Goal: Transaction & Acquisition: Purchase product/service

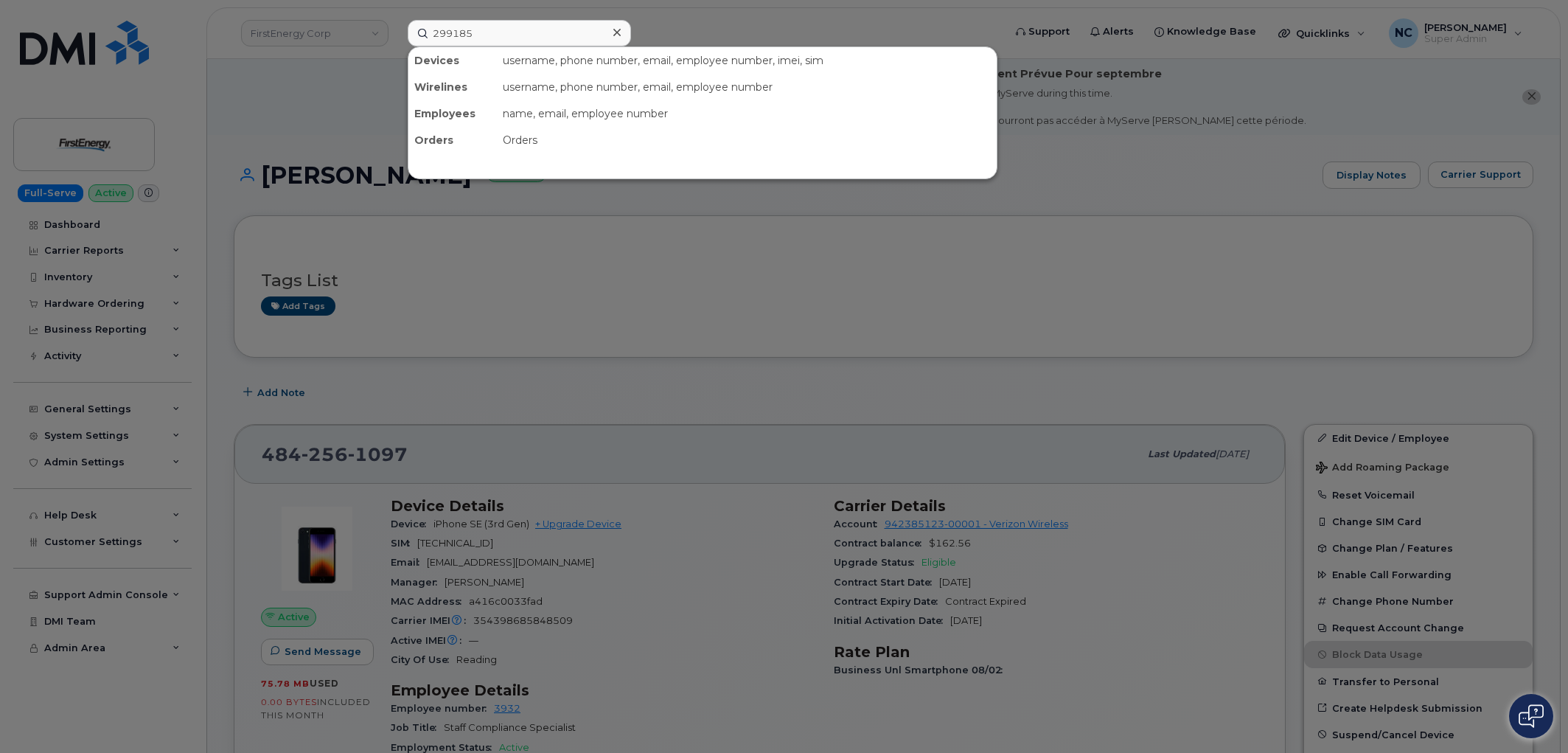
scroll to position [163, 0]
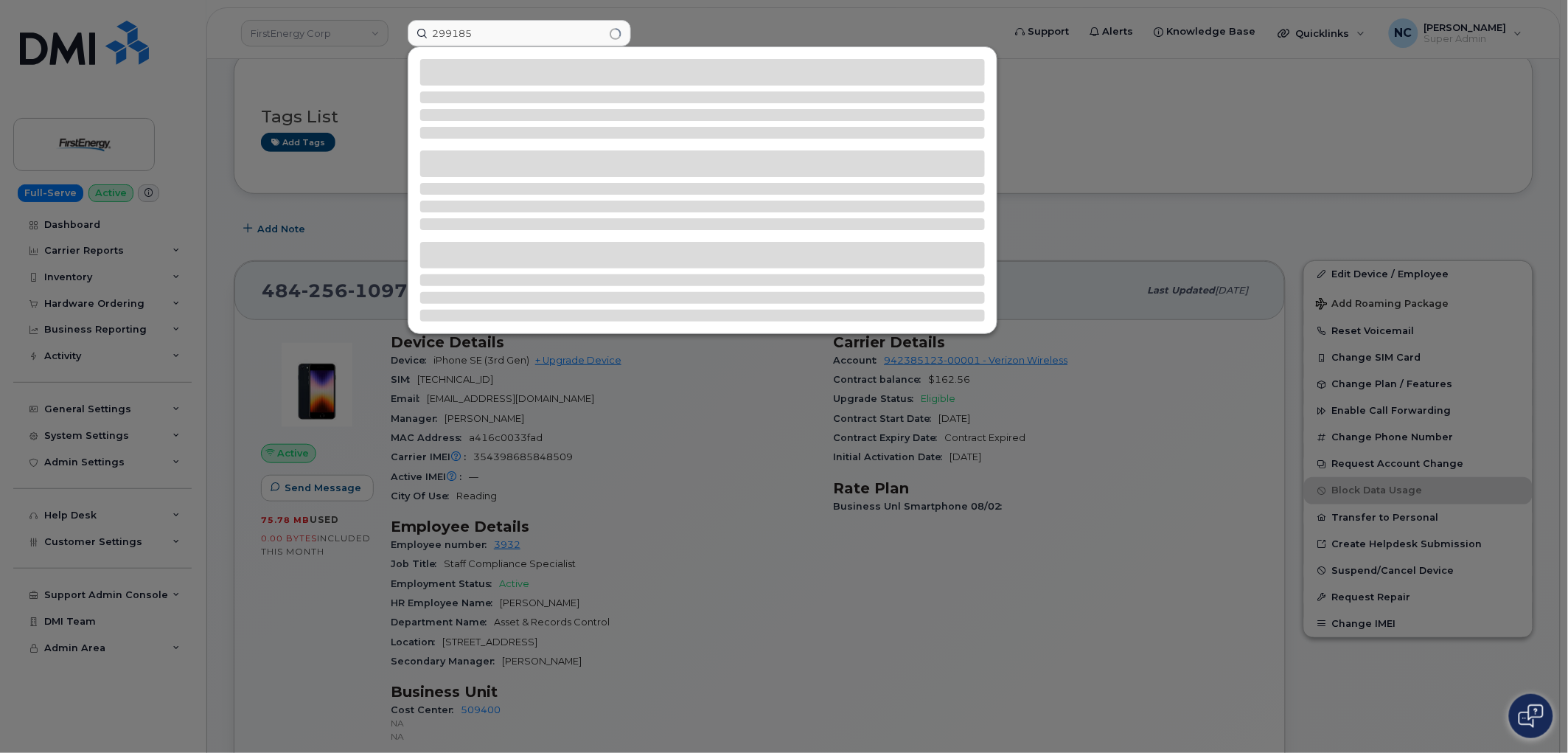
type input "299185"
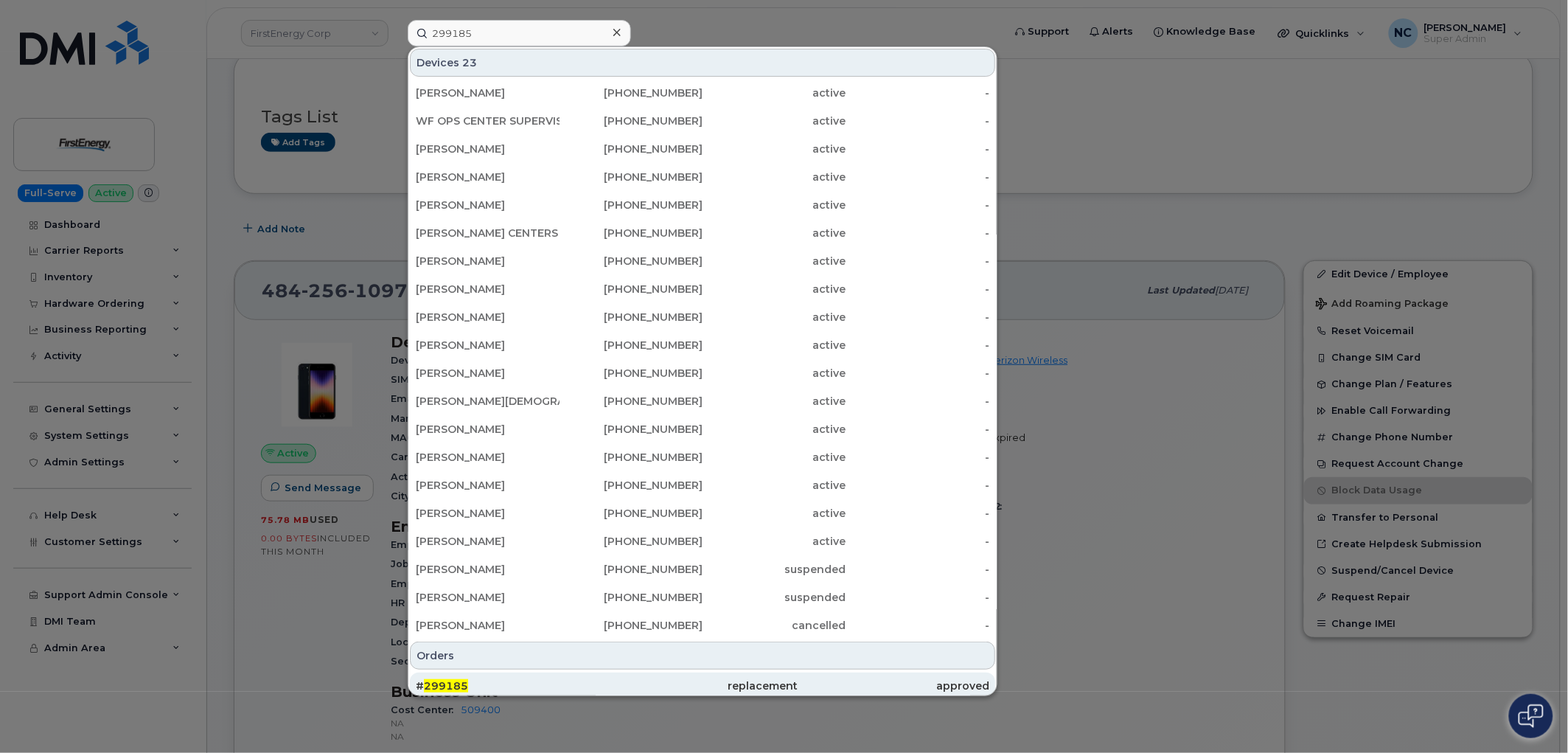
click at [607, 674] on div "# 299185" at bounding box center [702, 685] width 191 height 27
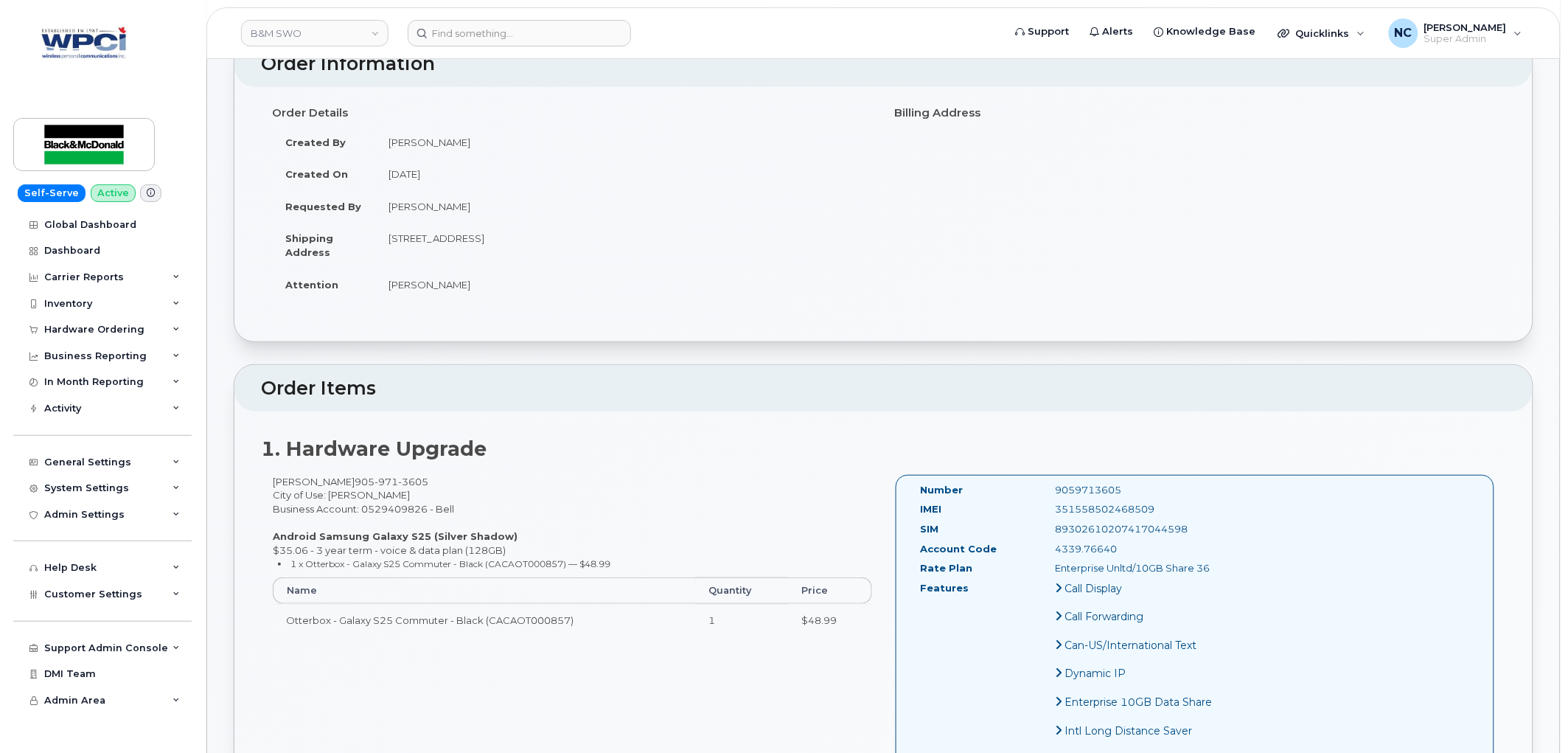
scroll to position [163, 0]
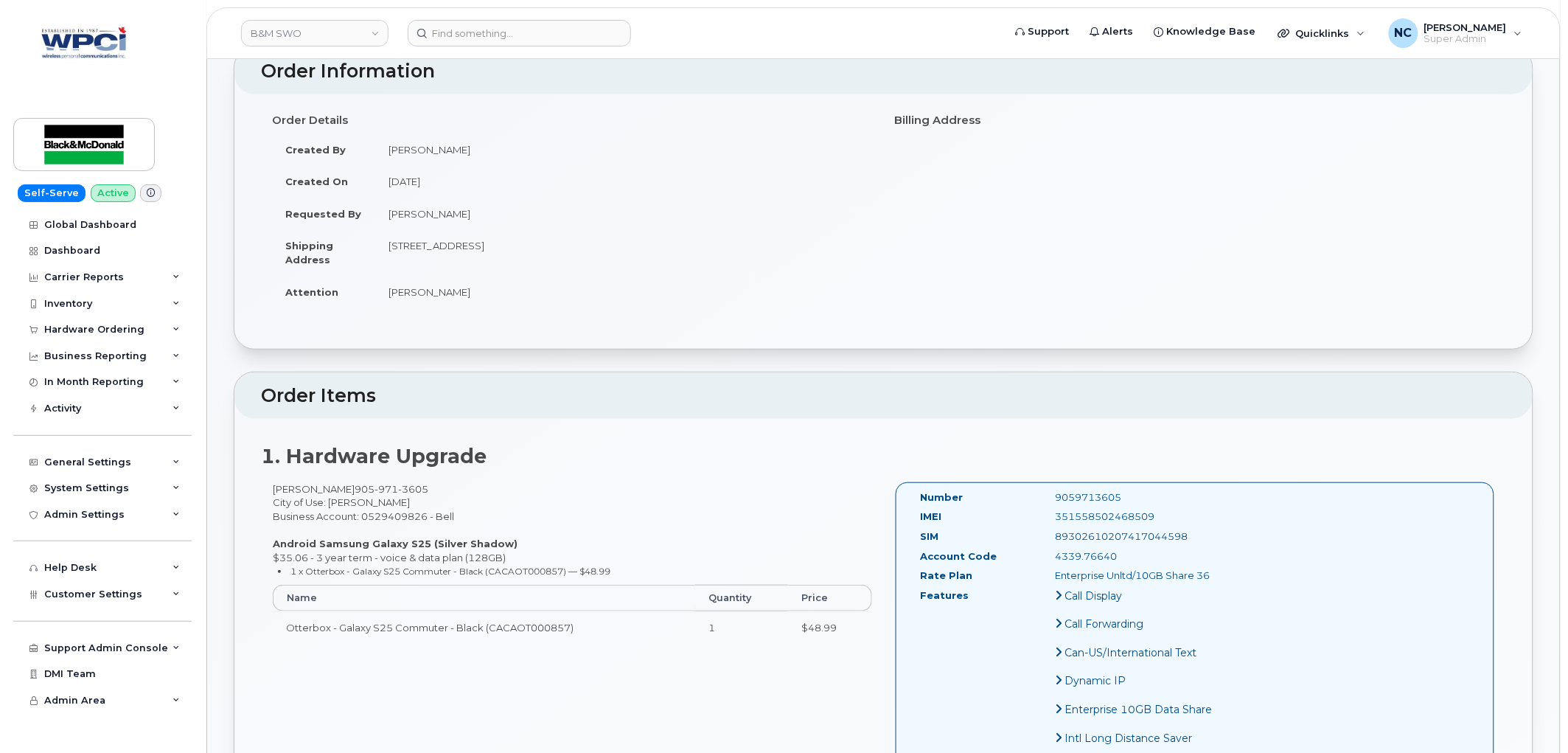
click at [868, 211] on td "[PERSON_NAME]" at bounding box center [624, 214] width 498 height 32
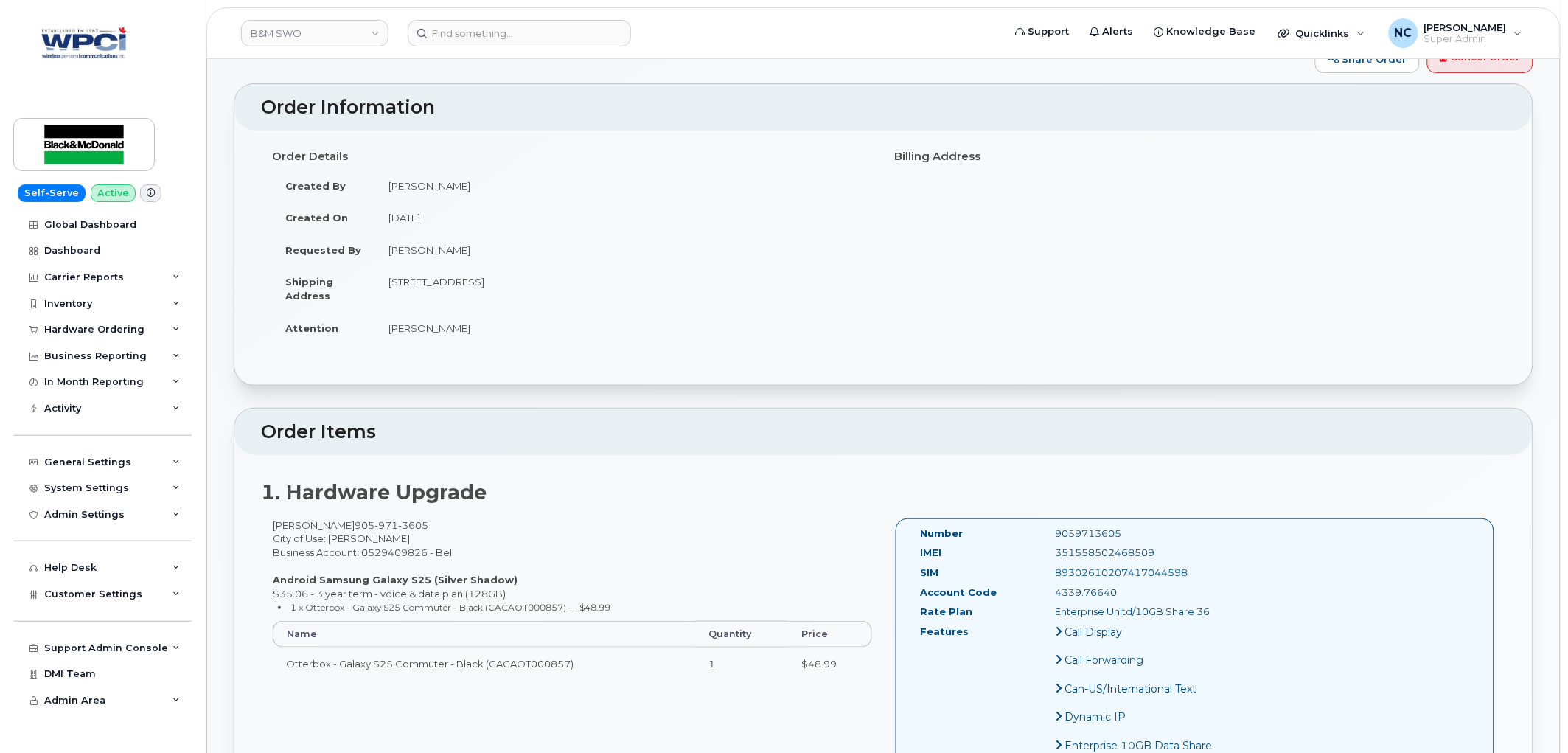
scroll to position [0, 0]
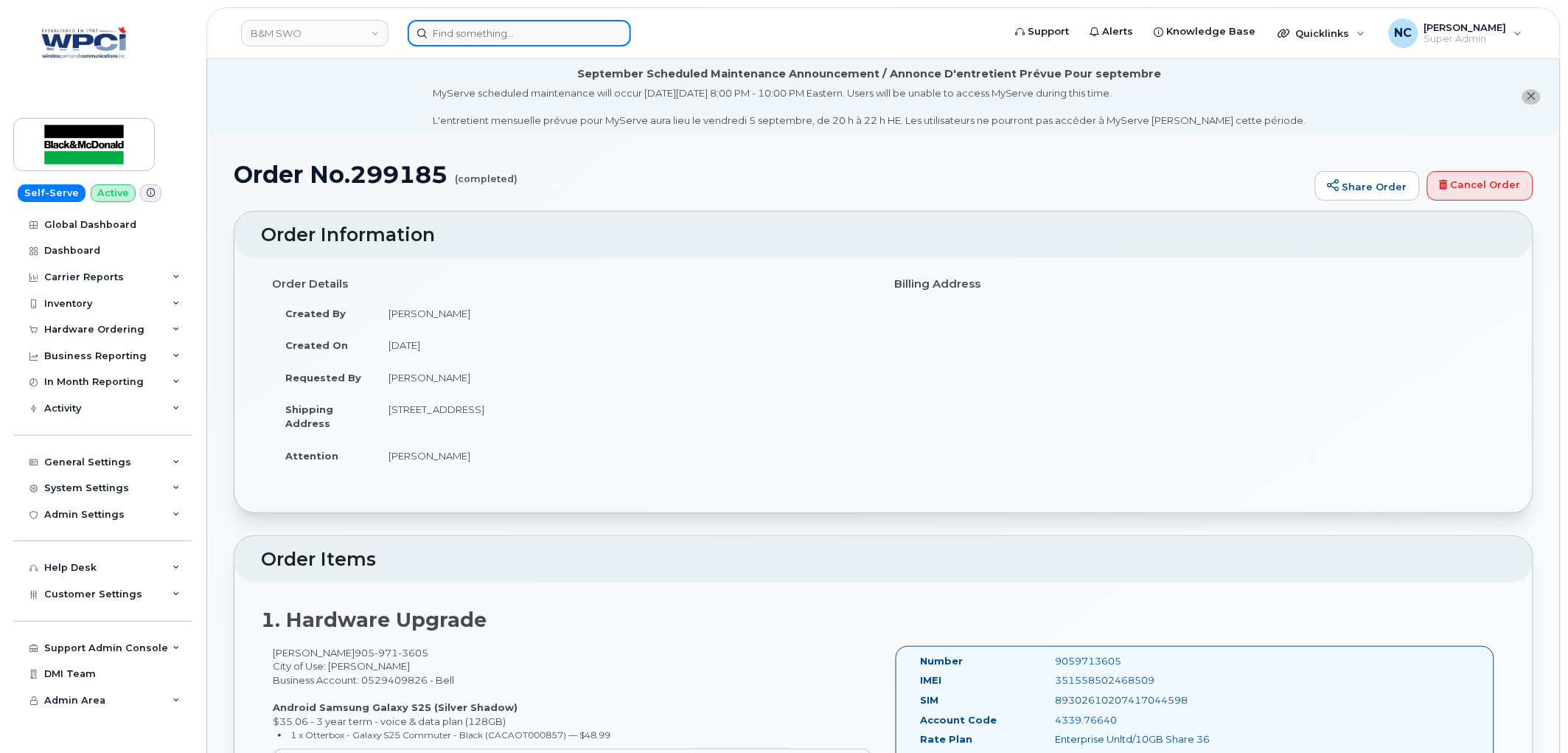
click at [520, 20] on input at bounding box center [519, 33] width 223 height 27
paste input "299185"
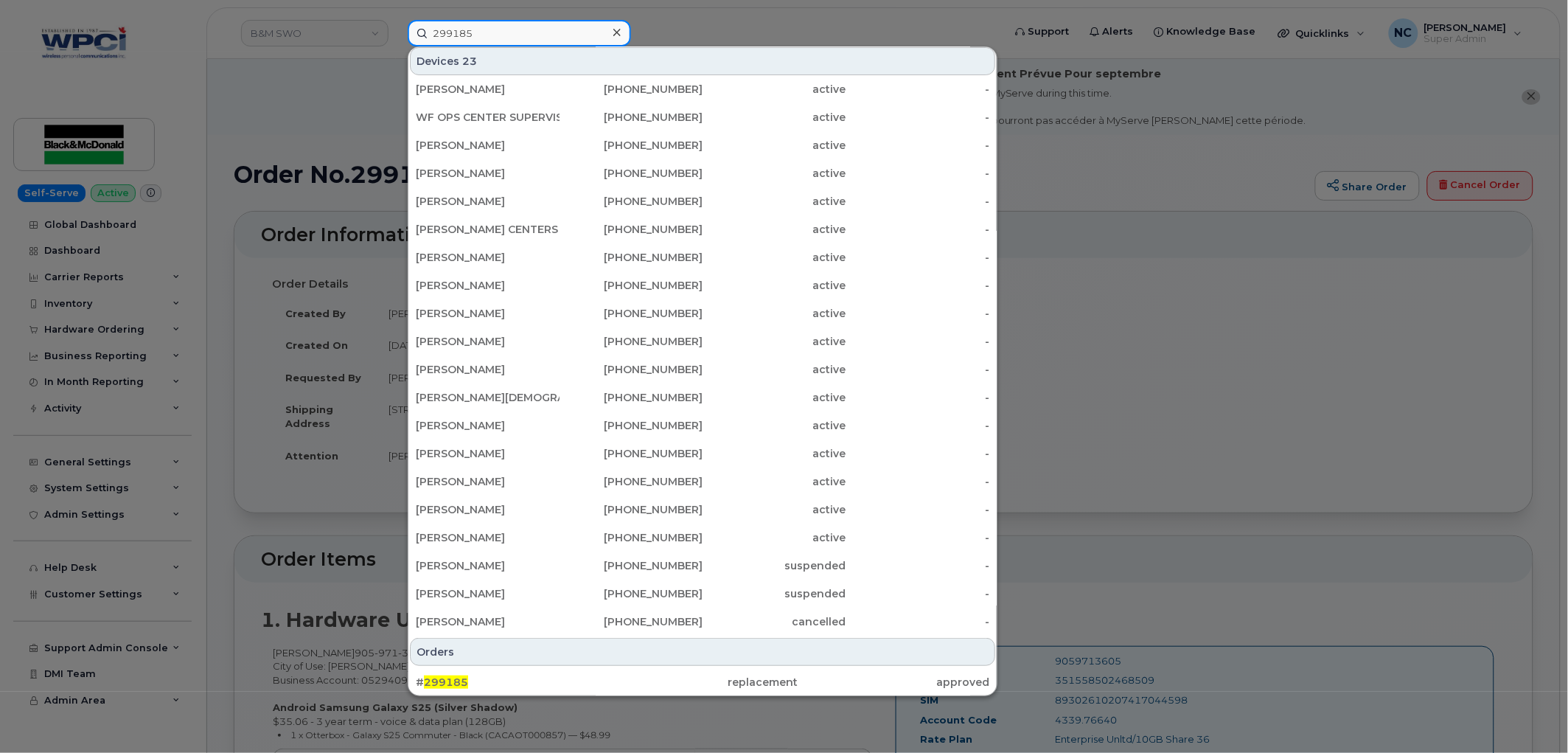
scroll to position [5, 0]
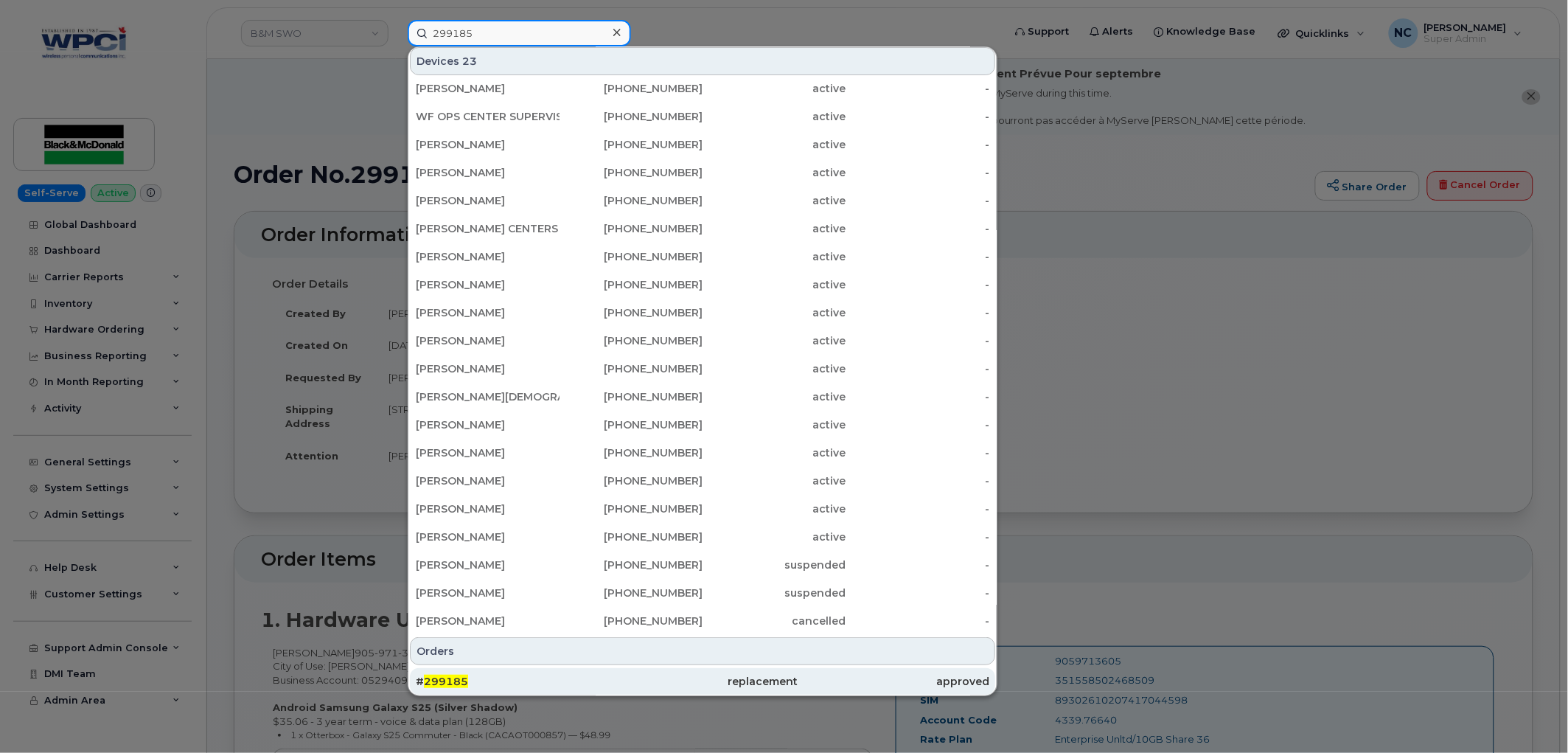
type input "299185"
click at [607, 669] on div "# 299185" at bounding box center [702, 682] width 191 height 27
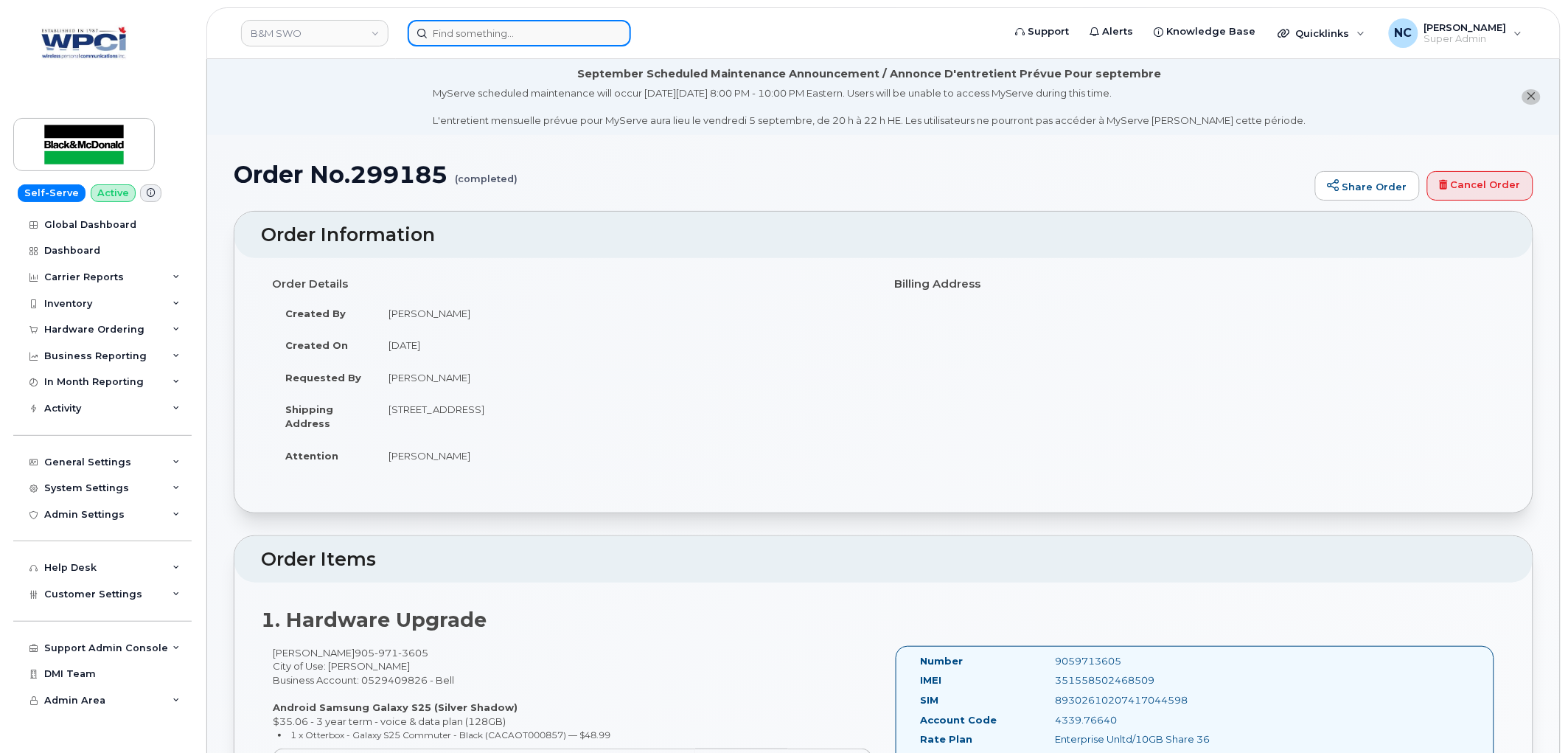
paste input "299182"
click at [509, 20] on input "299182" at bounding box center [519, 33] width 223 height 27
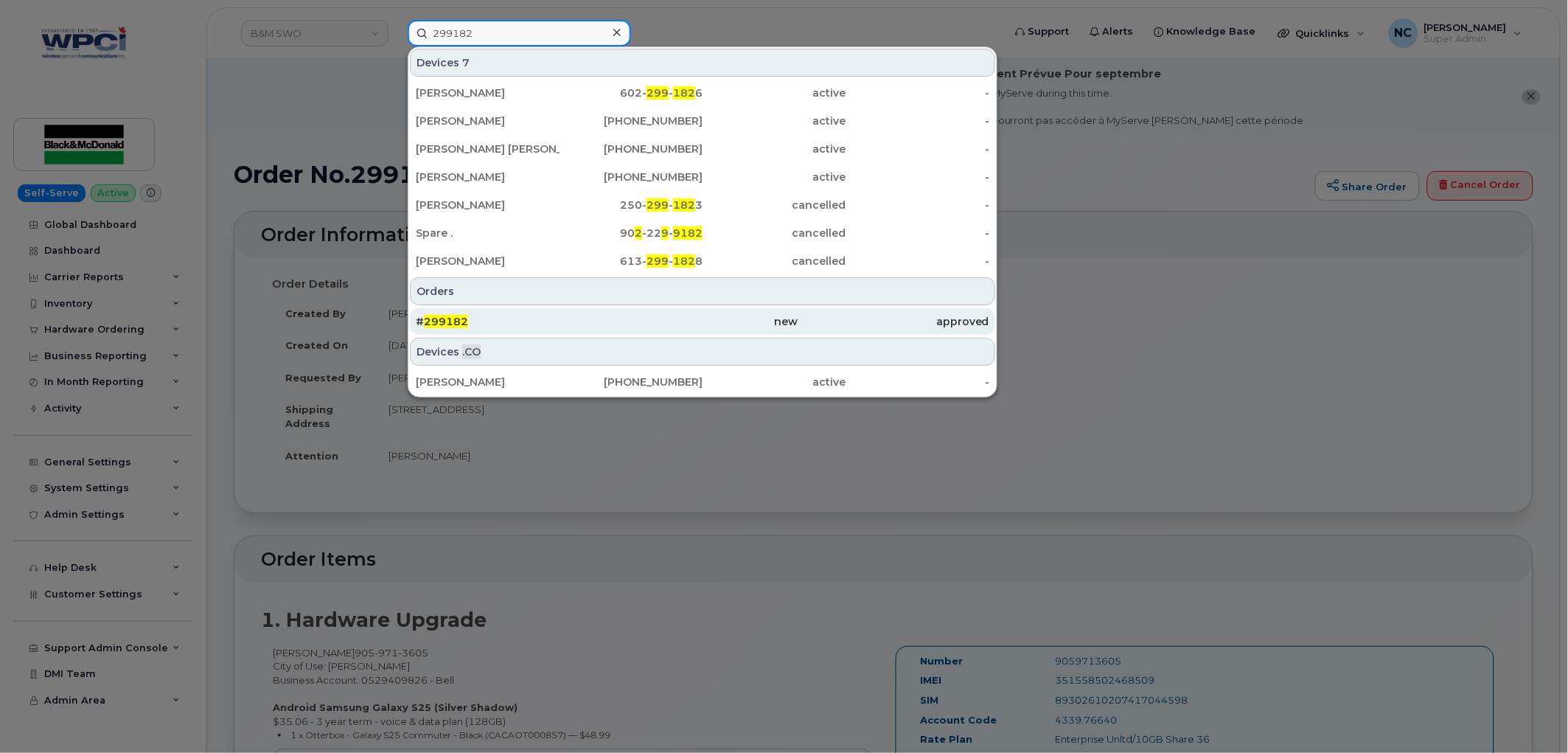
type input "299182"
click at [507, 320] on div "# 299182" at bounding box center [511, 321] width 191 height 15
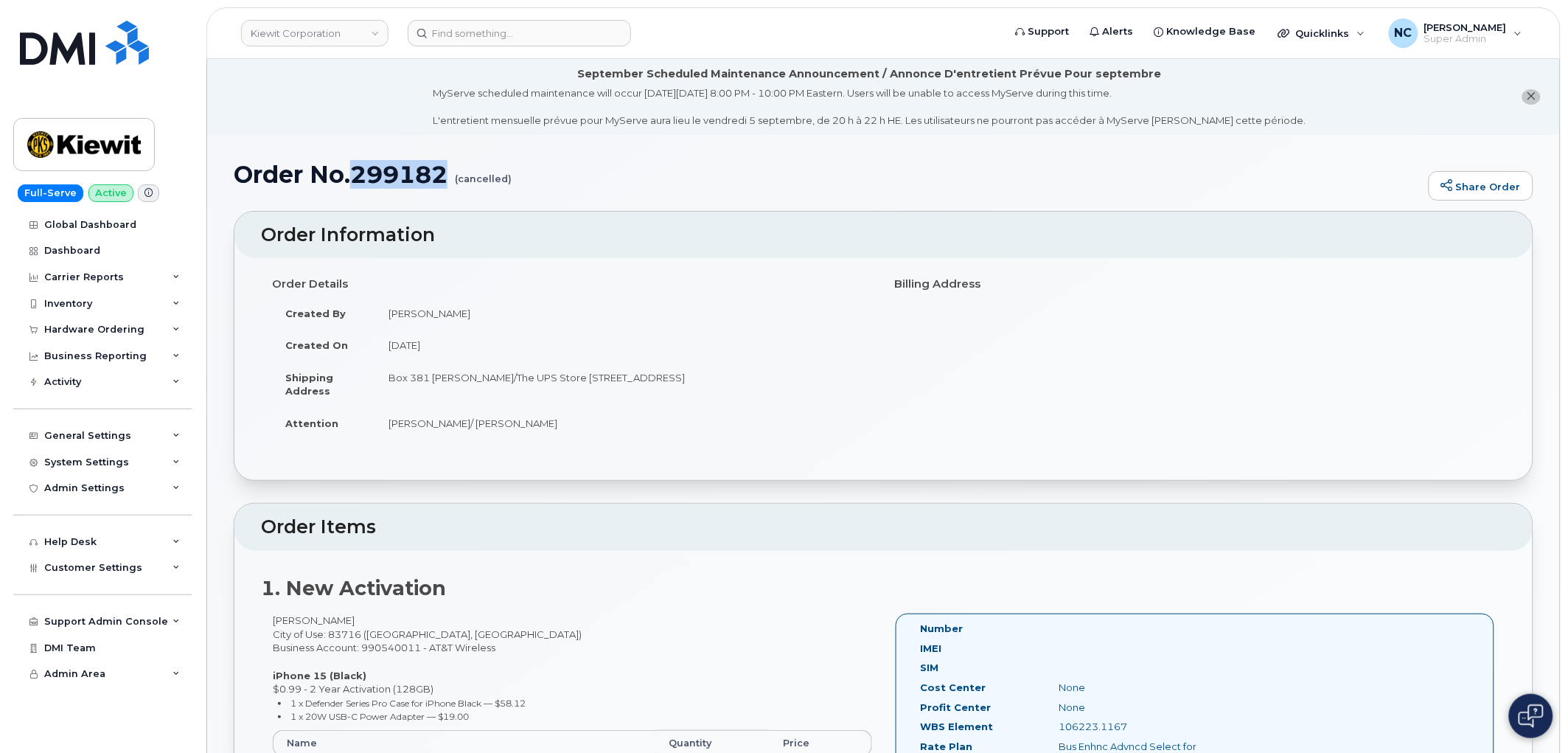
drag, startPoint x: 445, startPoint y: 167, endPoint x: 357, endPoint y: 174, distance: 88.3
click at [357, 174] on h1 "Order No.299182 (cancelled)" at bounding box center [828, 174] width 1188 height 26
copy h1 "299182"
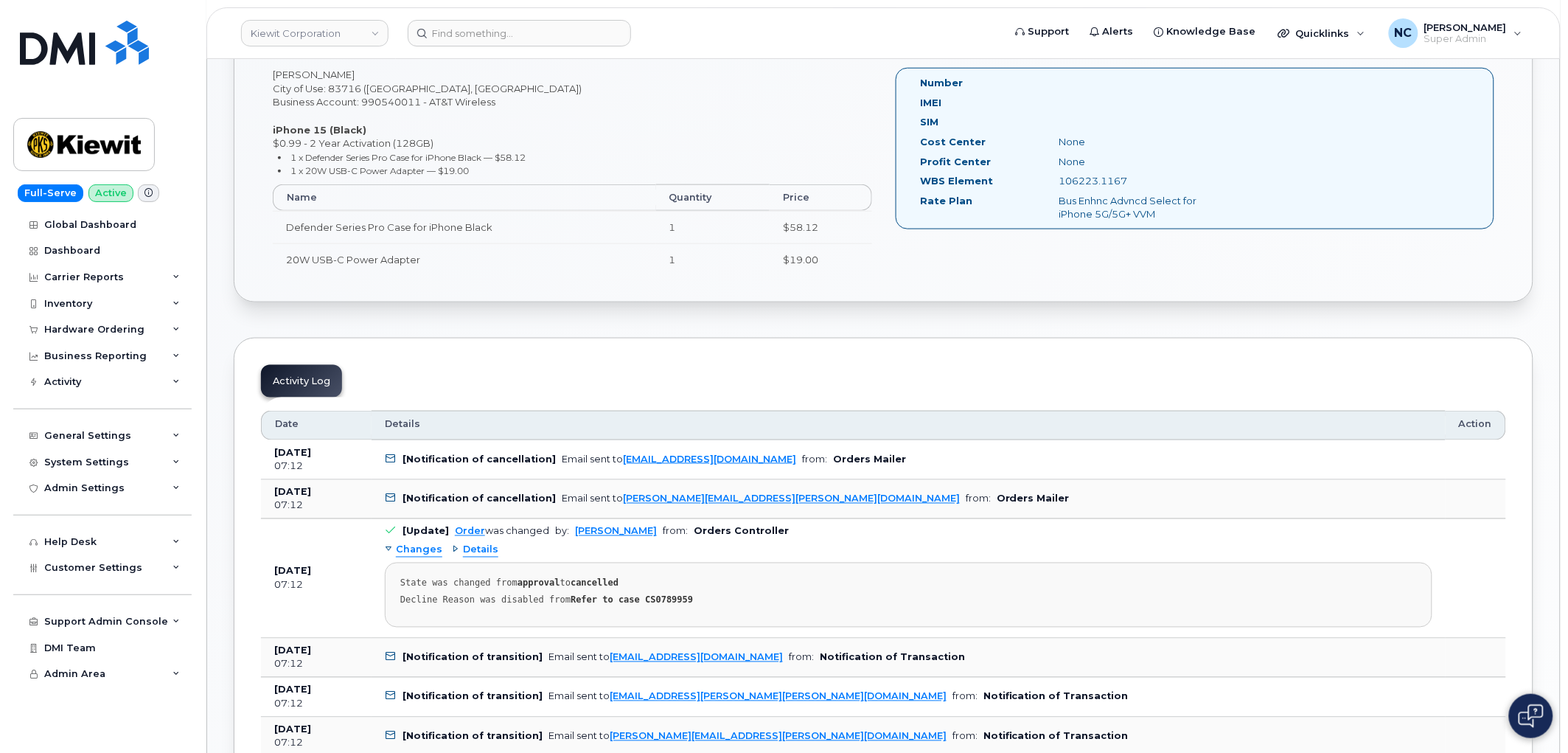
scroll to position [573, 0]
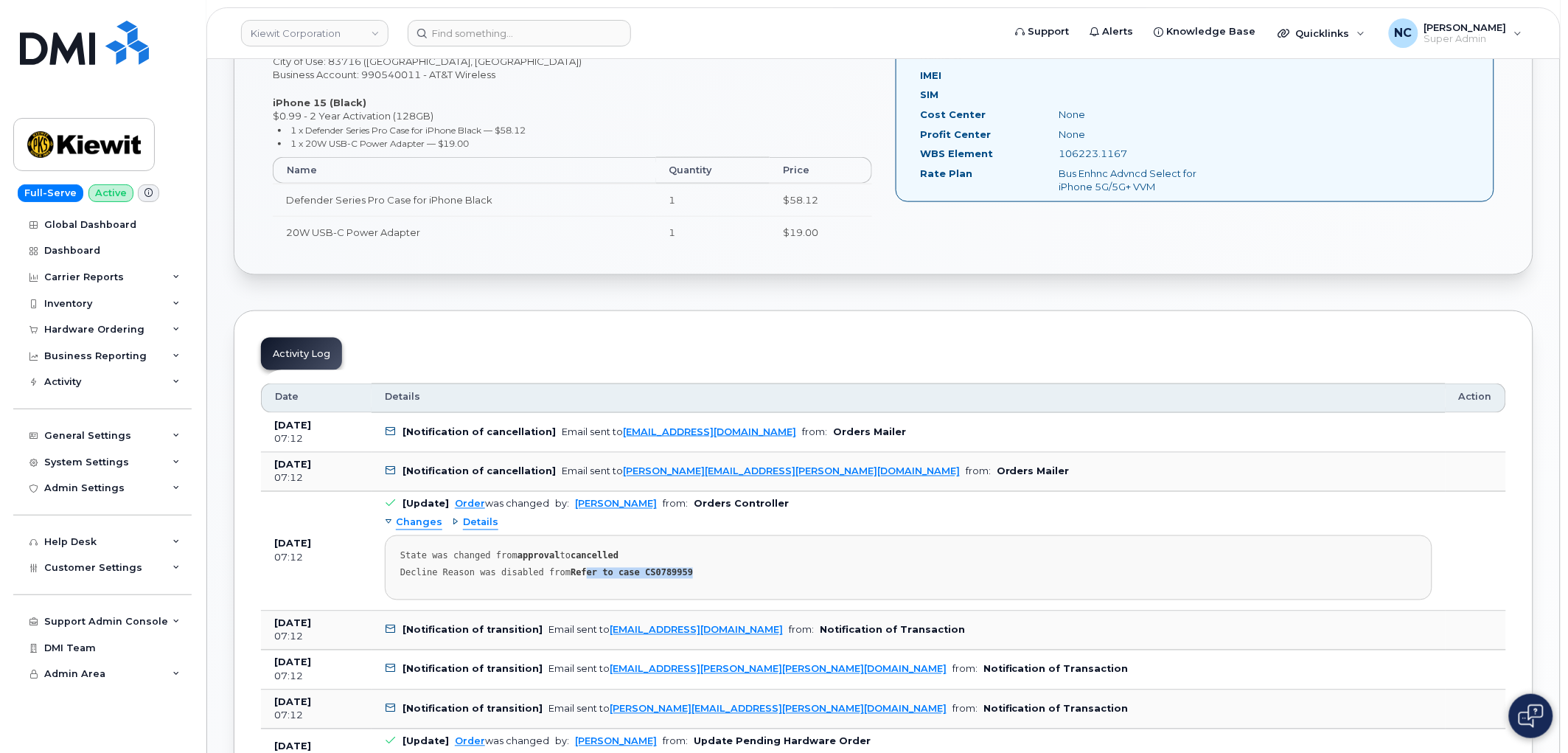
drag, startPoint x: 691, startPoint y: 572, endPoint x: 647, endPoint y: 576, distance: 44.2
click at [575, 580] on pre "State was changed from approval to cancelled Decline Reason was disabled from R…" at bounding box center [909, 568] width 1048 height 65
click at [647, 576] on strong "Refer to case CS0789959" at bounding box center [632, 573] width 123 height 10
drag, startPoint x: 675, startPoint y: 576, endPoint x: 629, endPoint y: 579, distance: 46.1
click at [629, 579] on div "Decline Reason was disabled from Refer to case CS0789959" at bounding box center [908, 573] width 1016 height 11
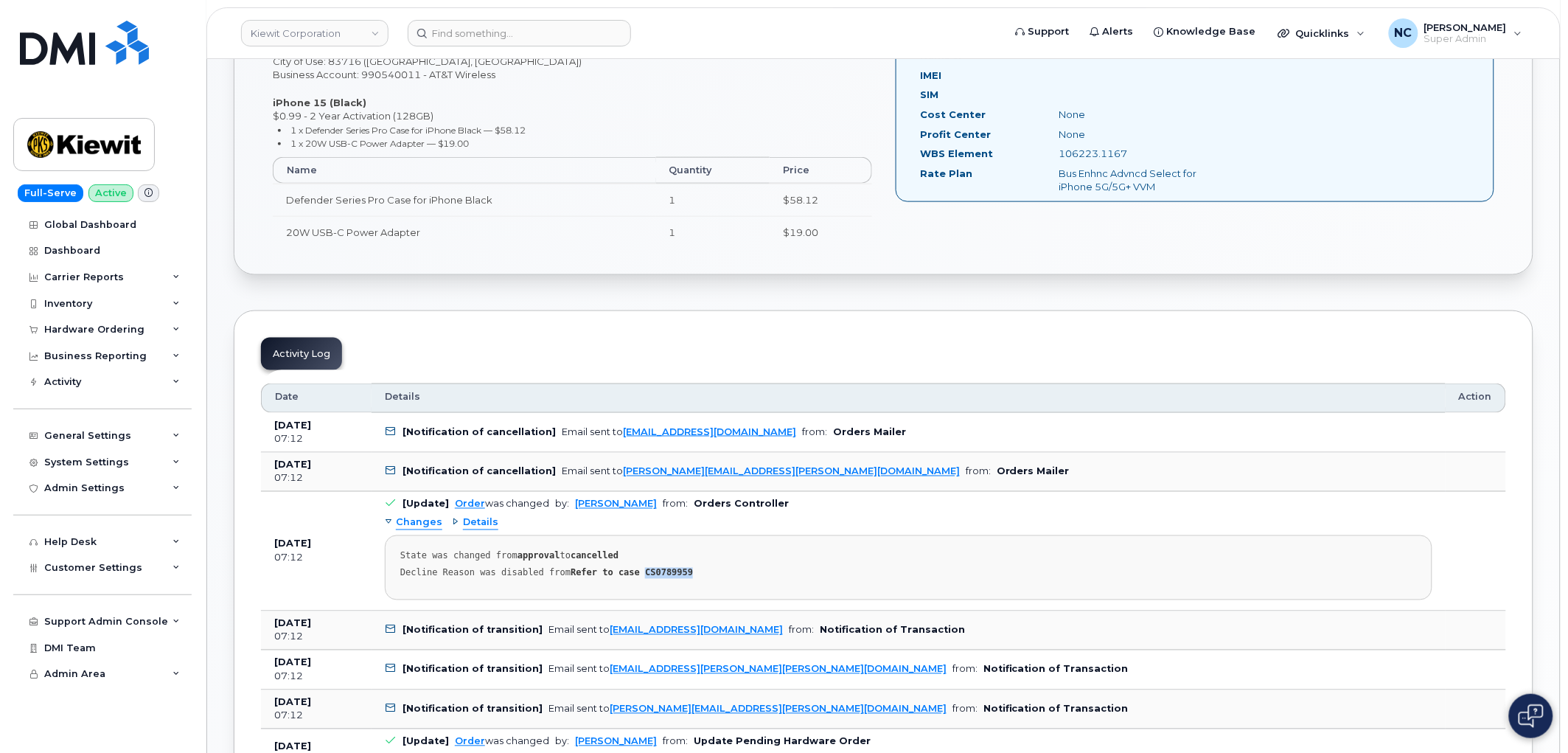
copy strong "CS0789959"
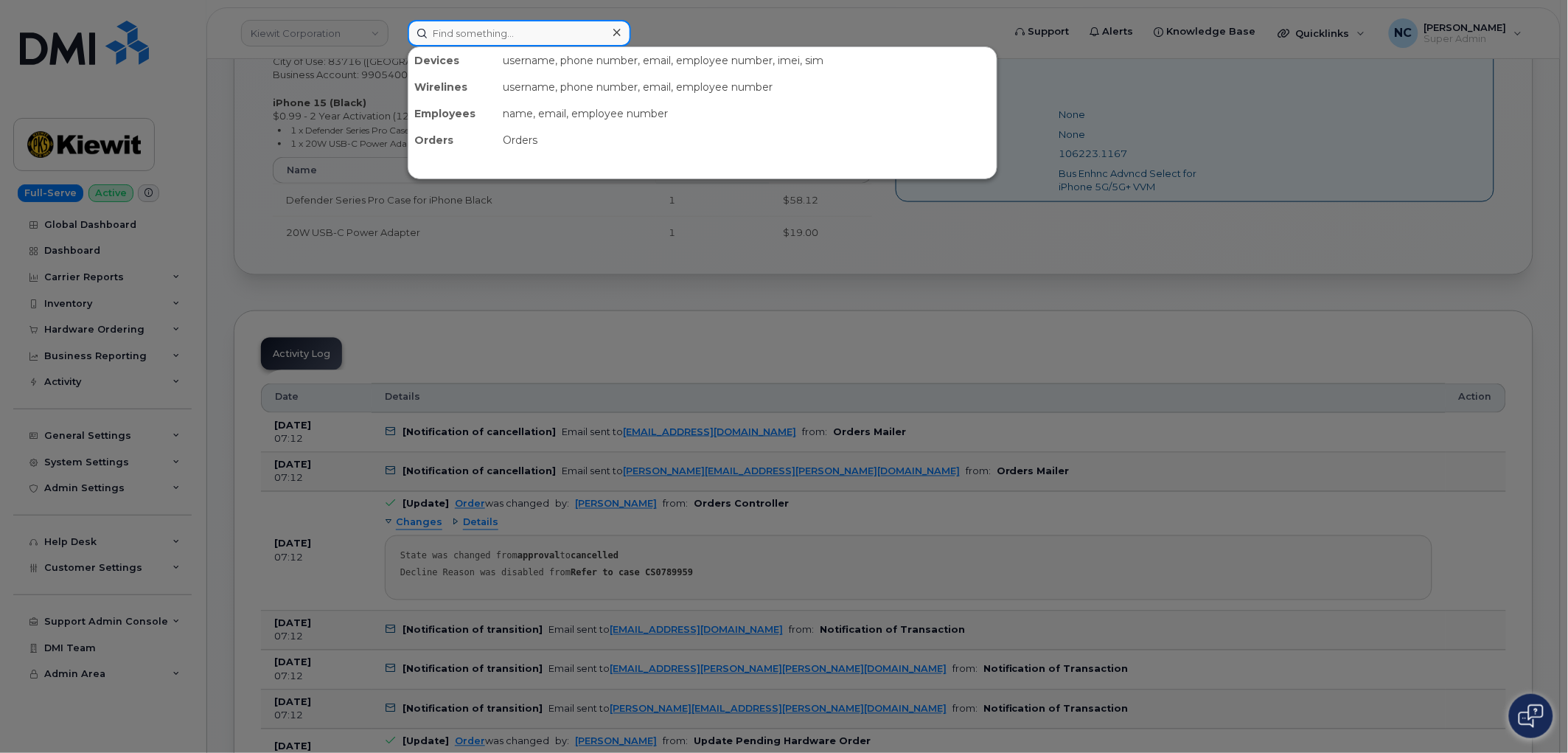
drag, startPoint x: 615, startPoint y: 29, endPoint x: 578, endPoint y: 28, distance: 37.0
click at [586, 28] on input at bounding box center [519, 33] width 223 height 27
paste input "299572"
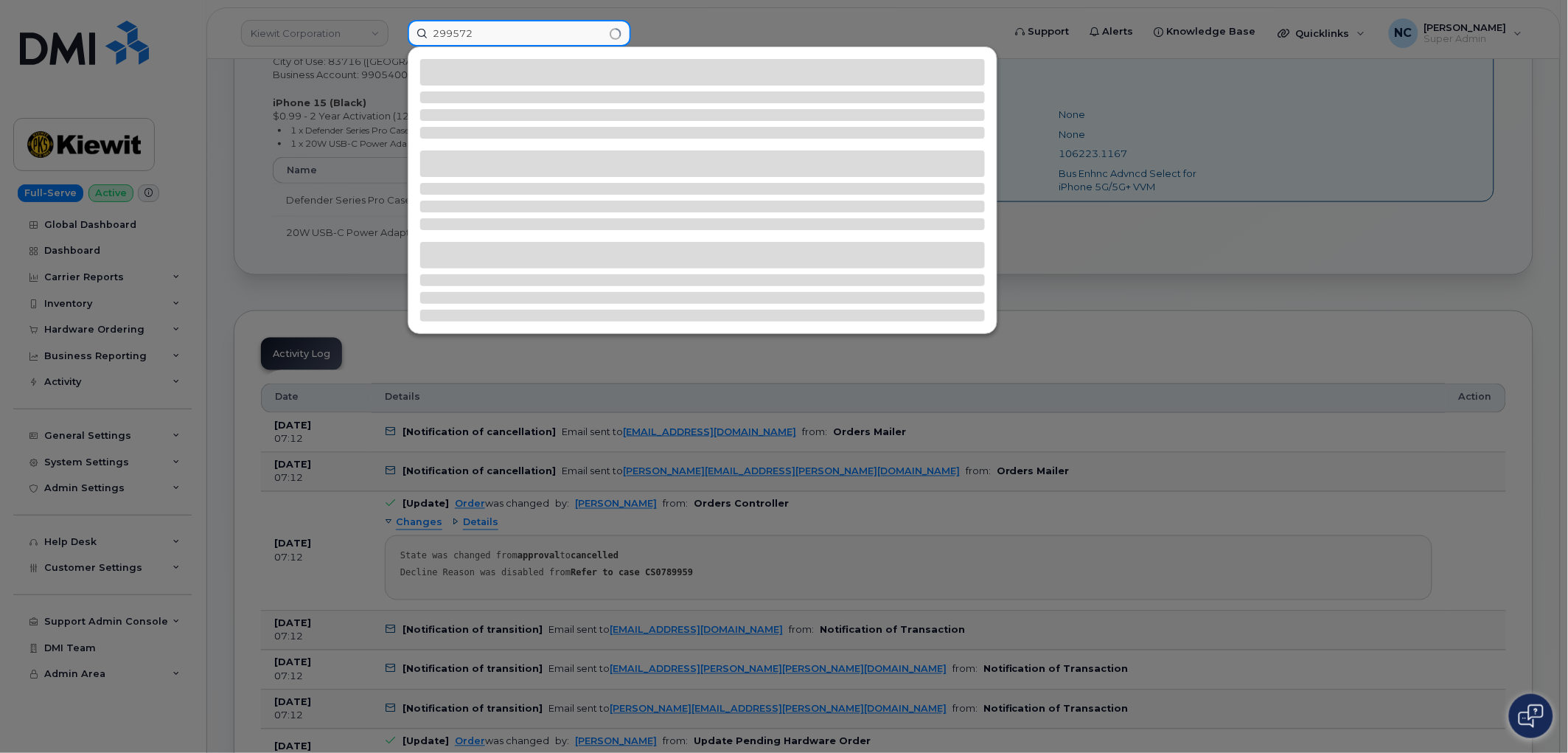
type input "299572"
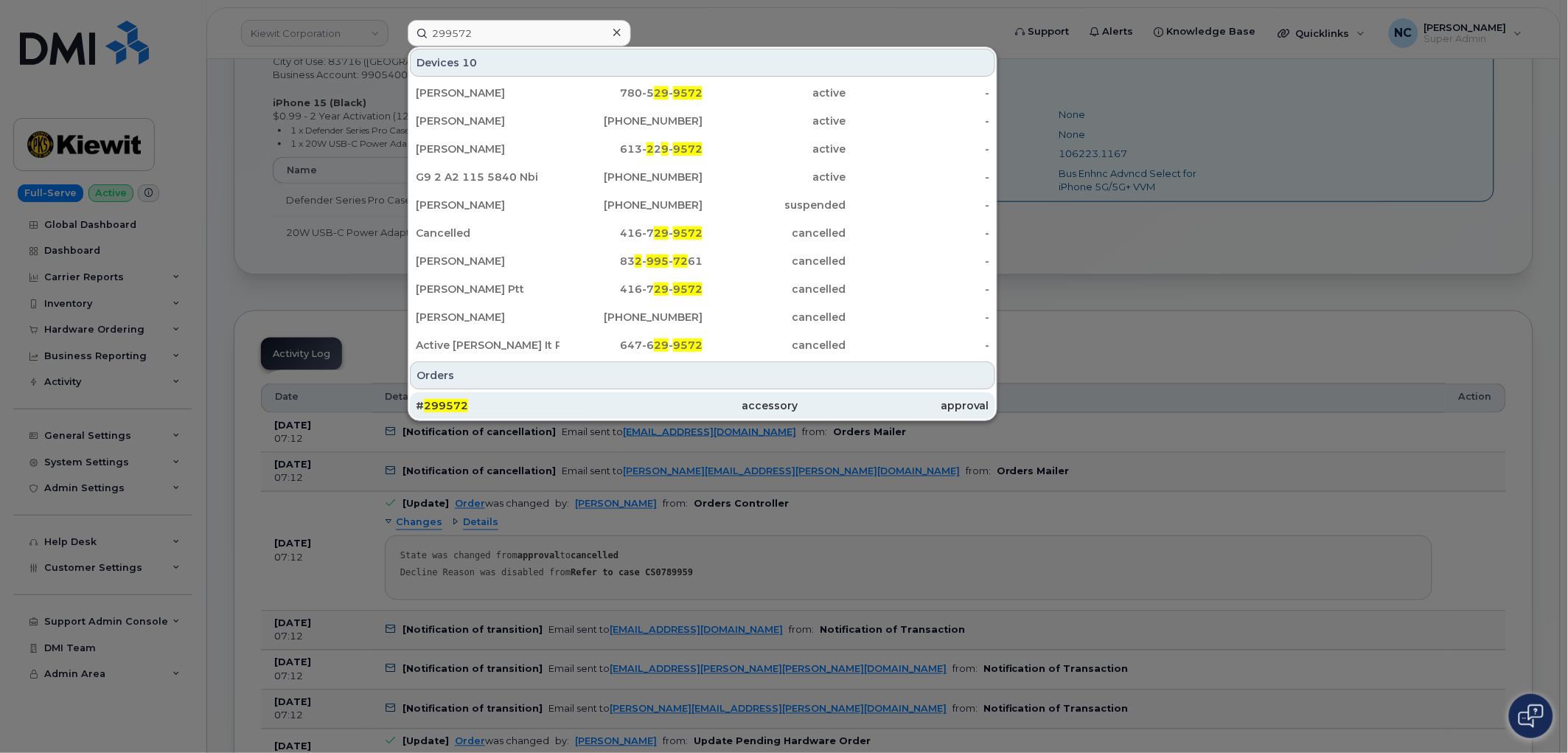
click at [492, 409] on div "# 299572" at bounding box center [511, 405] width 191 height 15
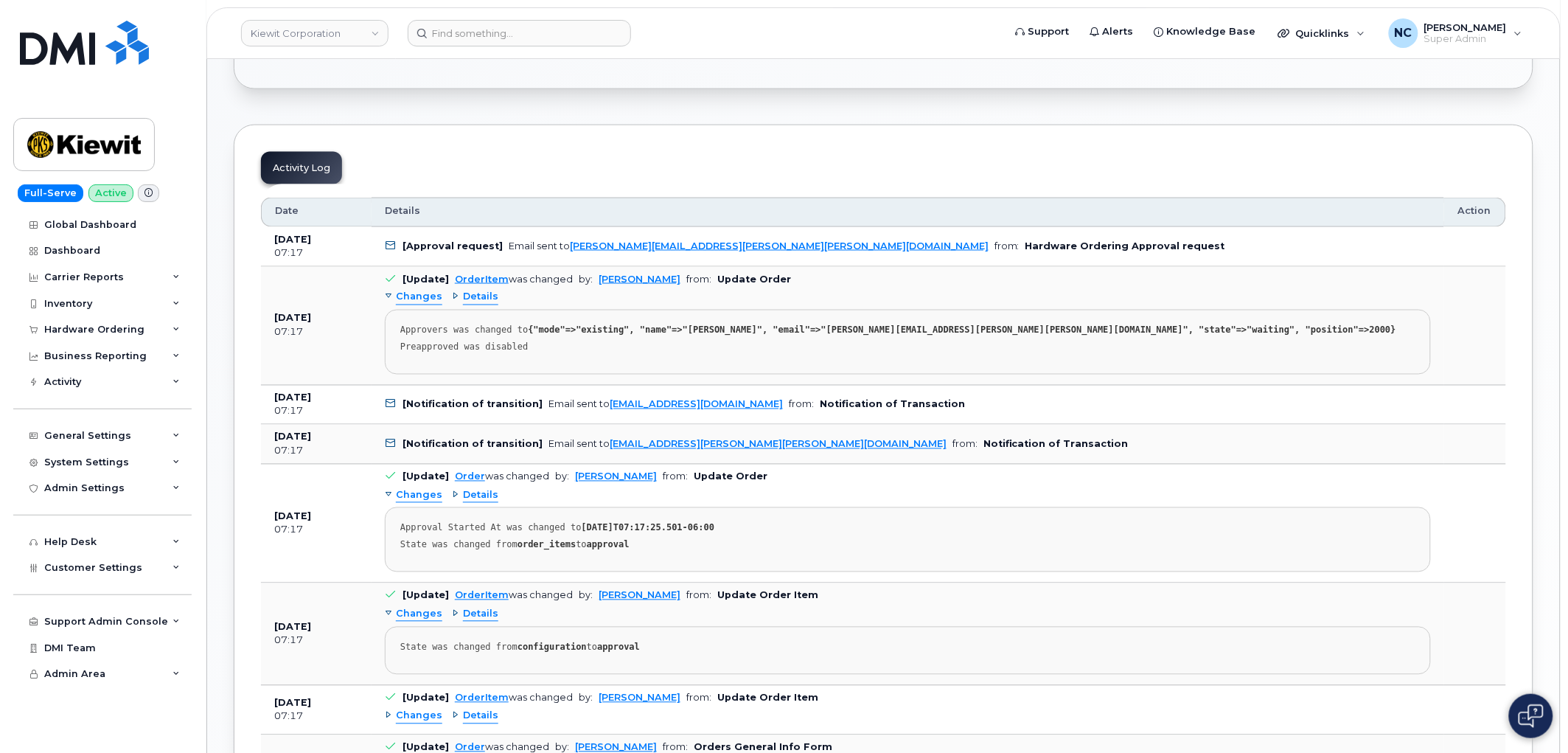
scroll to position [738, 0]
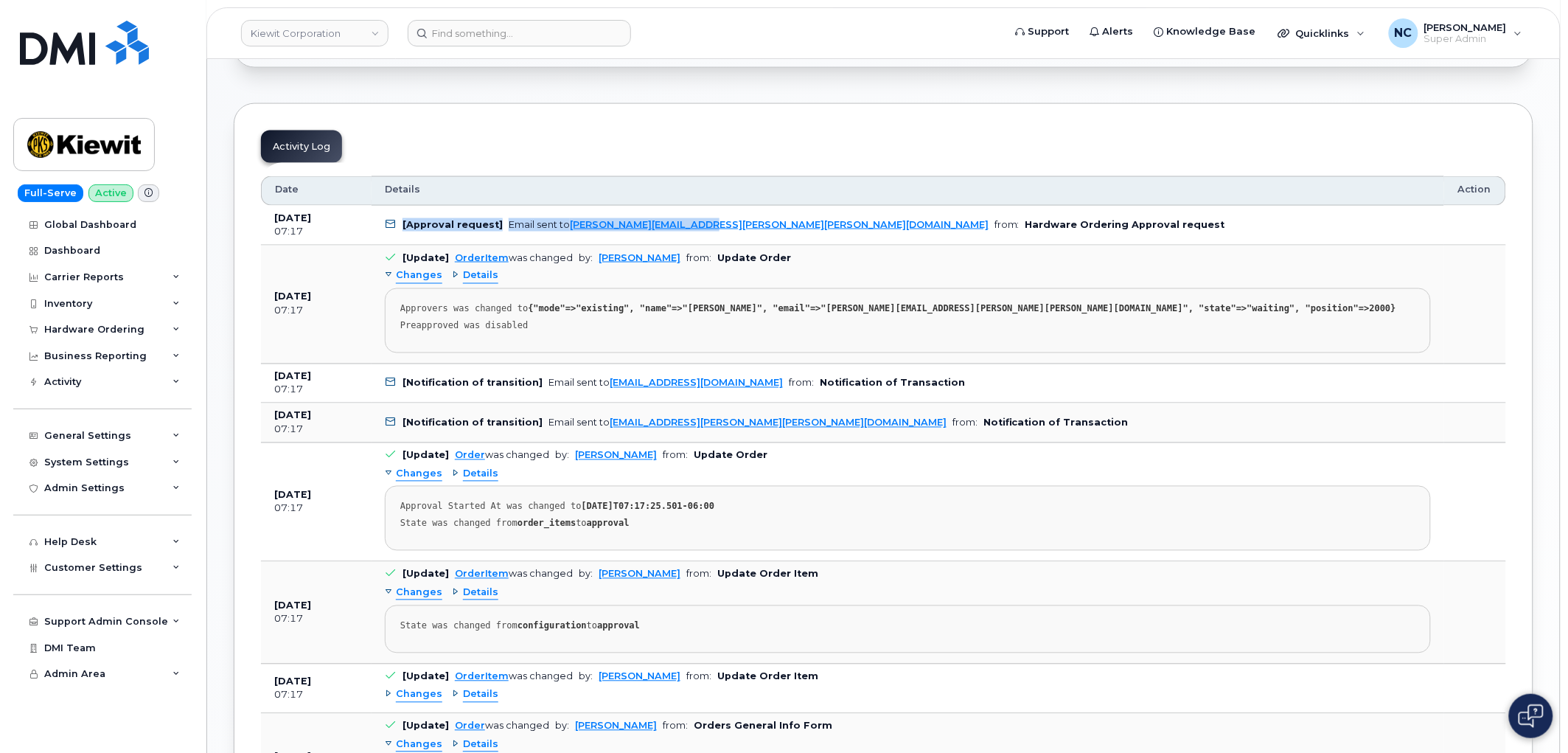
drag, startPoint x: 400, startPoint y: 226, endPoint x: 719, endPoint y: 230, distance: 319.0
click at [719, 230] on td "[Approval request] Email sent to LEEANN.RIVERO@KIEWIT.COM from: Hardware Orderi…" at bounding box center [908, 226] width 1072 height 40
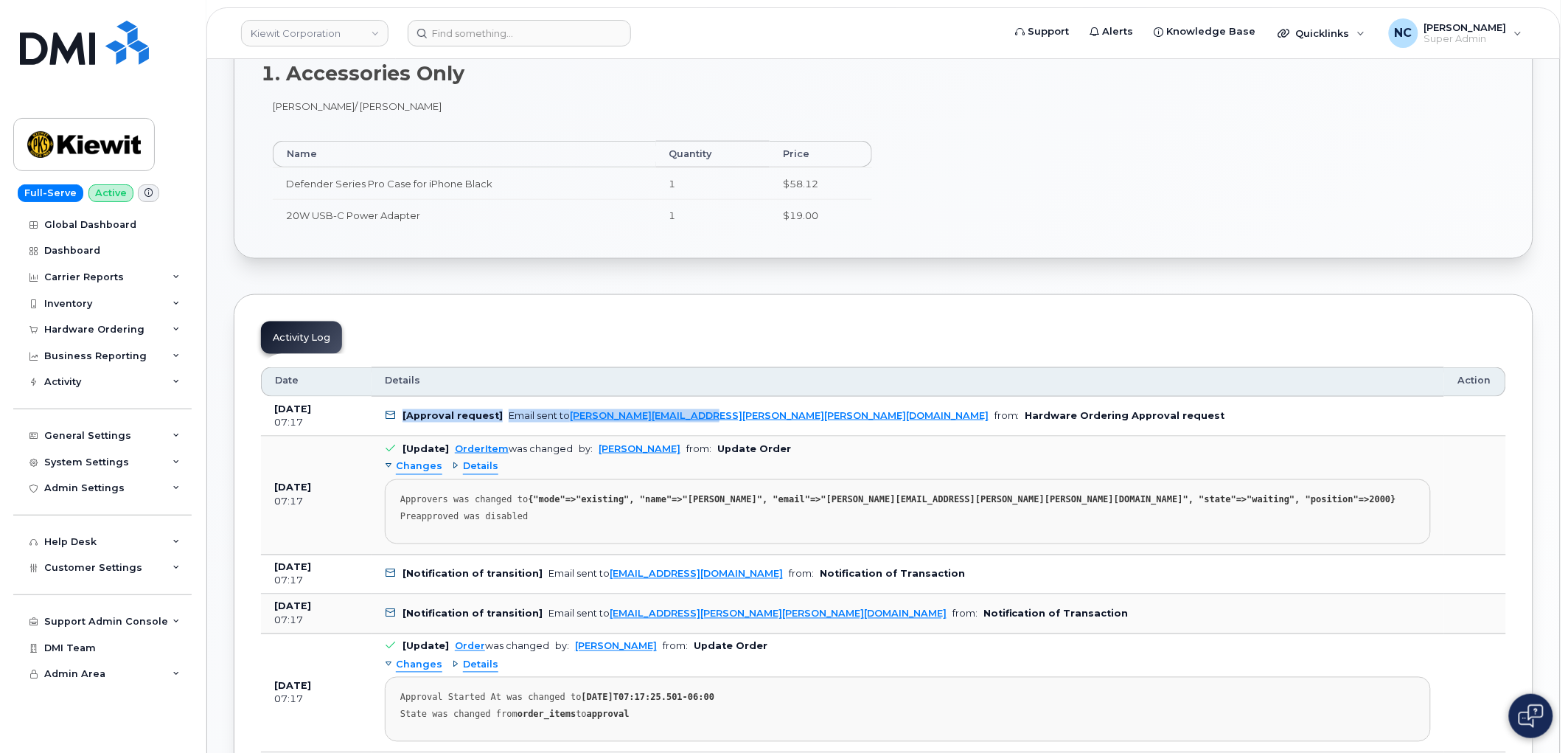
scroll to position [409, 0]
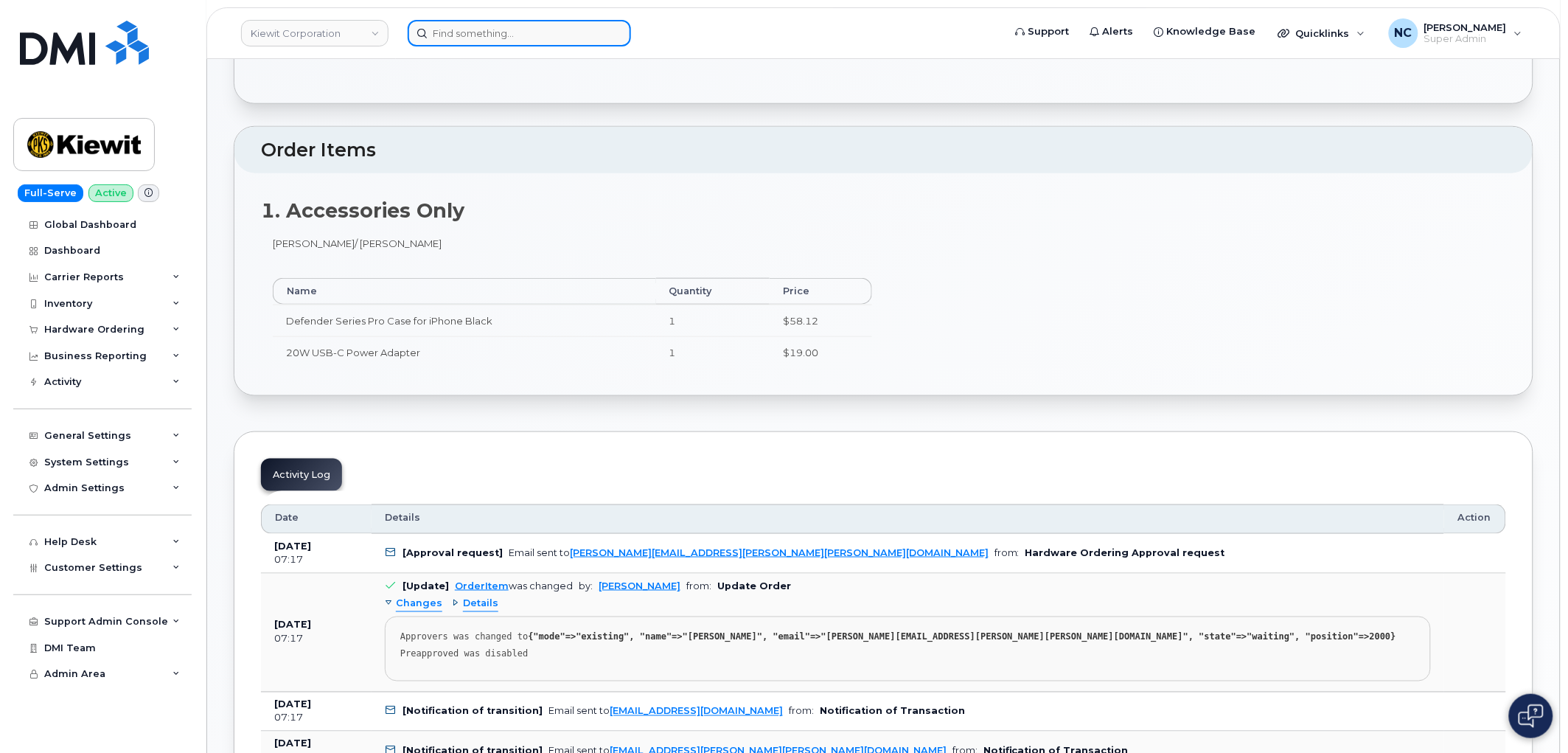
drag, startPoint x: 483, startPoint y: 40, endPoint x: 498, endPoint y: 41, distance: 15.0
click at [485, 41] on input at bounding box center [519, 33] width 223 height 27
paste input "359702493724379"
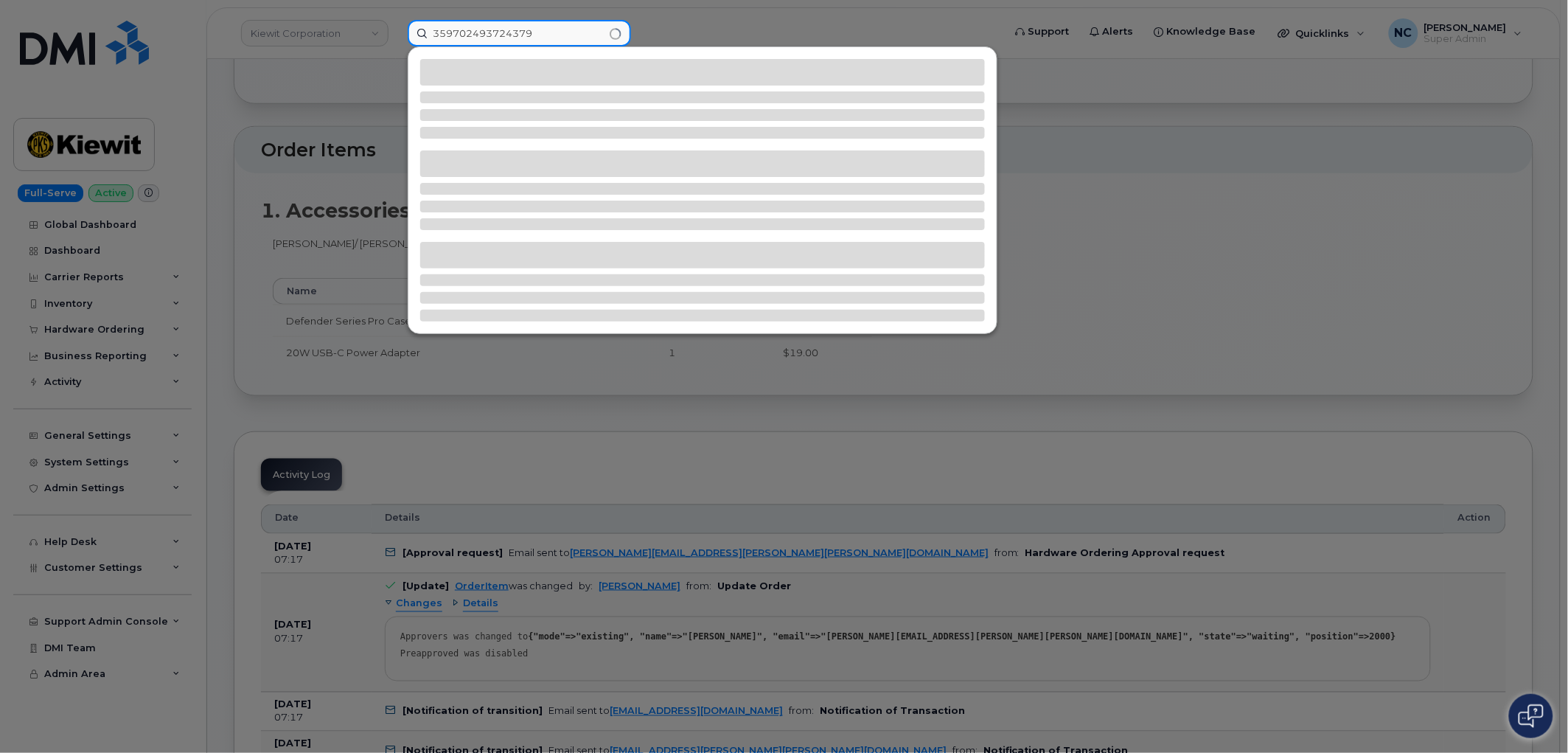
type input "359702493724379"
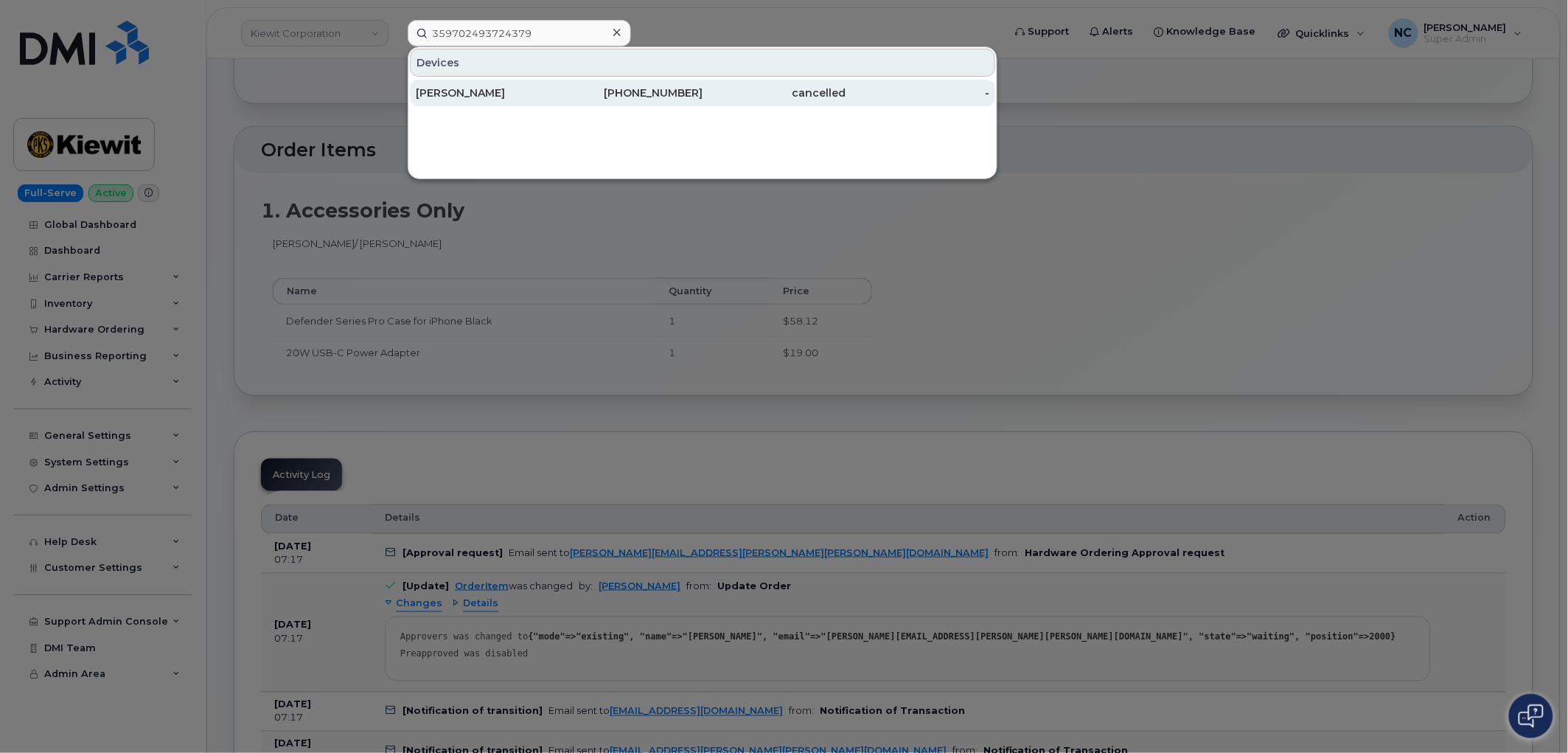
click at [505, 90] on div "PAUL HERRING" at bounding box center [487, 92] width 143 height 15
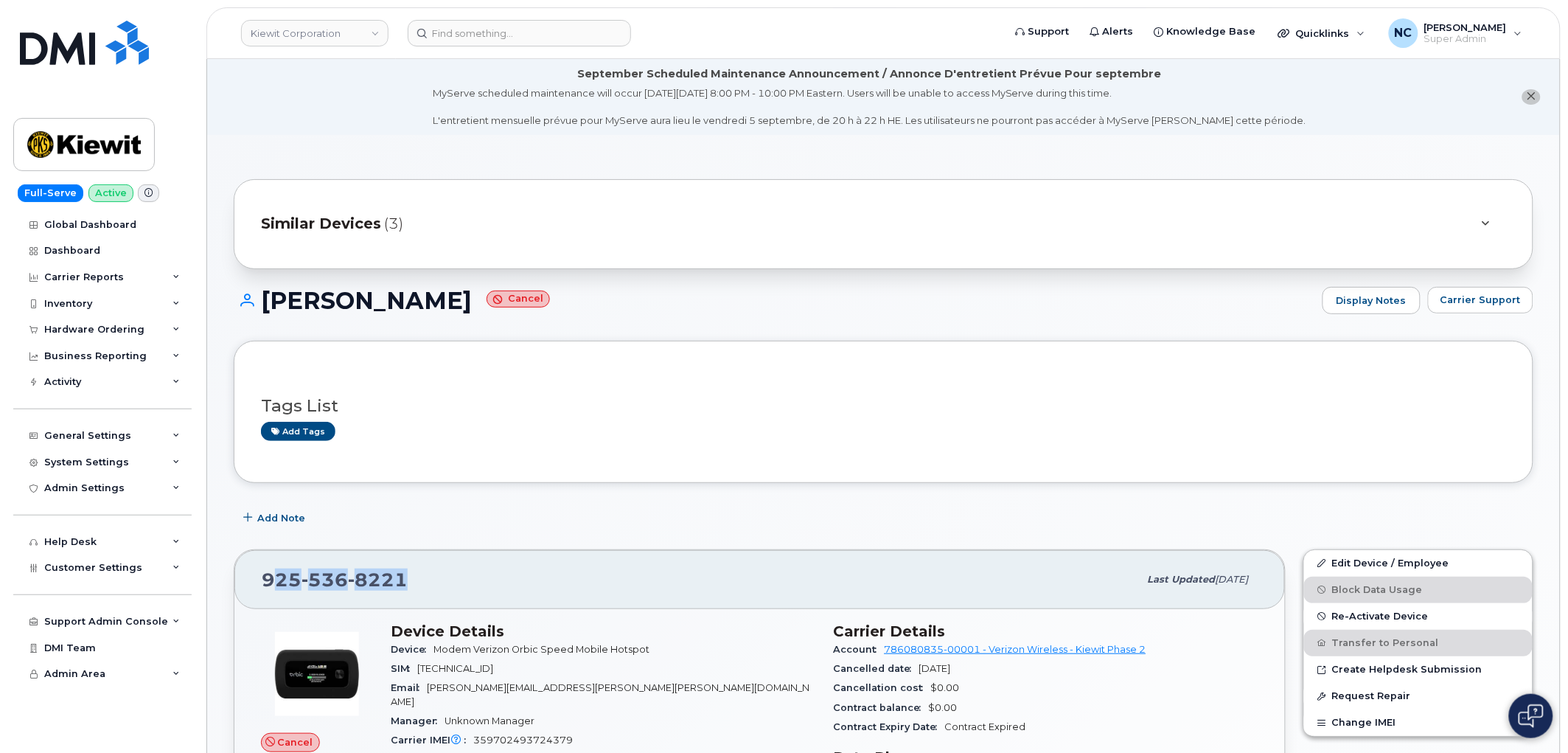
drag, startPoint x: 410, startPoint y: 583, endPoint x: 271, endPoint y: 584, distance: 139.0
click at [271, 584] on div "[PHONE_NUMBER]" at bounding box center [700, 580] width 878 height 31
copy span "25 536 8221"
drag, startPoint x: 263, startPoint y: 578, endPoint x: 502, endPoint y: 577, distance: 239.0
click at [500, 577] on div "[PHONE_NUMBER]" at bounding box center [700, 580] width 878 height 31
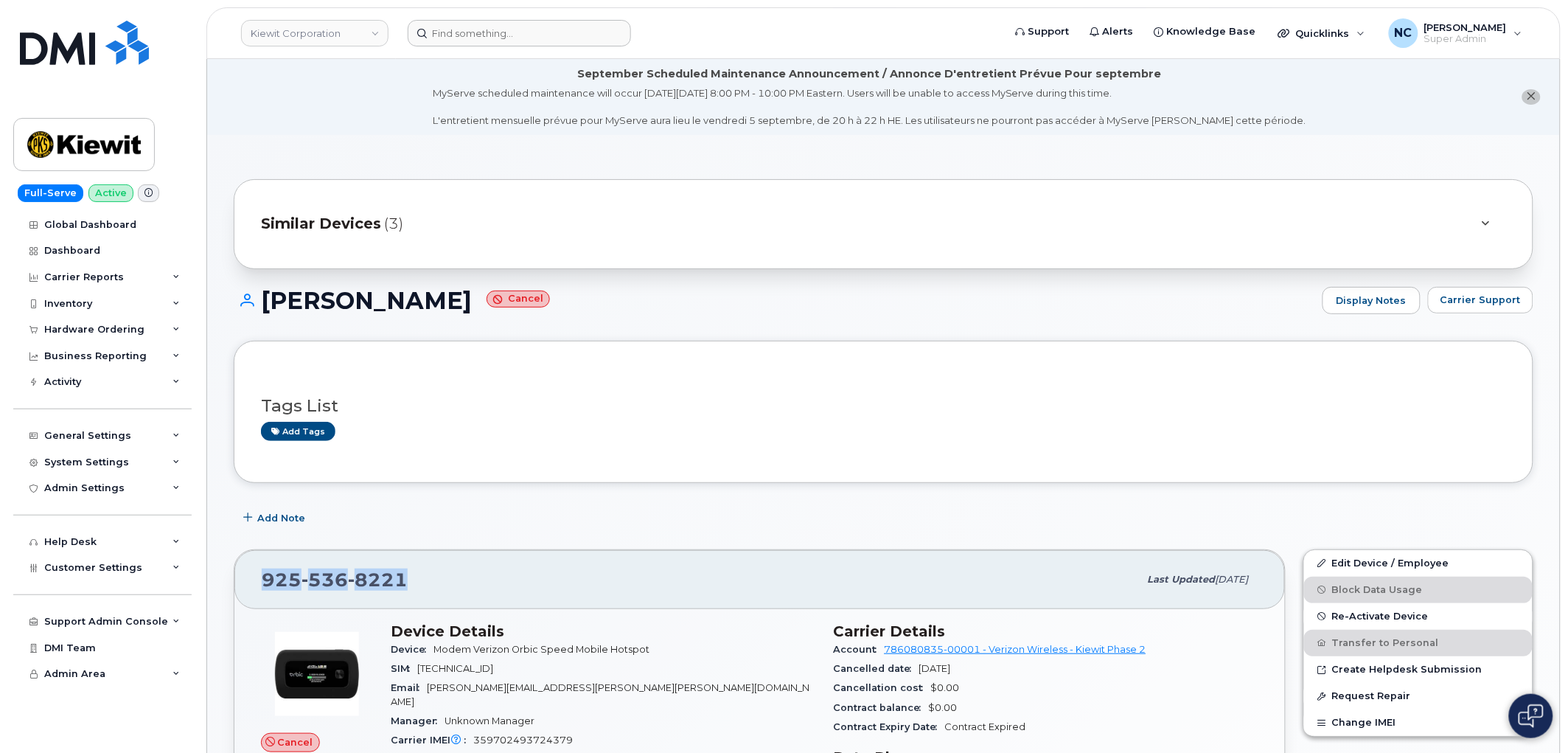
copy span "[PHONE_NUMBER]"
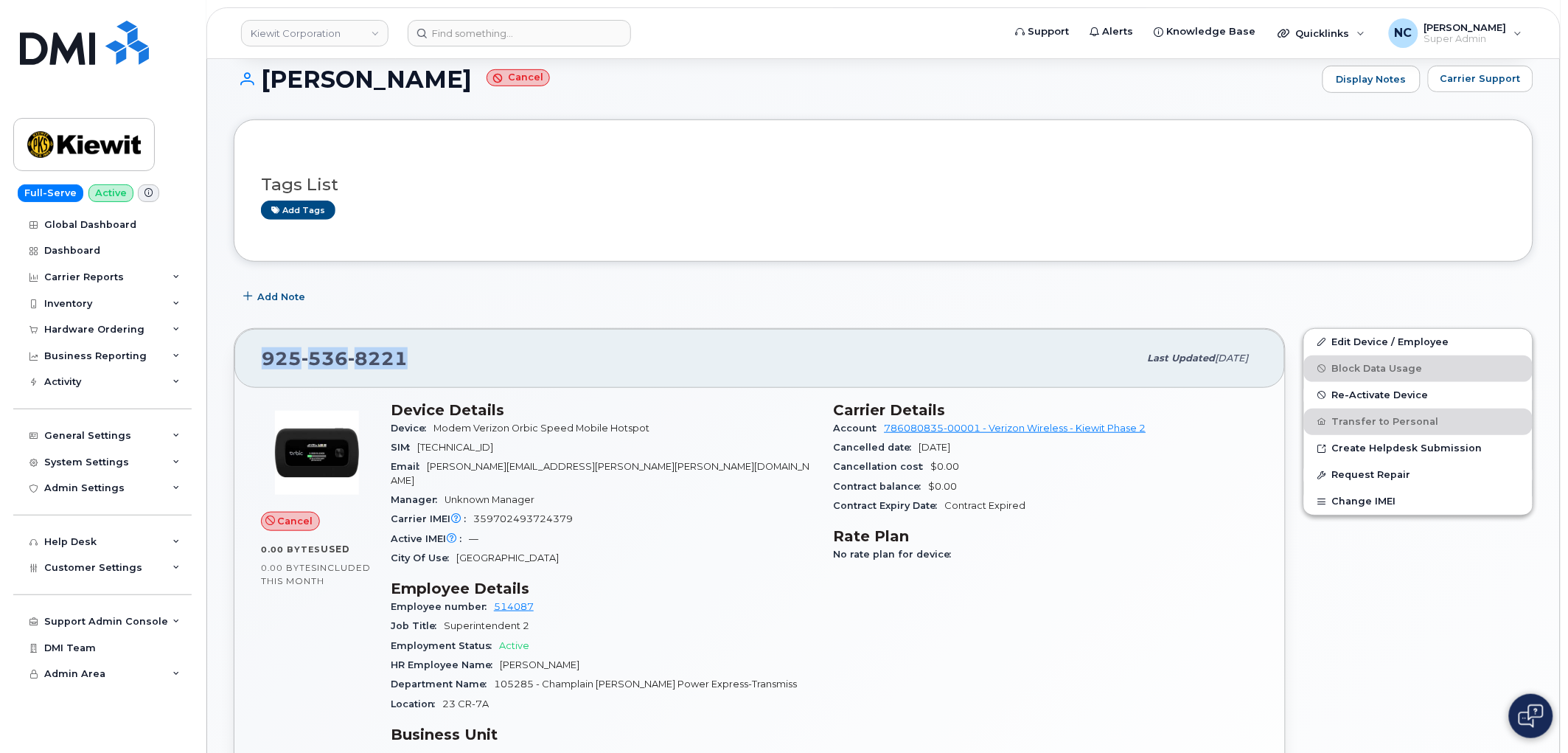
scroll to position [246, 0]
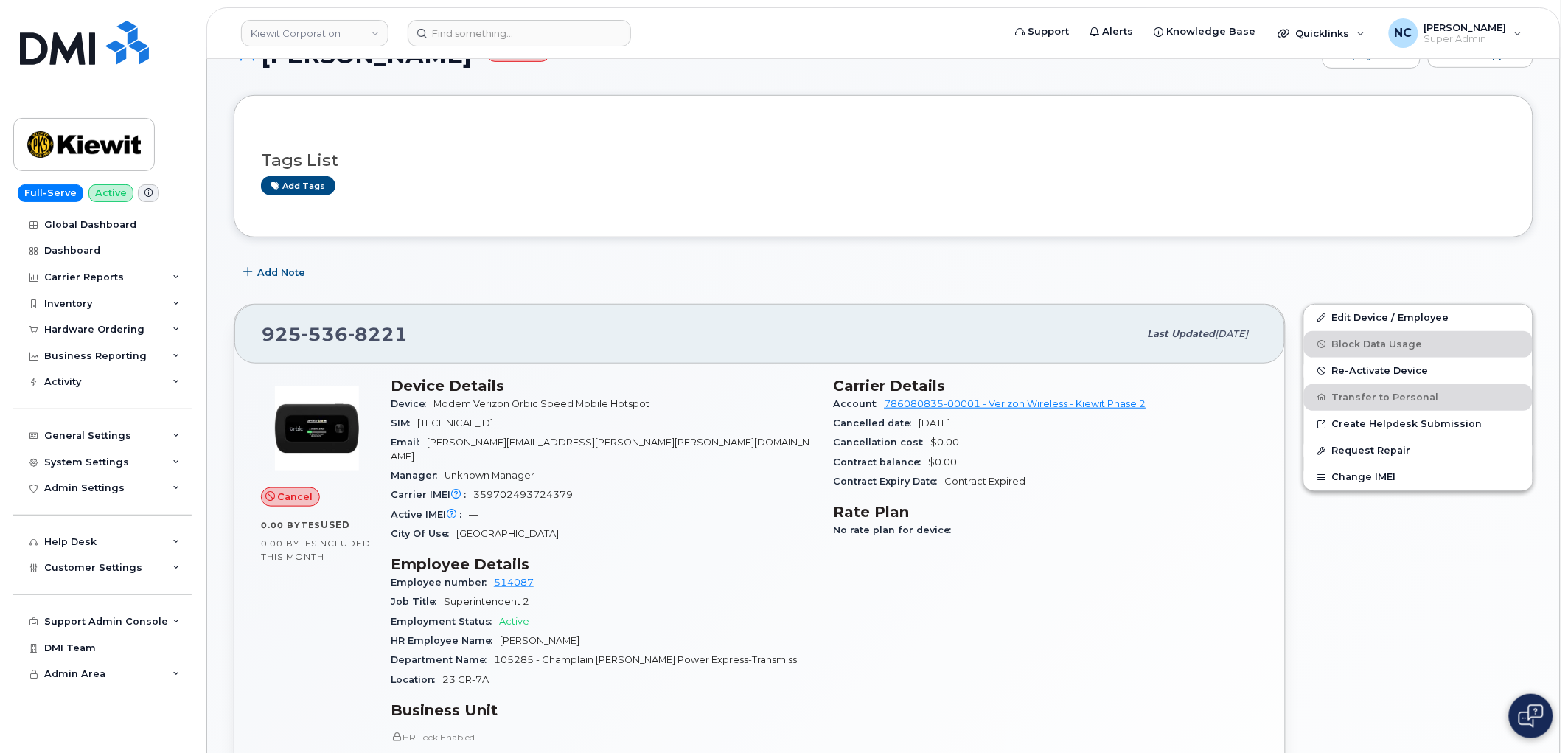
drag, startPoint x: 1137, startPoint y: 566, endPoint x: 1097, endPoint y: 552, distance: 42.4
click at [1136, 566] on div "Carrier Details Account 786080835-00001 - Verizon Wireless - Kiewit Phase 2 Can…" at bounding box center [1046, 656] width 443 height 575
drag, startPoint x: 667, startPoint y: 404, endPoint x: 437, endPoint y: 403, distance: 230.0
click at [437, 403] on div "Device Modem Verizon Orbic Speed Mobile Hotspot" at bounding box center [603, 404] width 426 height 19
copy span "Modem Verizon Orbic Speed Mobile Hotspot"
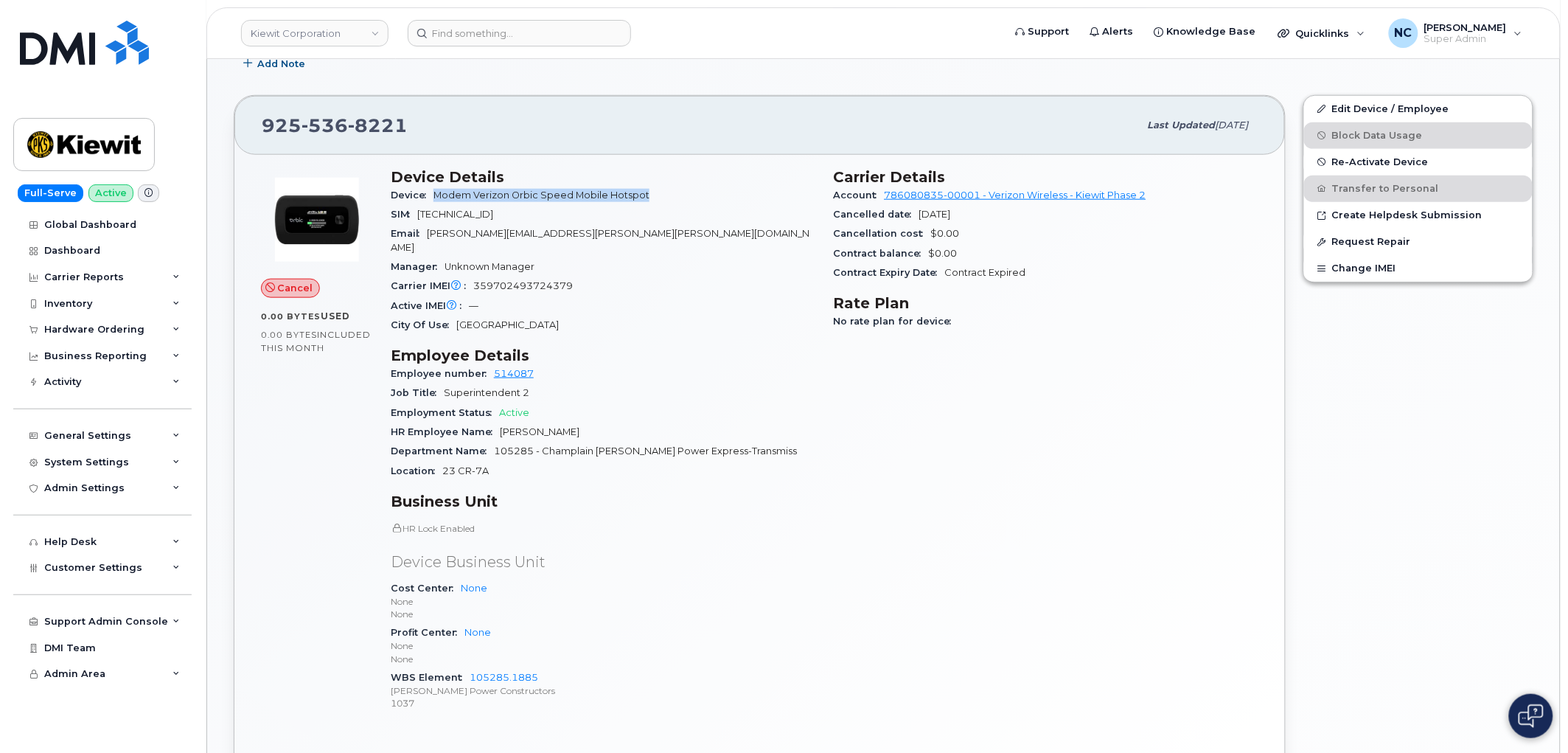
scroll to position [491, 0]
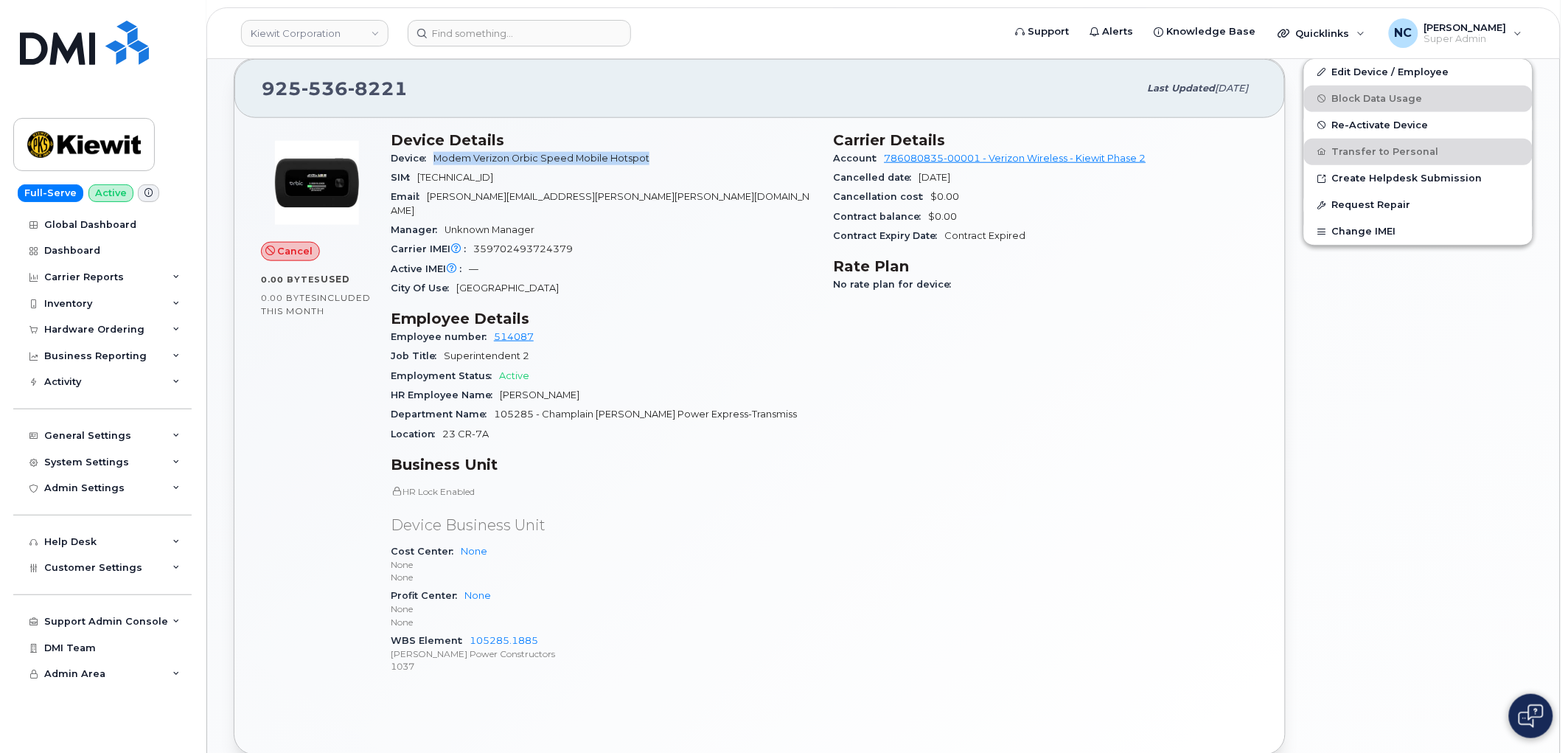
drag, startPoint x: 552, startPoint y: 178, endPoint x: 467, endPoint y: 176, distance: 85.0
click at [467, 176] on div "SIM 89148000006389061662" at bounding box center [603, 177] width 426 height 19
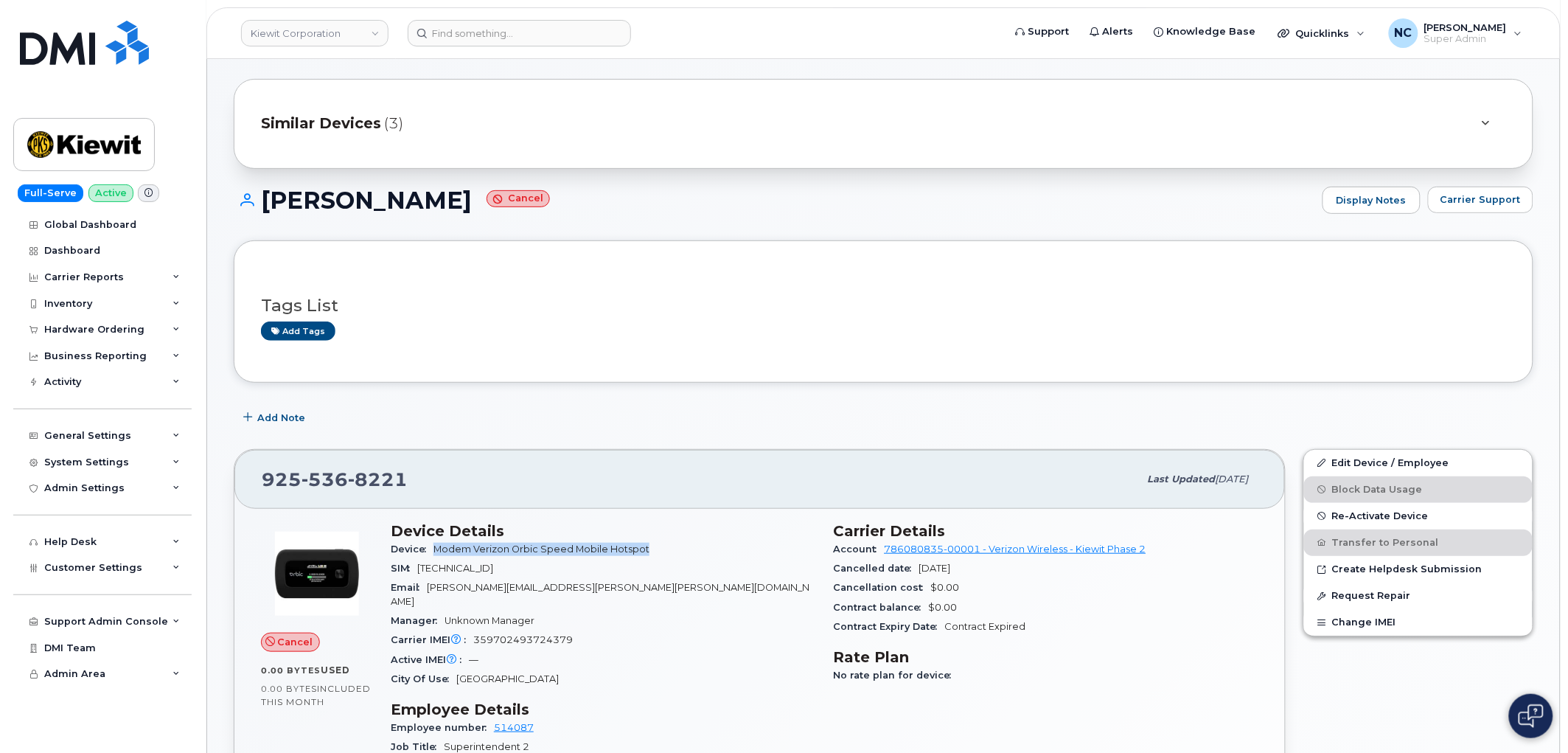
scroll to position [0, 0]
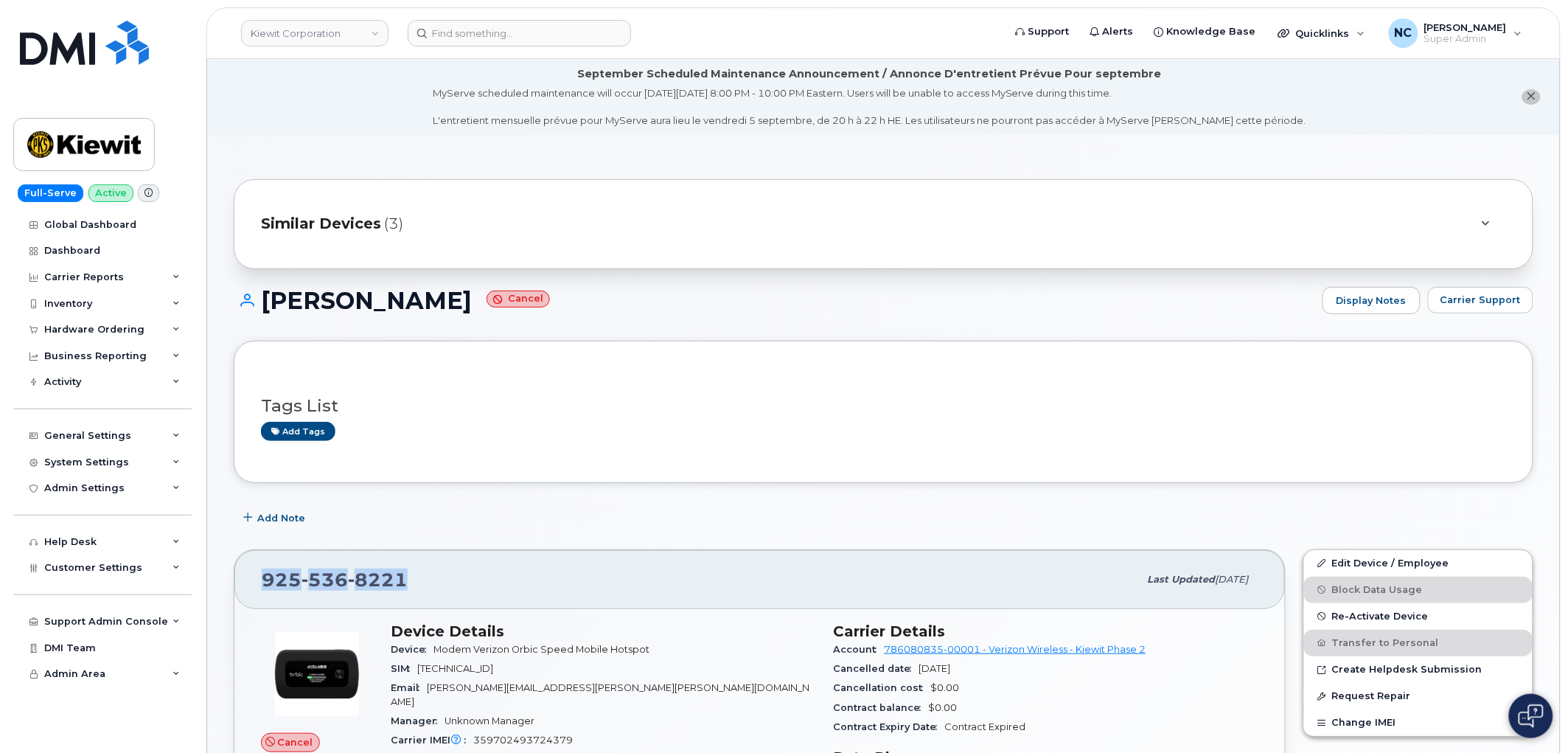
drag, startPoint x: 423, startPoint y: 577, endPoint x: 262, endPoint y: 562, distance: 161.7
click at [262, 562] on div "925 536 8221 Last updated Jul 30, 2025" at bounding box center [760, 580] width 1051 height 59
copy span "925 536 8221"
click at [99, 334] on div "Hardware Ordering" at bounding box center [94, 329] width 100 height 12
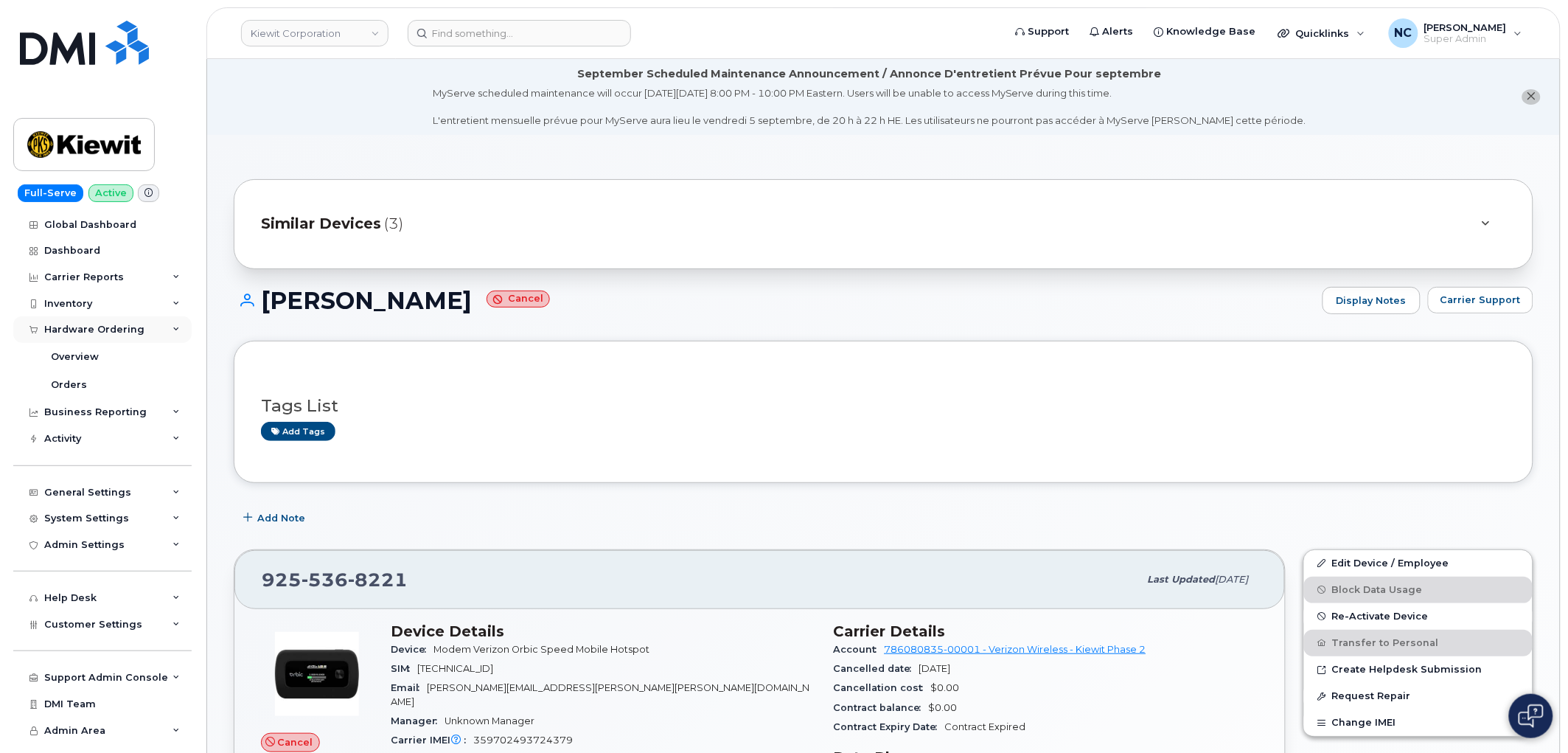
click at [121, 332] on div "Hardware Ordering" at bounding box center [94, 329] width 100 height 12
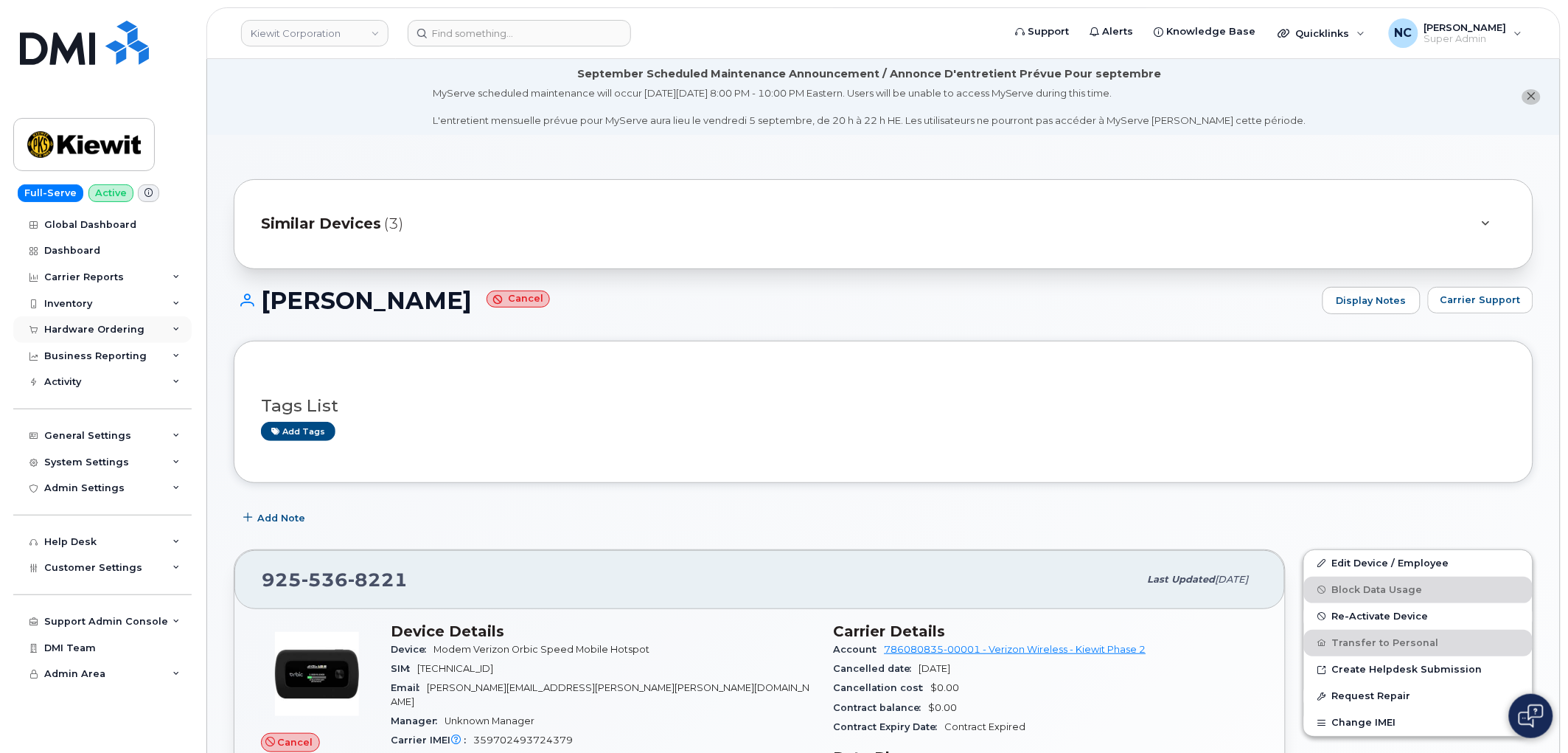
click at [122, 334] on div "Hardware Ordering" at bounding box center [94, 329] width 100 height 12
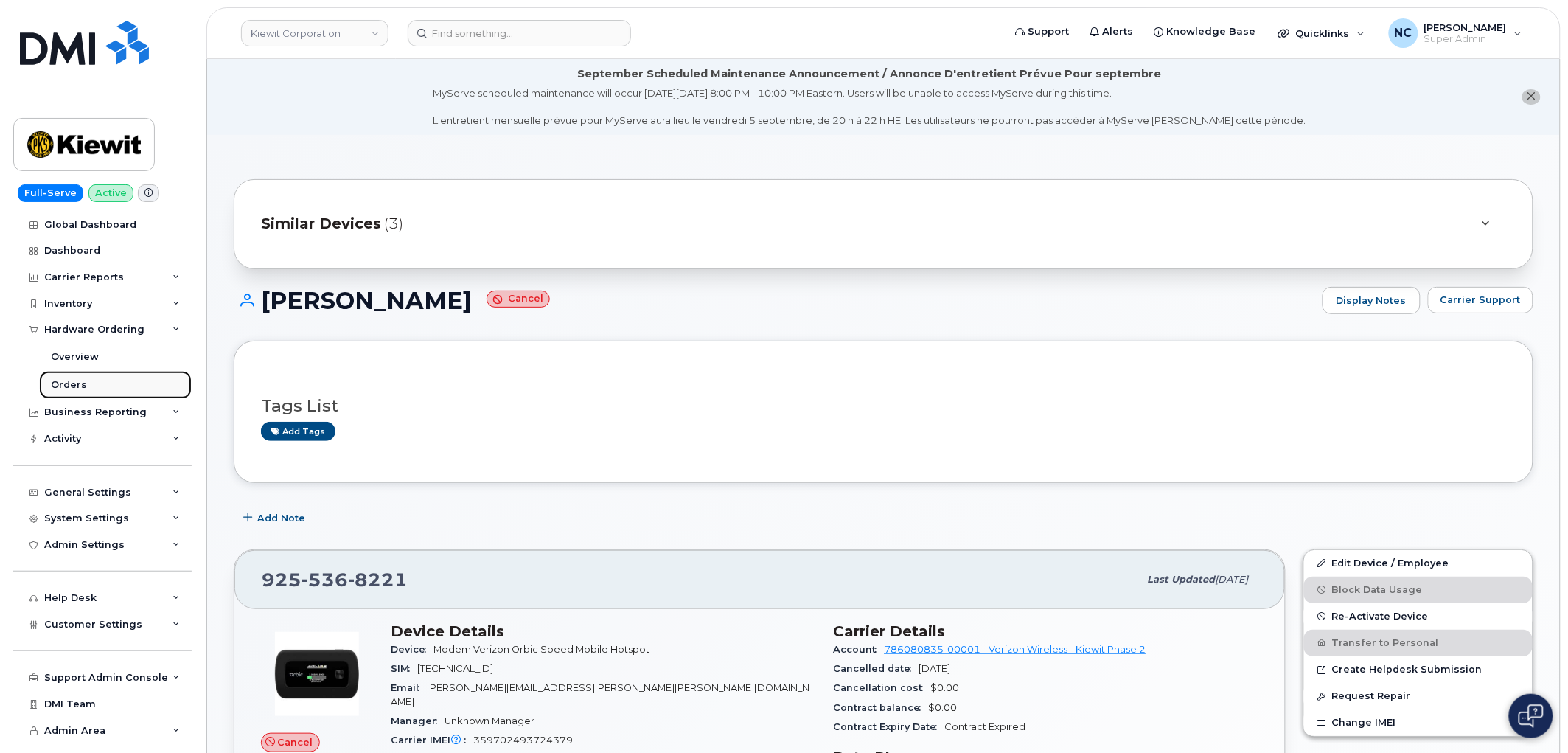
click at [72, 381] on div "Orders" at bounding box center [68, 385] width 36 height 13
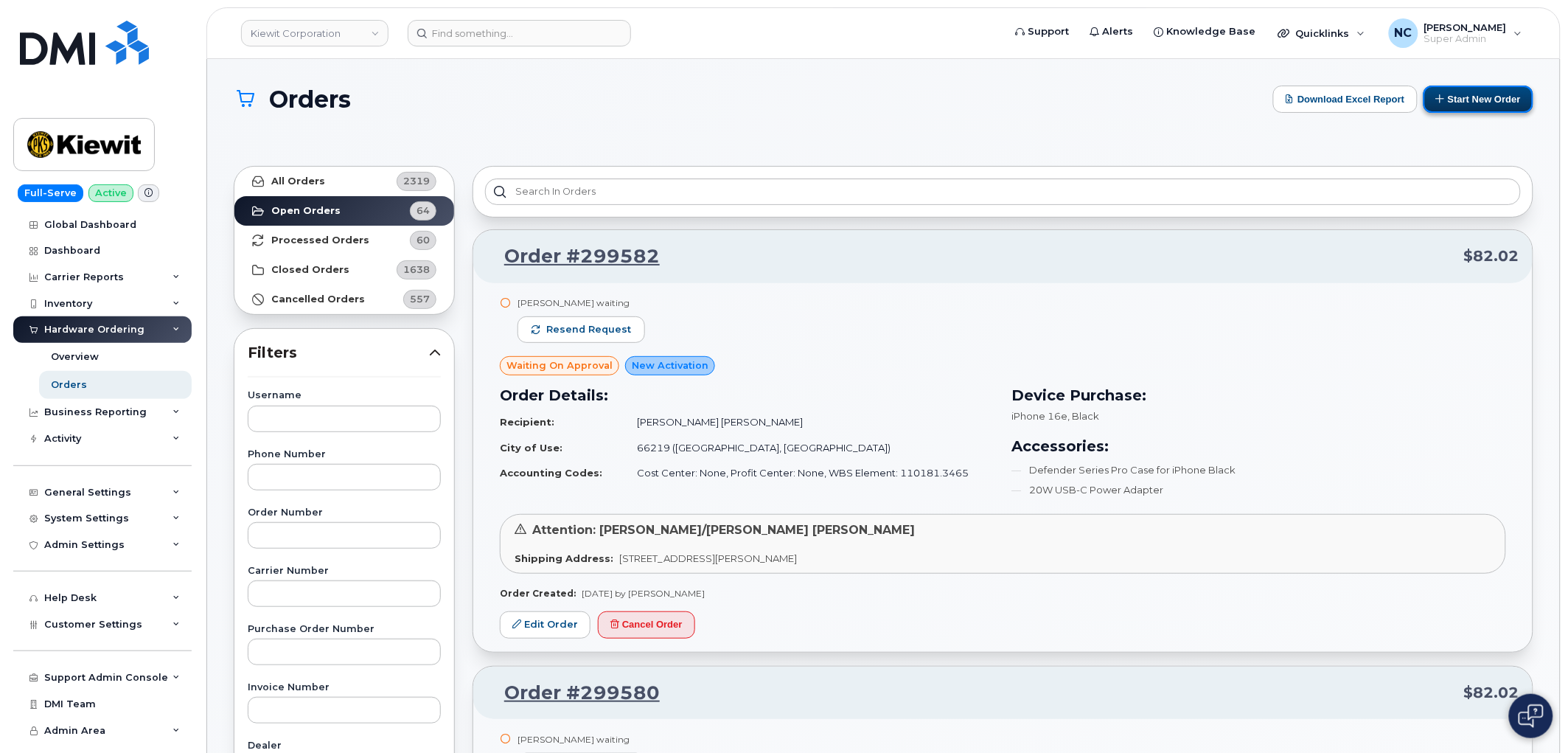
click at [1475, 104] on button "Start New Order" at bounding box center [1478, 99] width 110 height 28
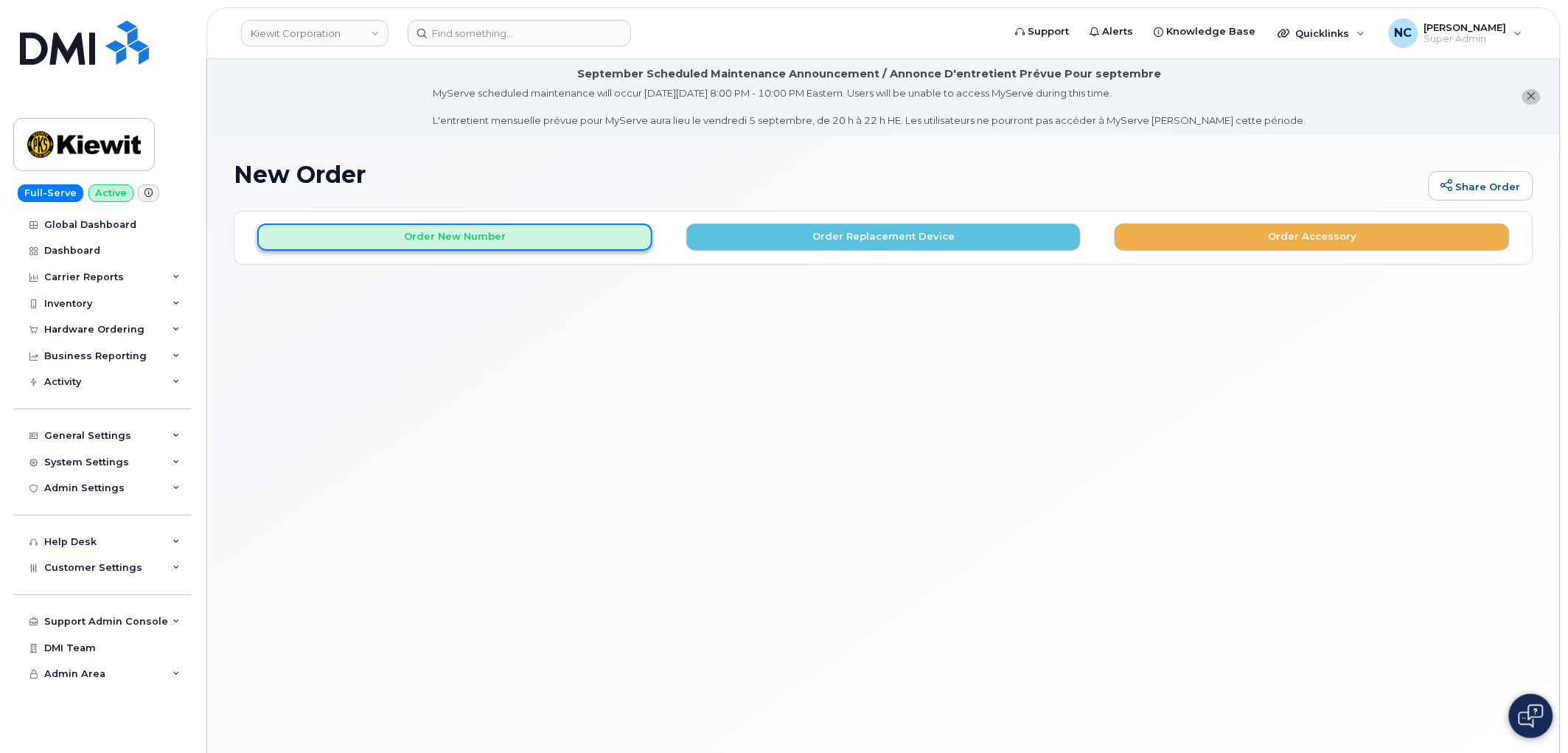
click at [526, 239] on button "Order New Number" at bounding box center [454, 237] width 395 height 28
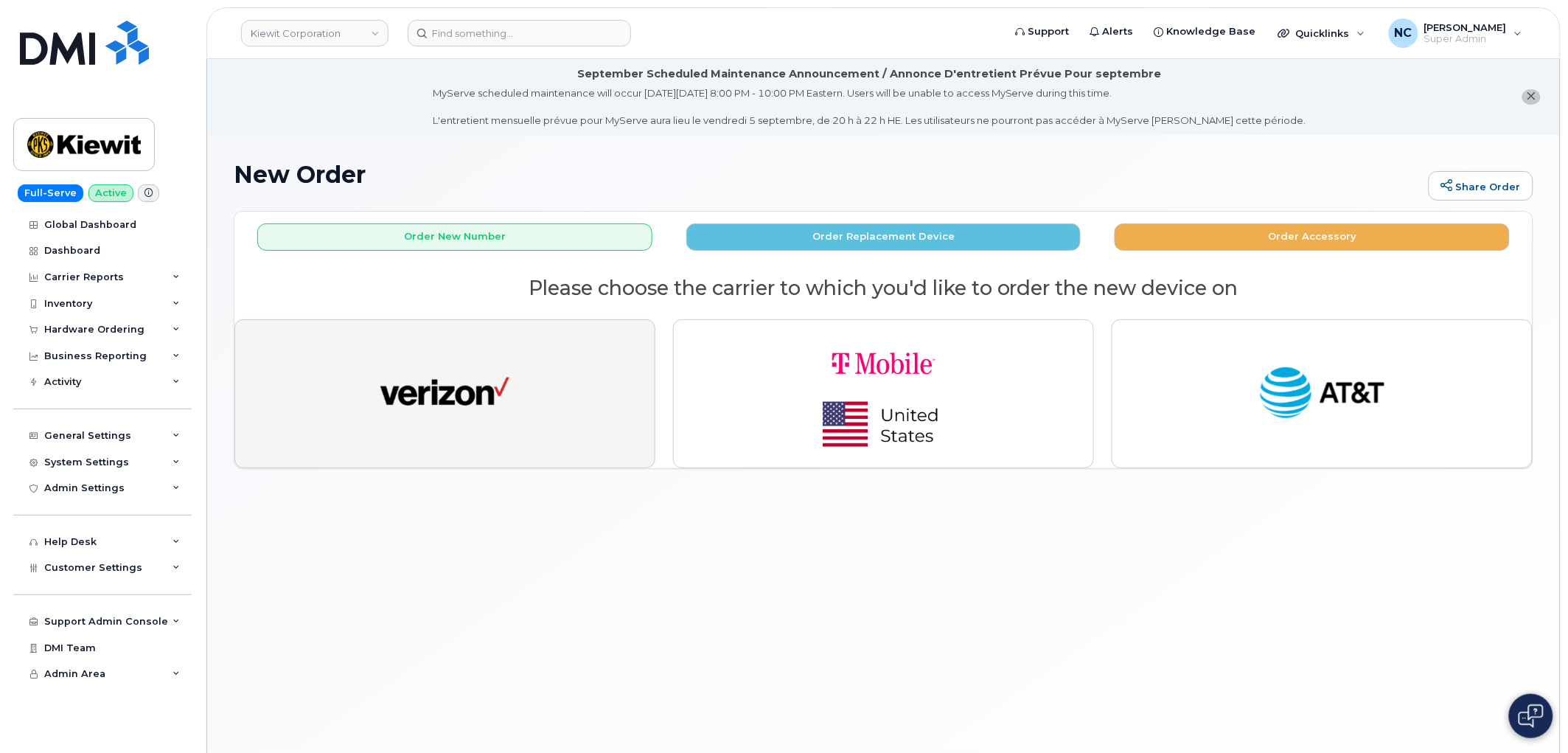
click at [415, 364] on img "button" at bounding box center [445, 394] width 129 height 66
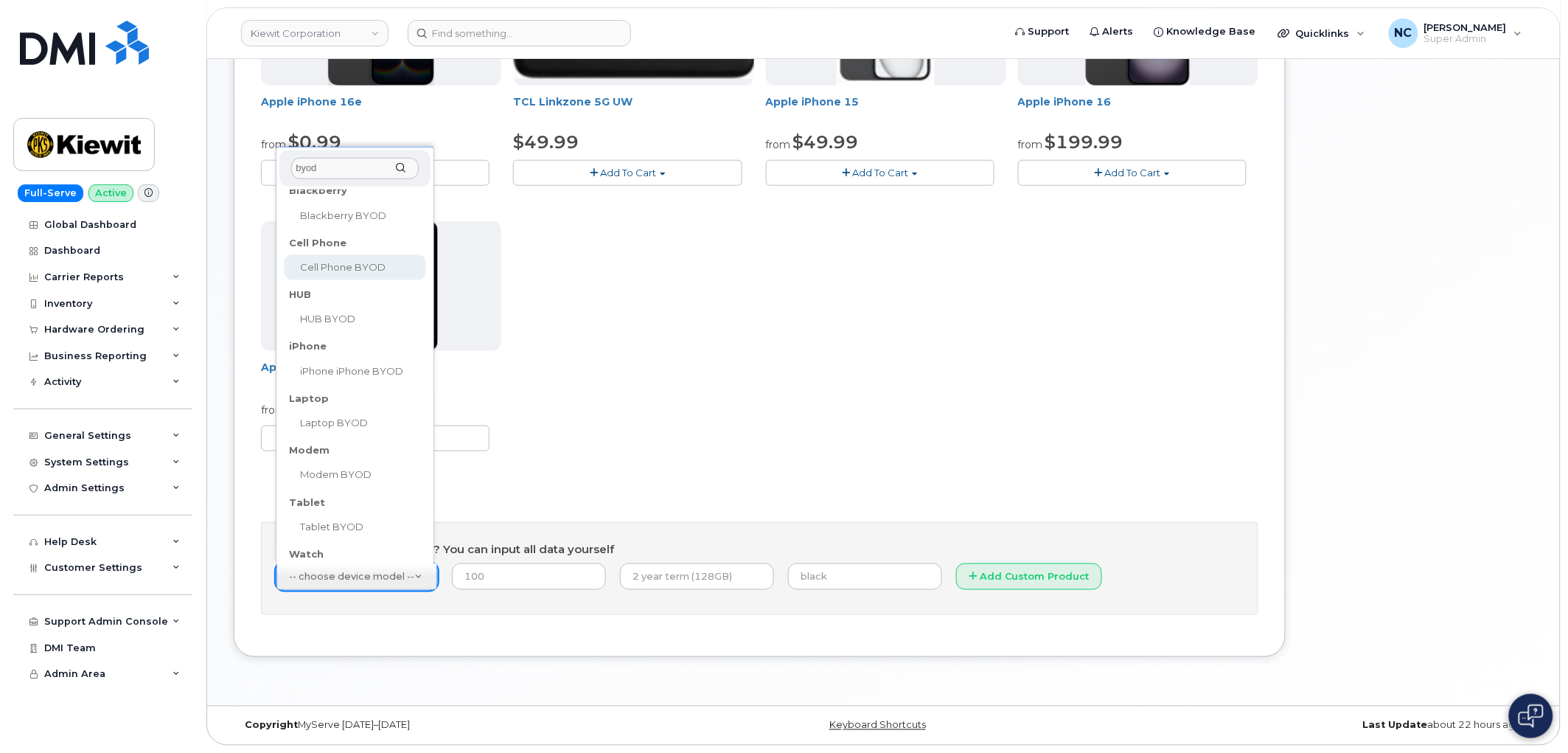
scroll to position [124, 0]
type input "byod"
select select "2504"
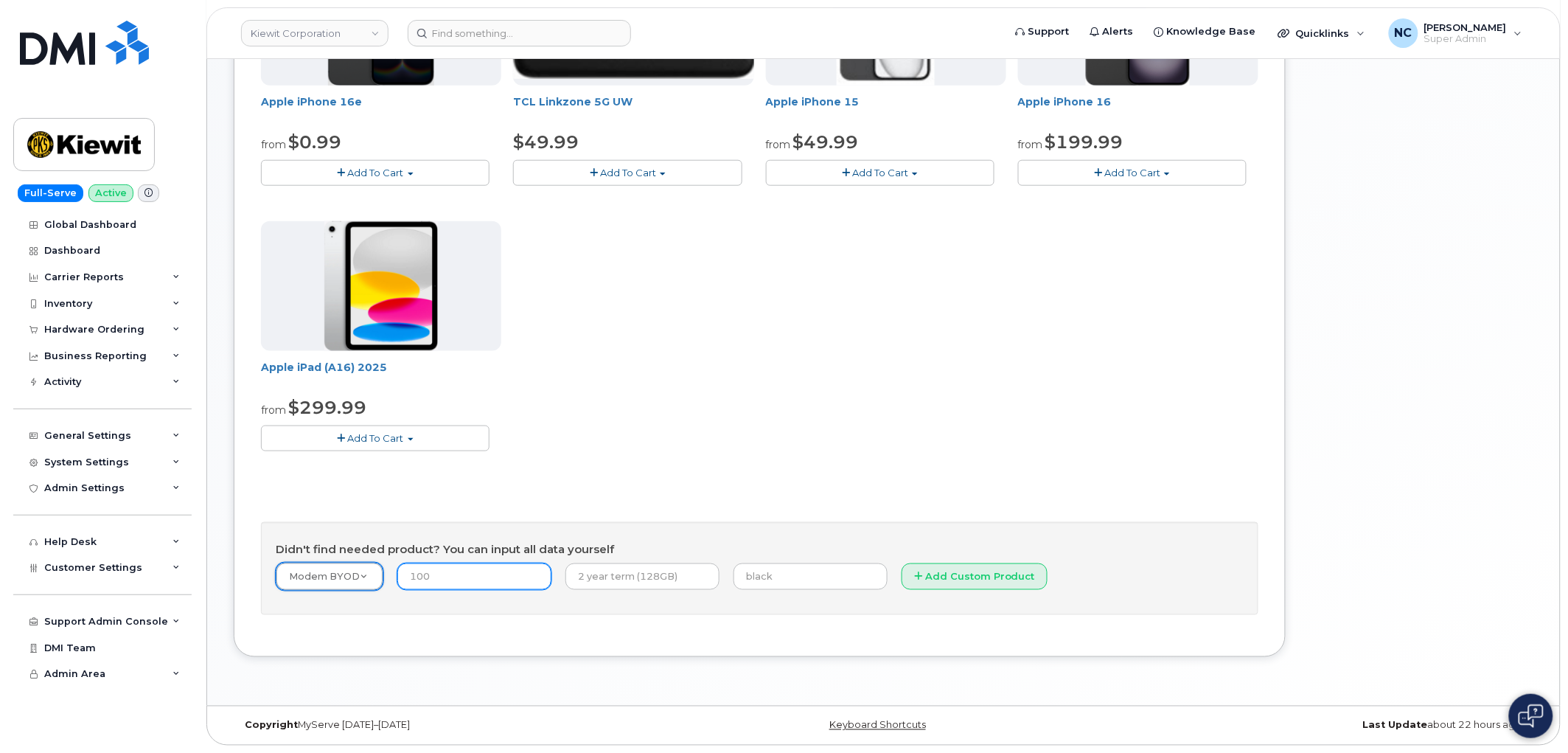
click at [453, 578] on input "number" at bounding box center [474, 576] width 154 height 27
type input "0.00"
click at [600, 568] on input "text" at bounding box center [642, 576] width 154 height 27
type input "2 year"
click at [733, 586] on input "text" at bounding box center [810, 576] width 154 height 27
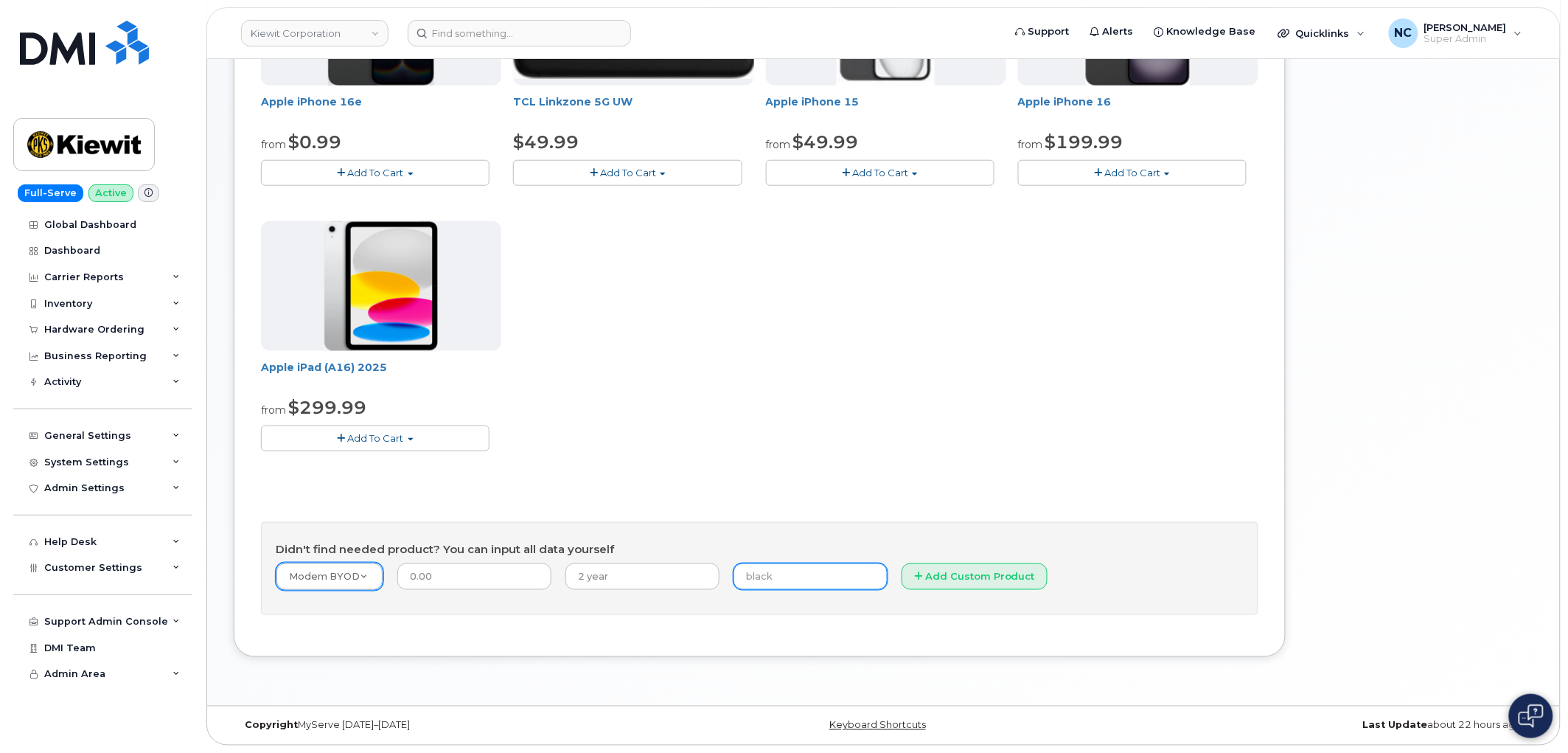
paste input "359702493724379"
type input "359702493724379"
click at [909, 577] on button "Add Custom Product" at bounding box center [974, 577] width 146 height 28
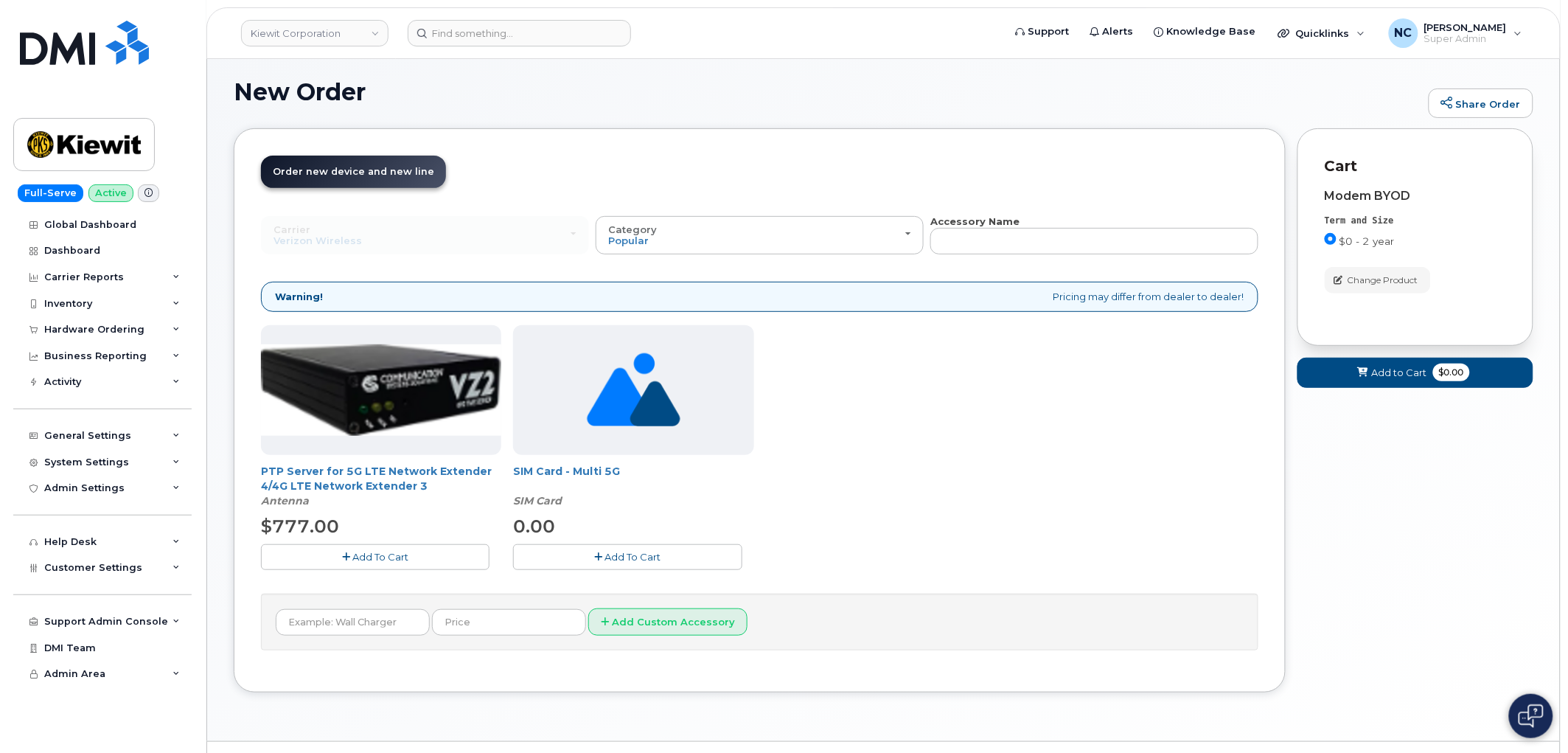
scroll to position [119, 0]
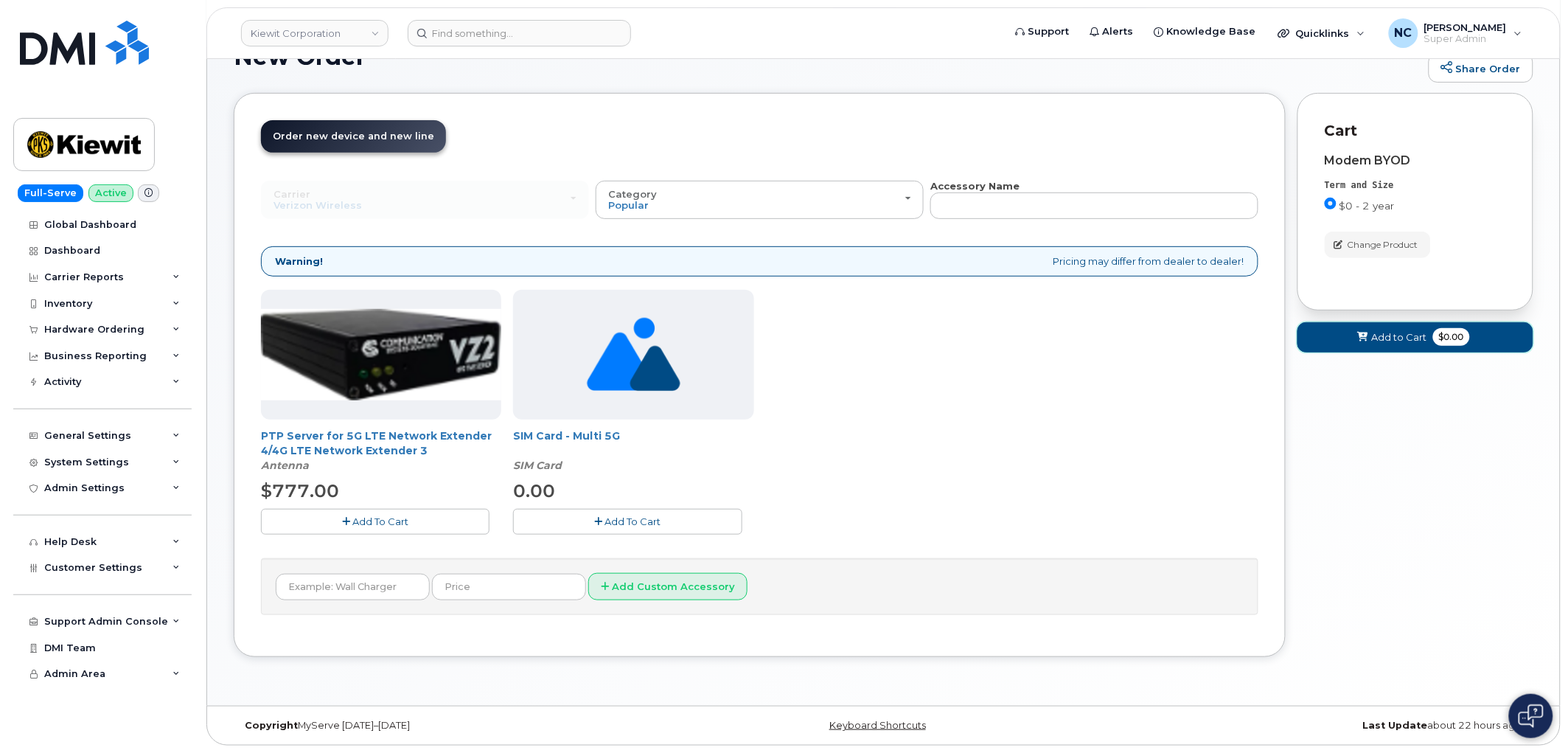
click at [1399, 337] on span "Add to Cart" at bounding box center [1400, 338] width 55 height 14
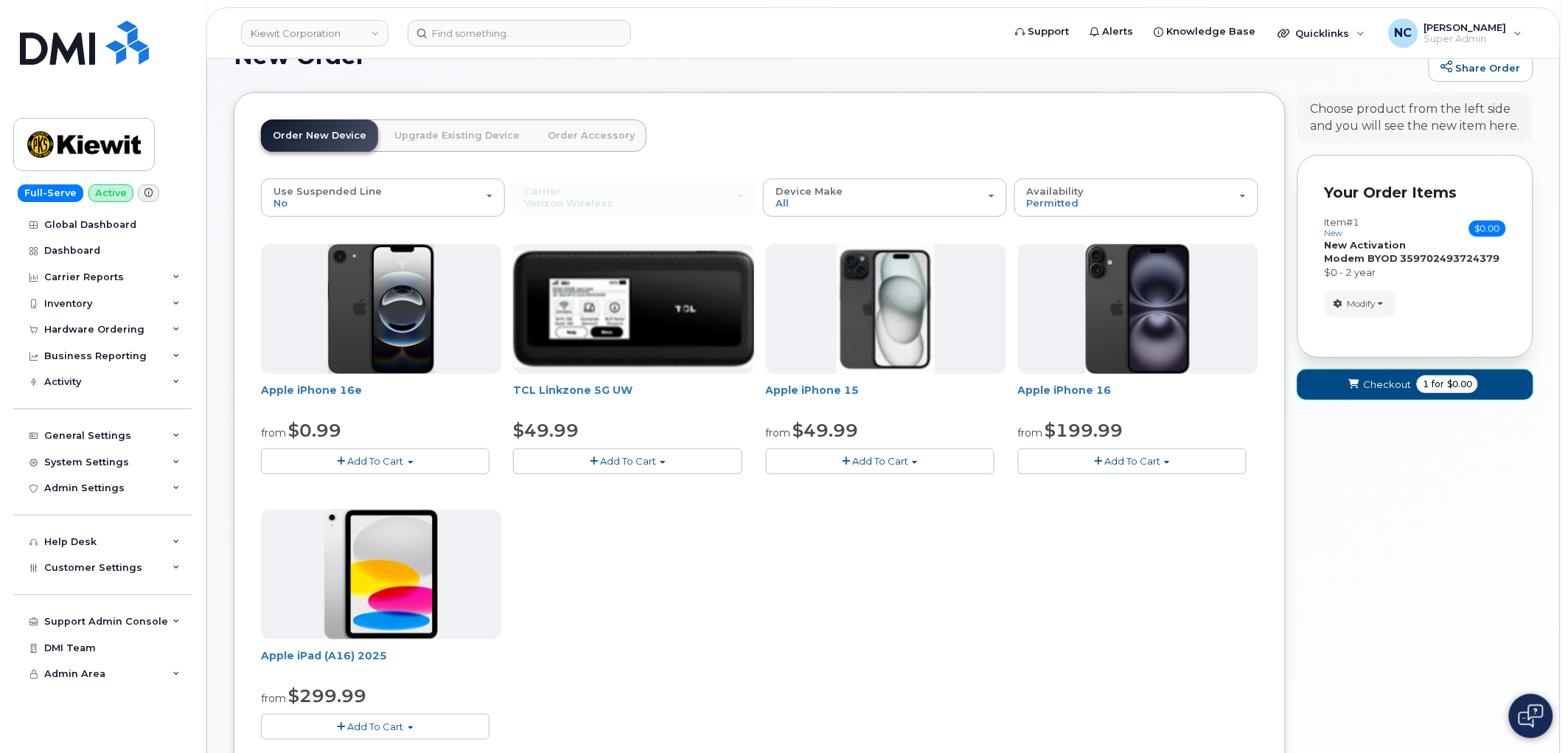
click at [1384, 391] on button "Checkout 1 for $0.00" at bounding box center [1415, 384] width 236 height 30
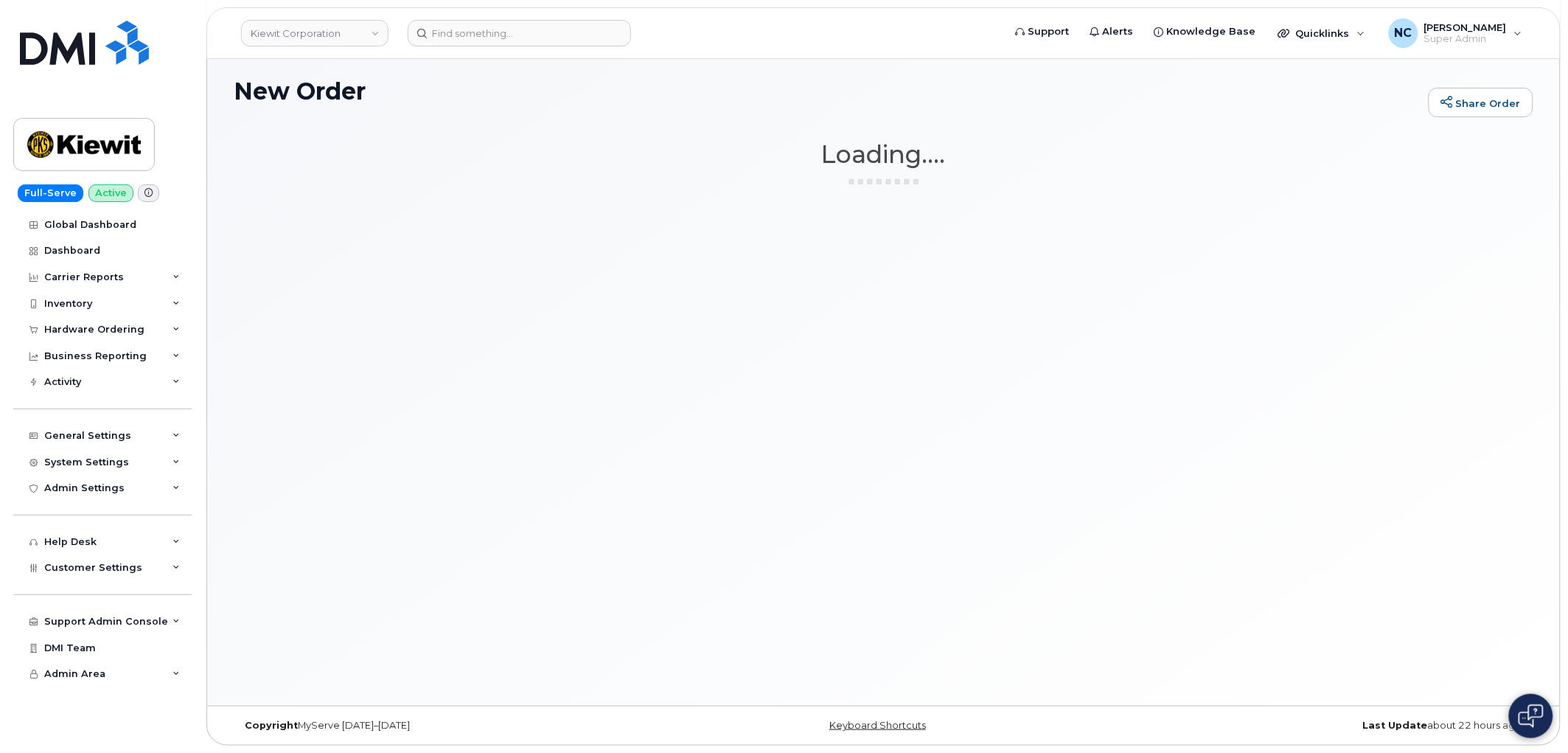
scroll to position [83, 0]
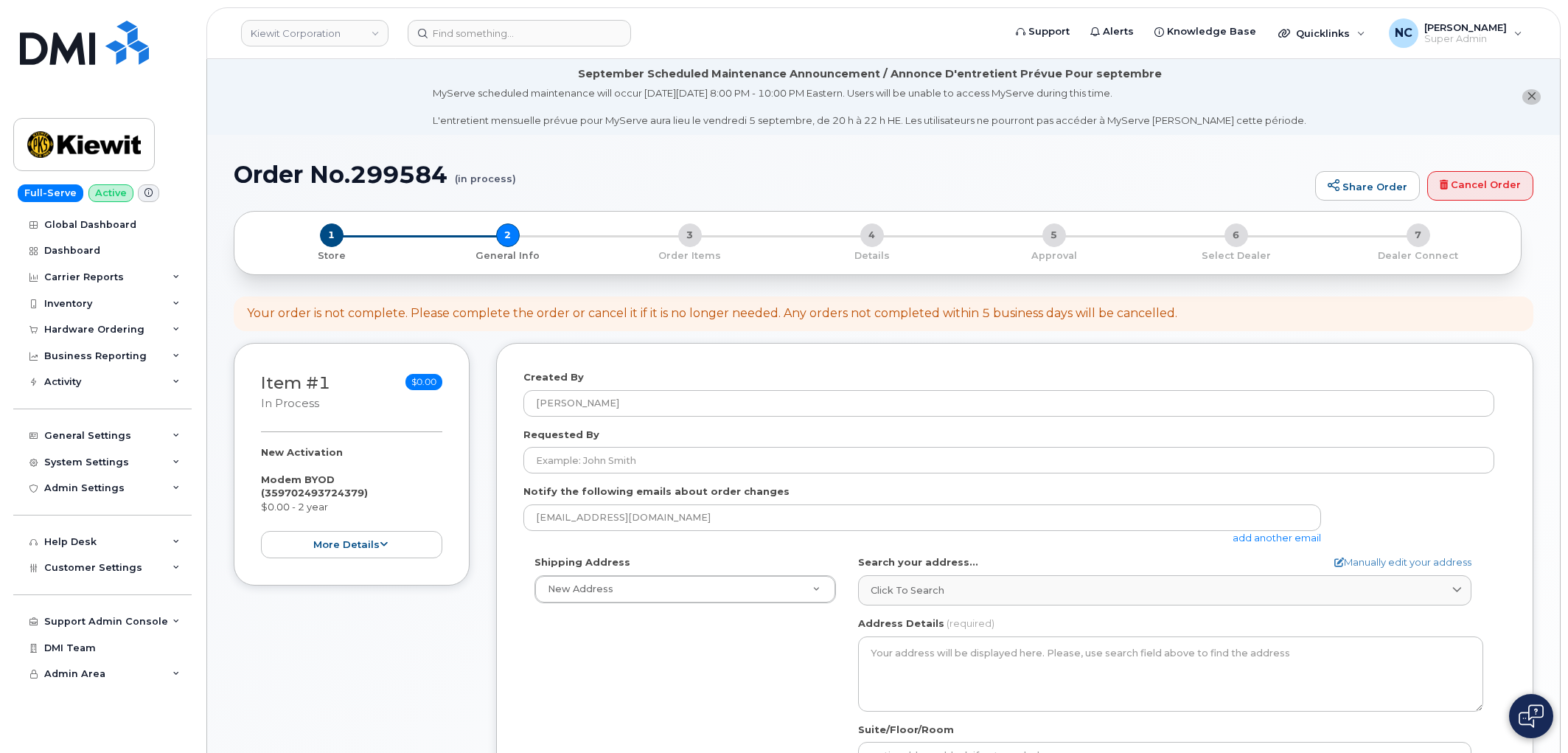
select select
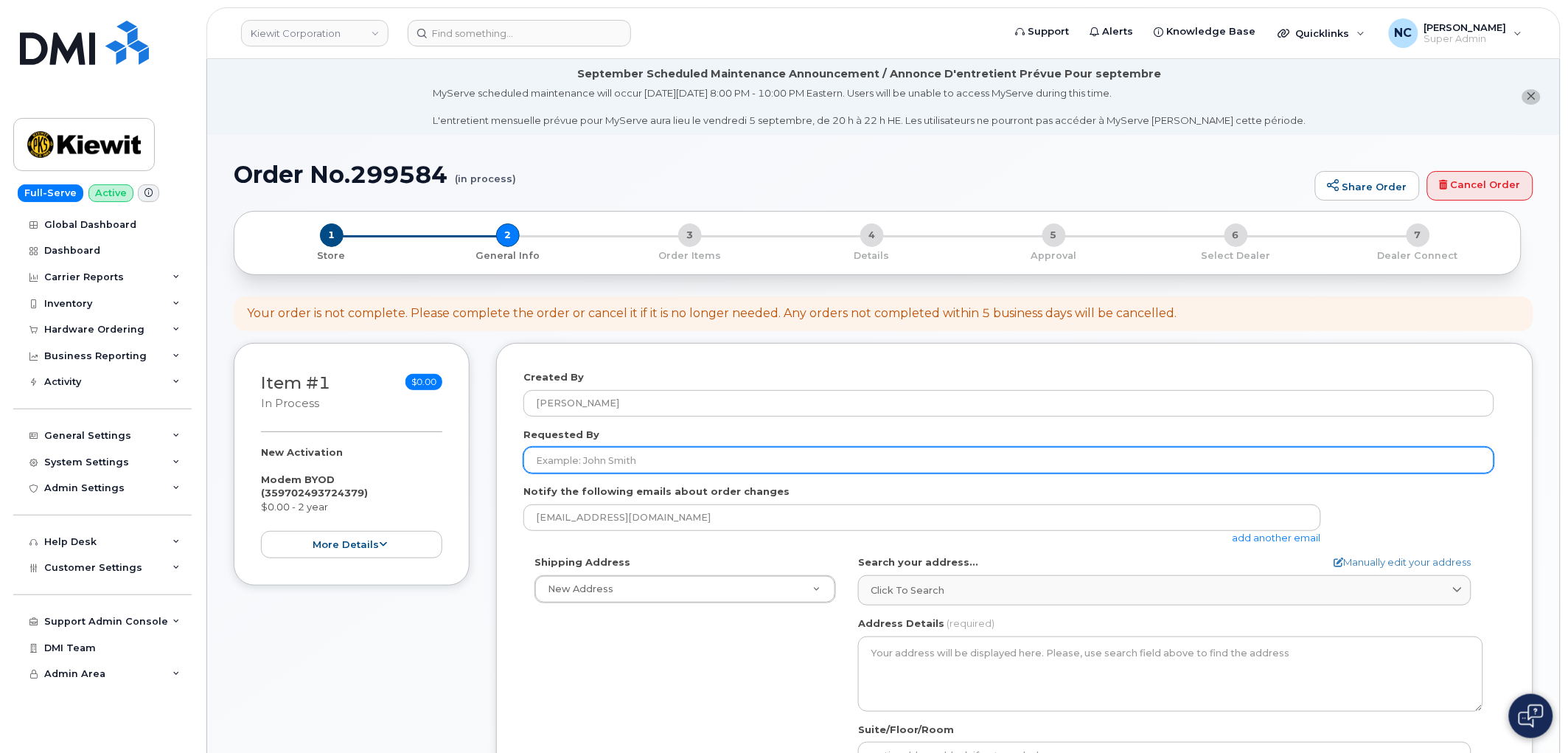
click at [666, 460] on input "Requested By" at bounding box center [1009, 460] width 971 height 27
paste input "[PERSON_NAME]"
type input "[PERSON_NAME]"
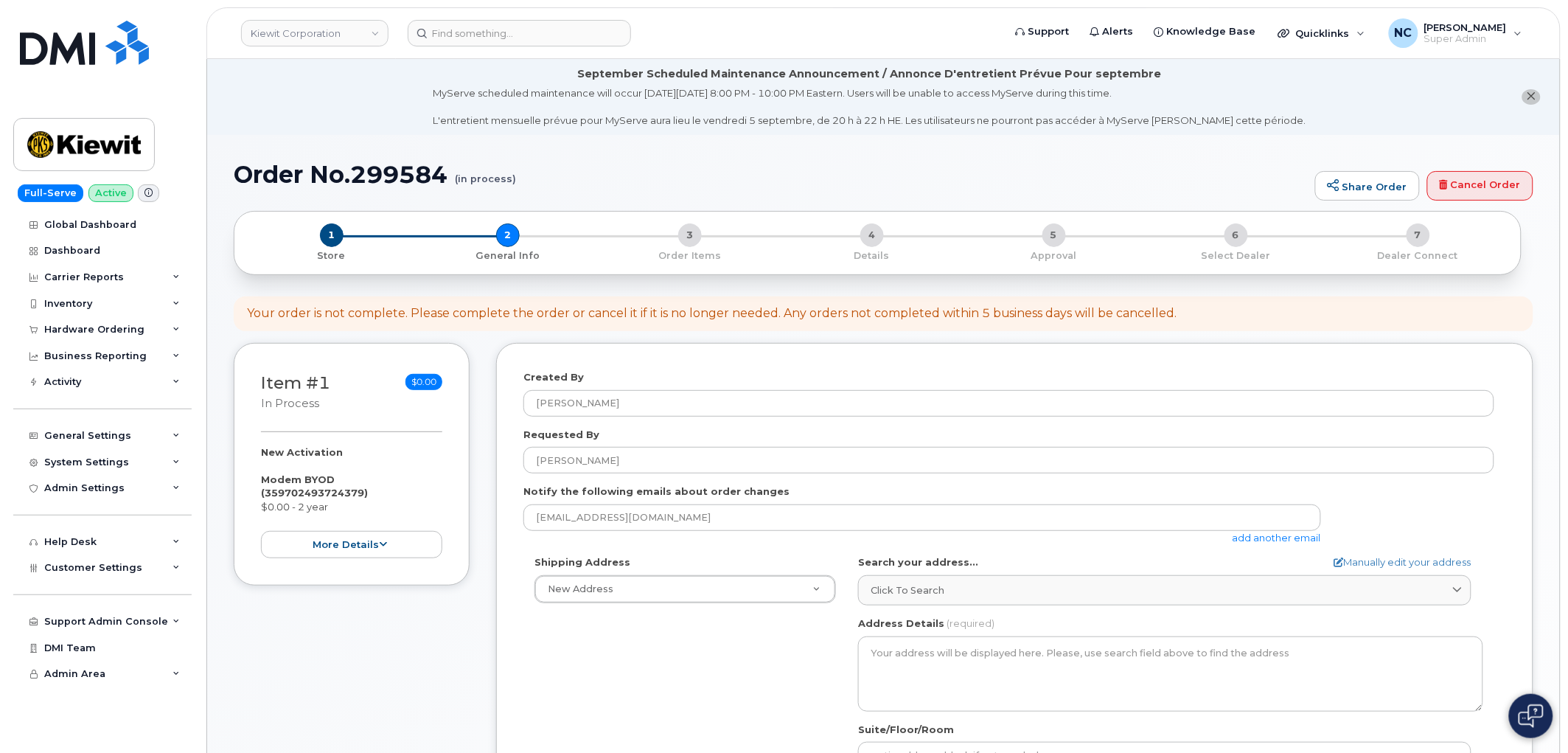
click at [1295, 537] on link "add another email" at bounding box center [1276, 537] width 88 height 12
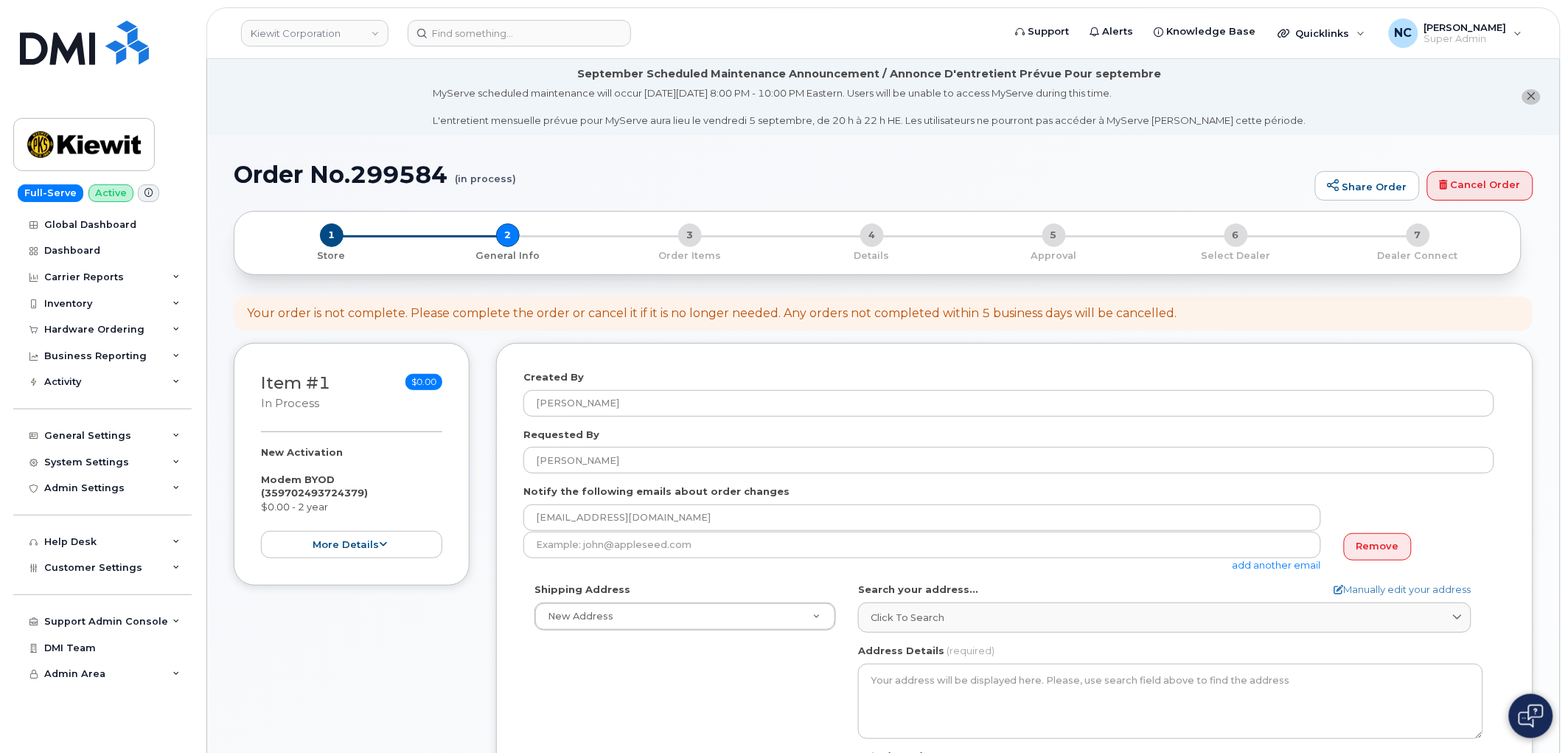
click at [654, 568] on div "add another email" at bounding box center [927, 552] width 809 height 41
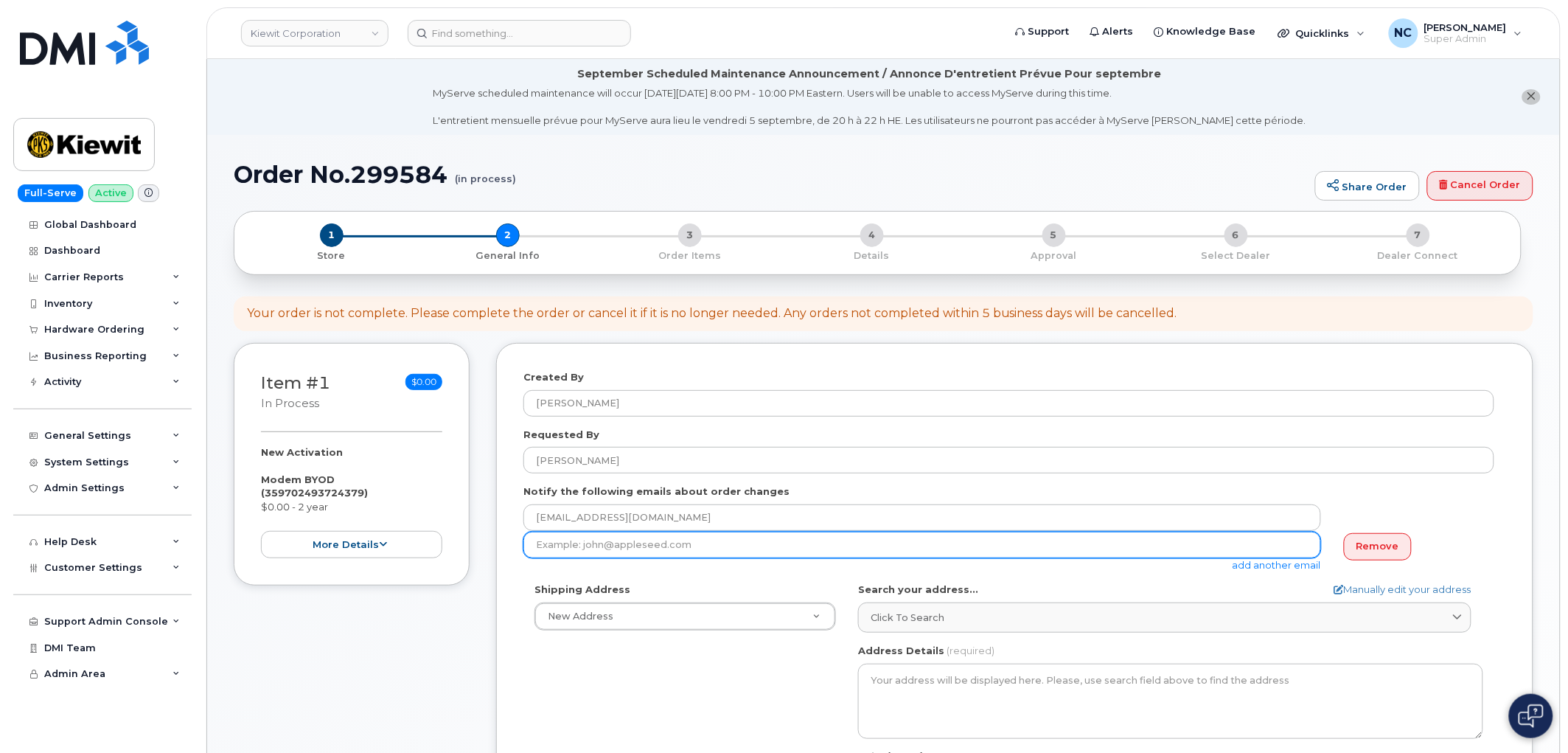
drag, startPoint x: 651, startPoint y: 555, endPoint x: 598, endPoint y: 531, distance: 58.2
click at [651, 555] on input "email" at bounding box center [922, 545] width 798 height 27
paste input "MICHAEL.ALFANO@KIEWIT.COM"
type input "MICHAEL.ALFANO@KIEWIT.COM"
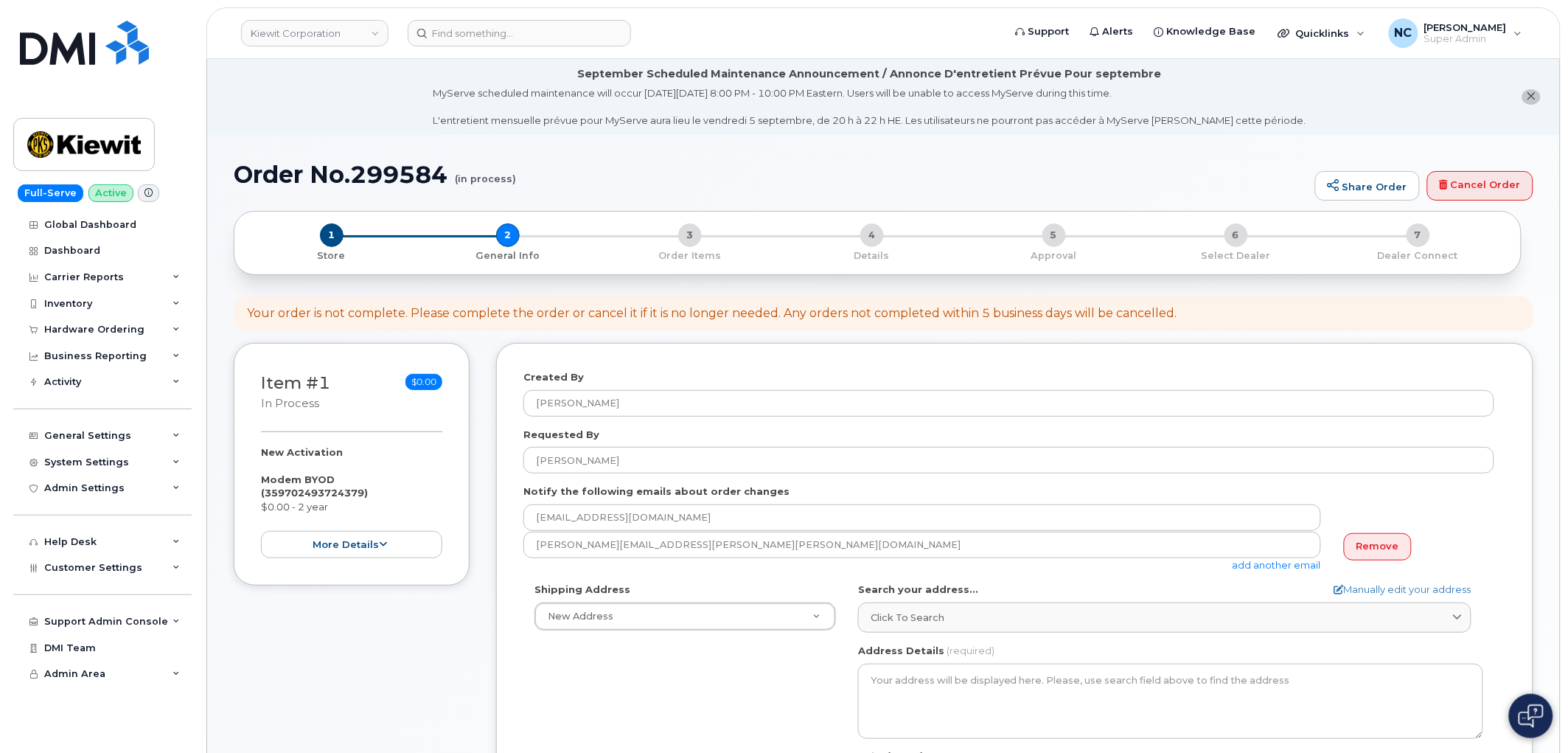
click at [1303, 569] on link "add another email" at bounding box center [1276, 564] width 88 height 12
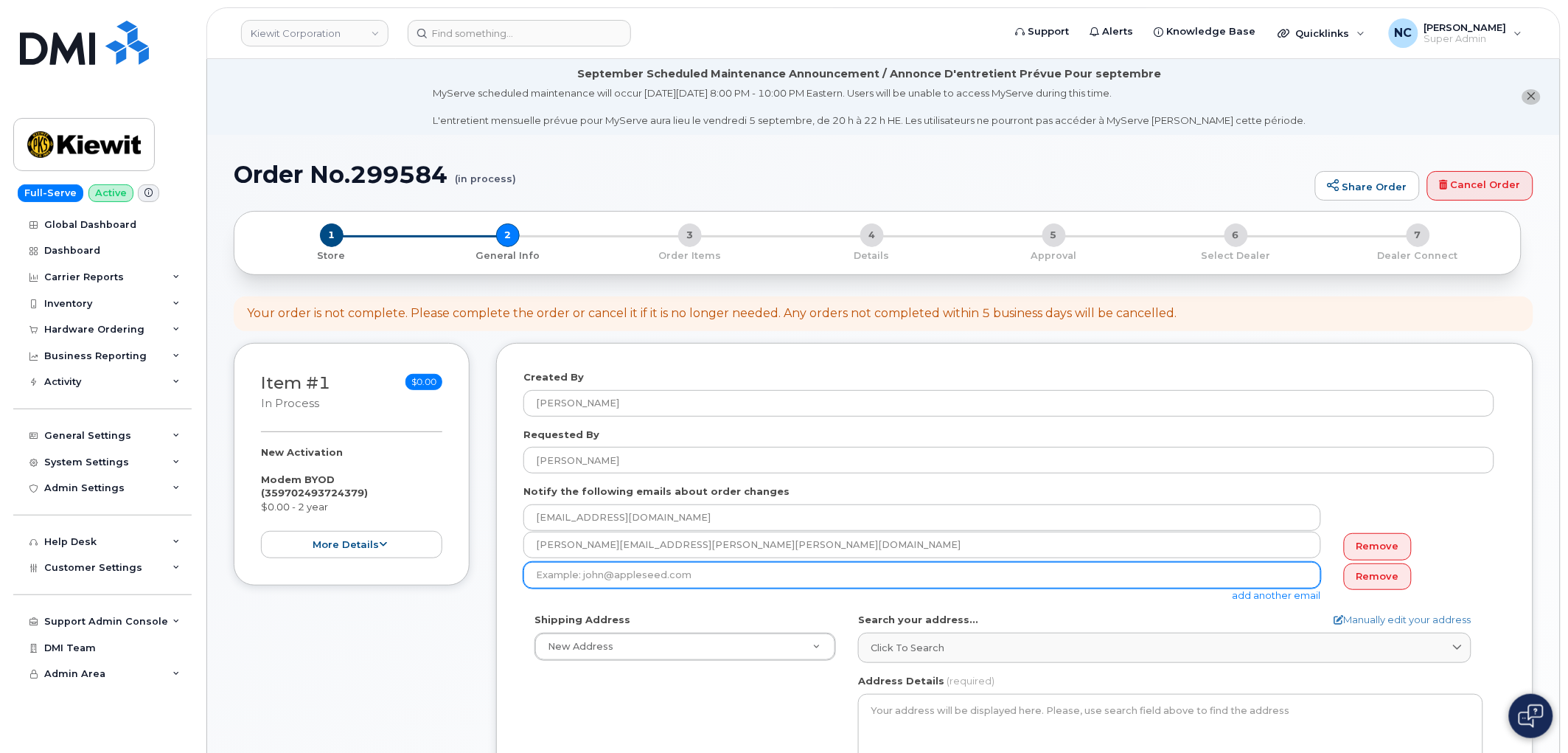
click at [697, 564] on input "email" at bounding box center [922, 575] width 798 height 27
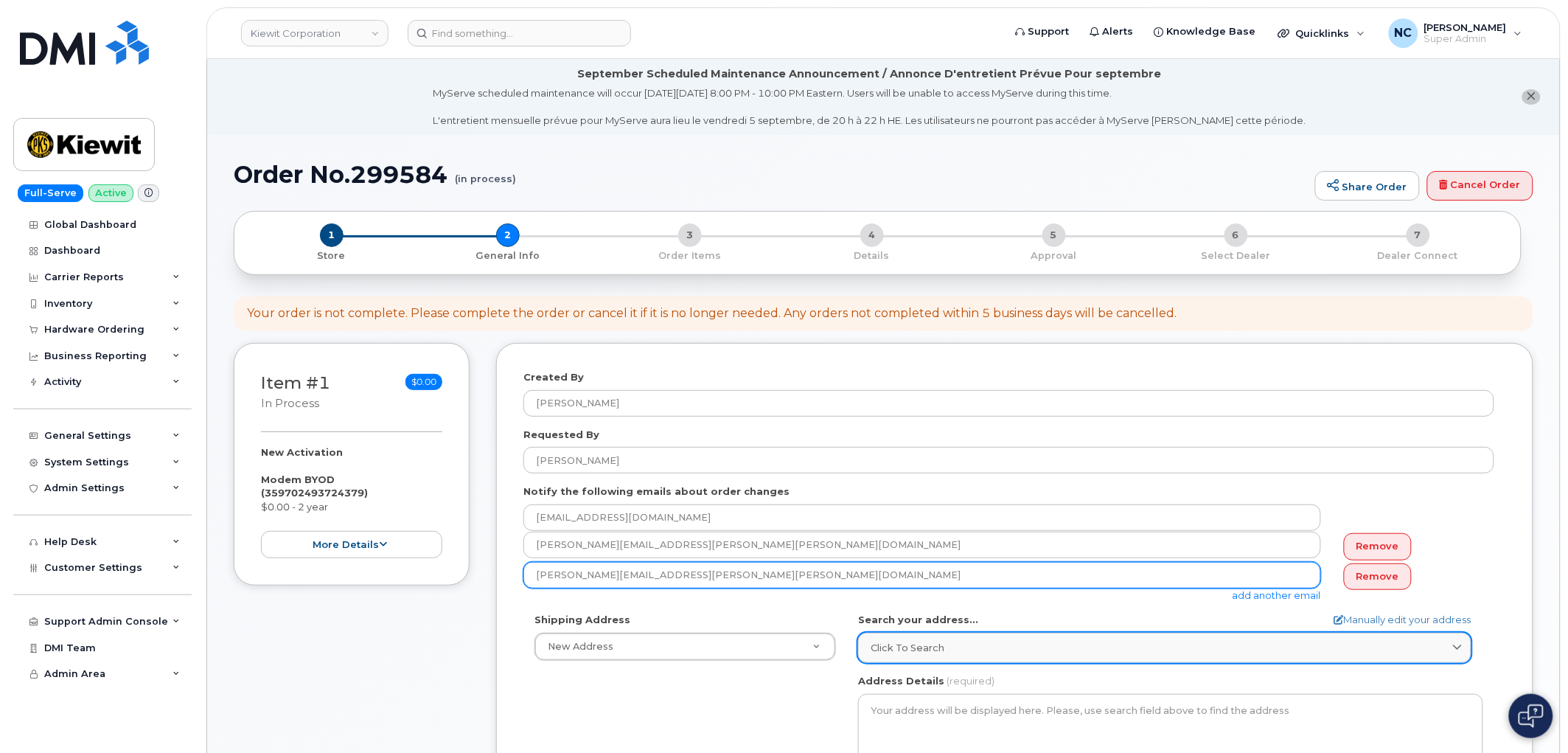
type input "paul.herring@kiewit.com"
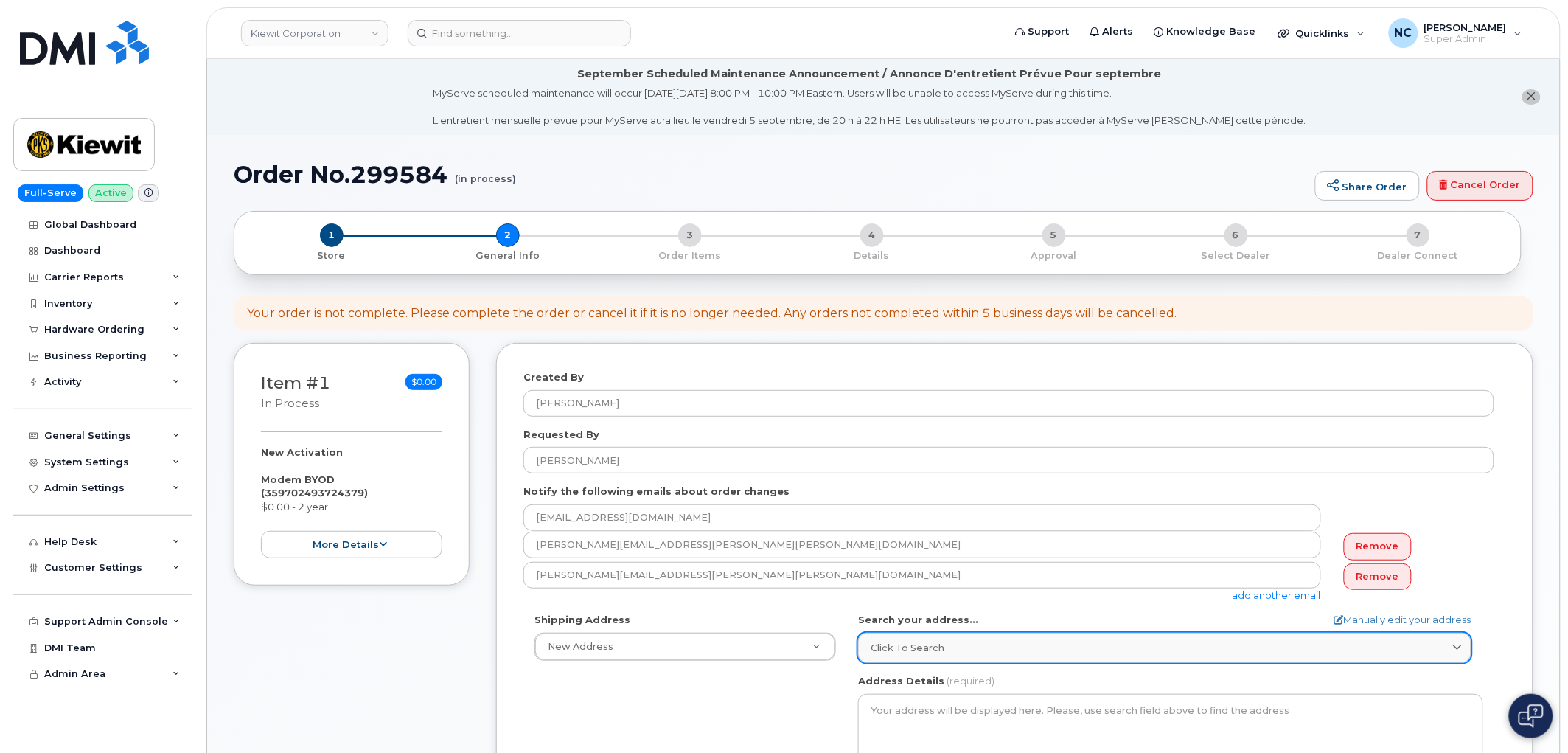
click at [1158, 659] on link "Click to search" at bounding box center [1165, 648] width 614 height 30
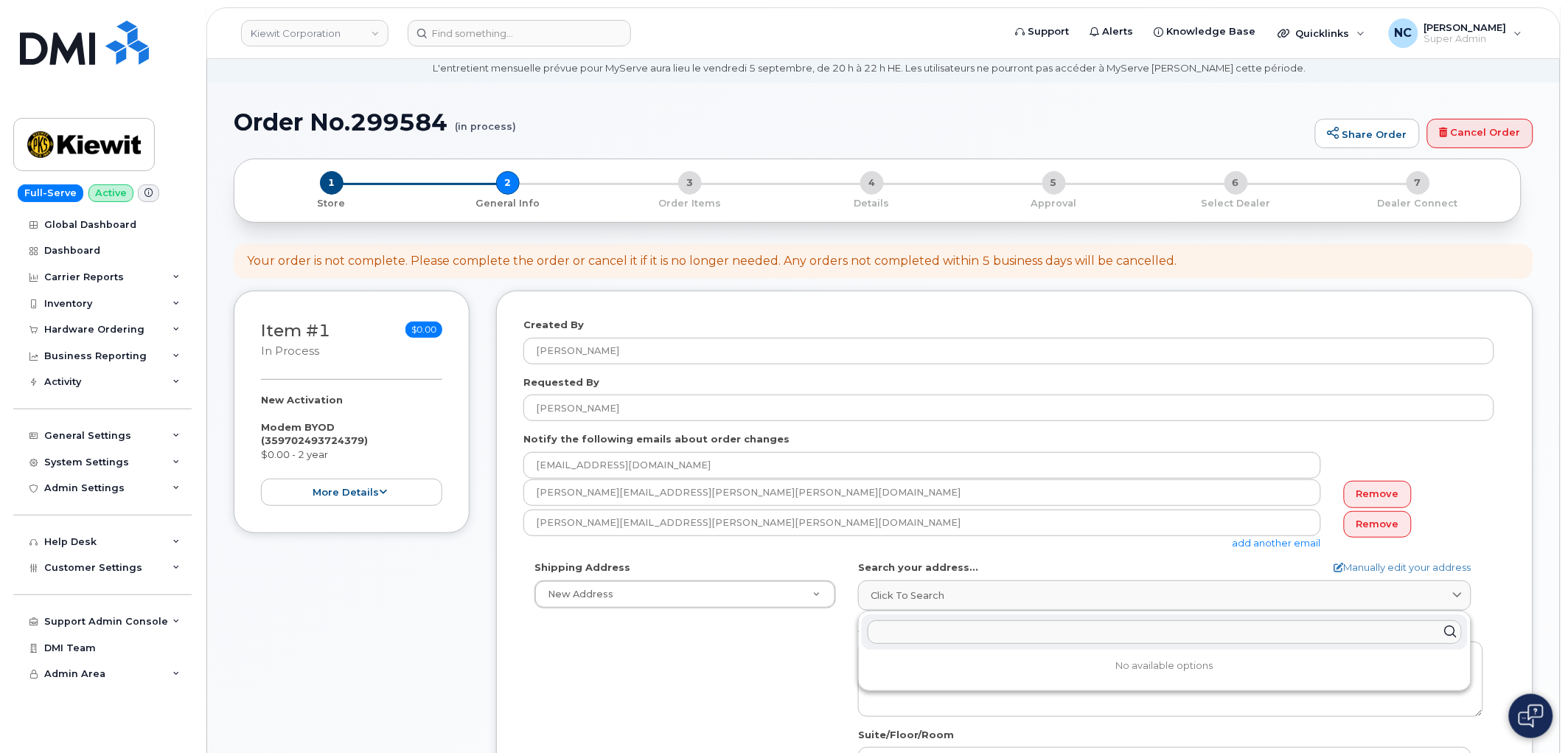
scroll to position [82, 0]
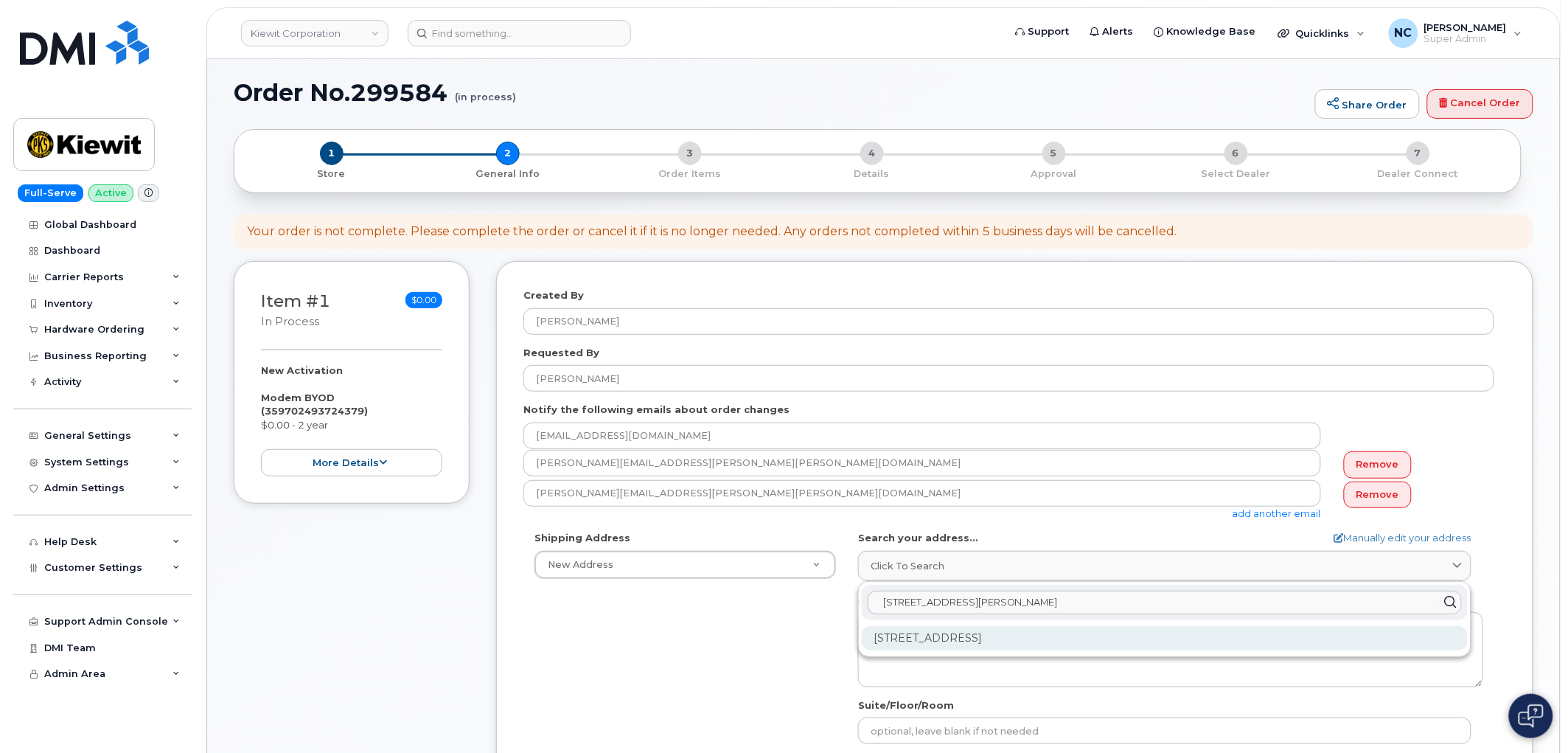
type input "331 West Ave Sara"
click at [999, 635] on div "331 West Ave Saratoga Springs NY 12866-5906" at bounding box center [1164, 639] width 606 height 25
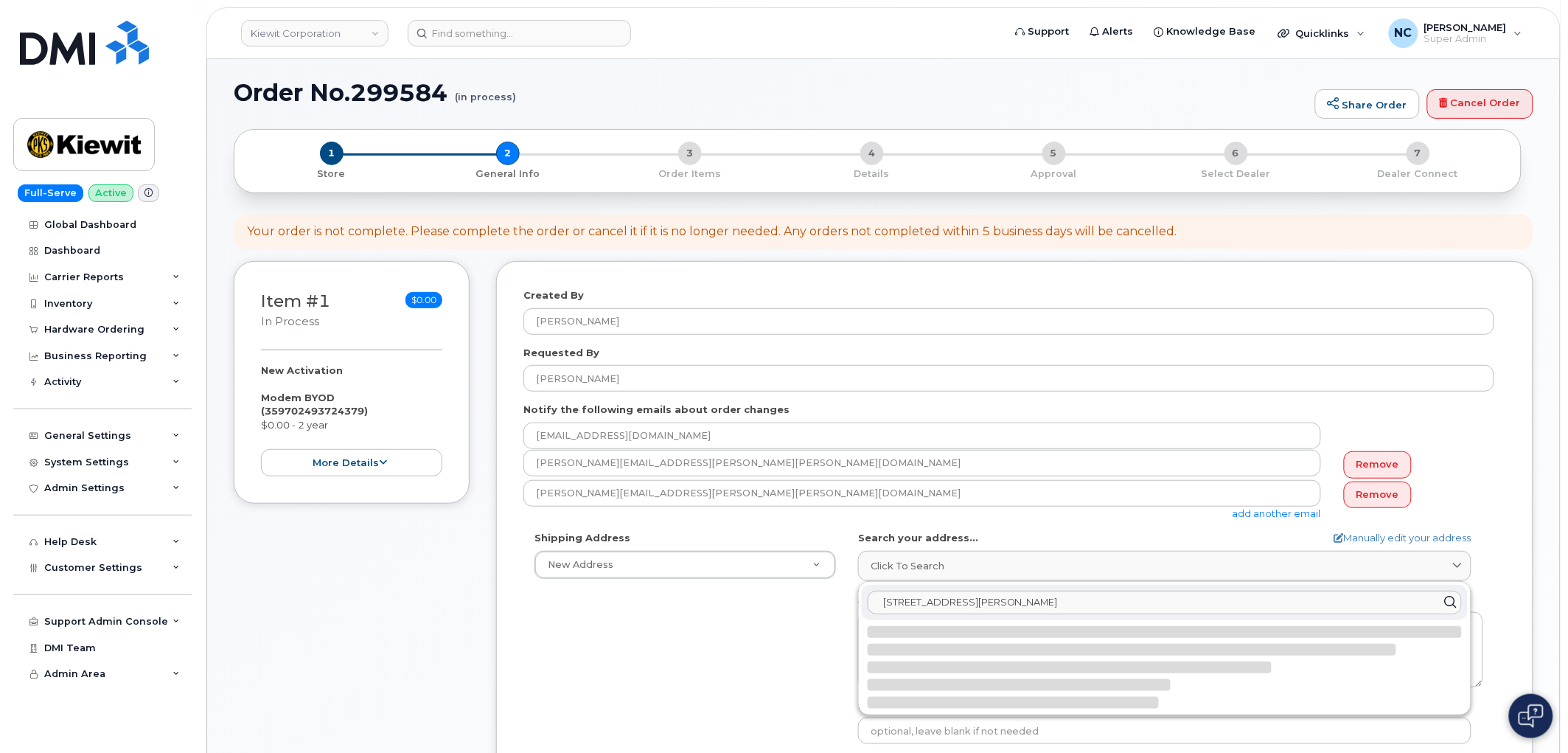
select select
type textarea "331 West Ave SARATOGA SPRINGS NY 12866-5906 UNITED STATES"
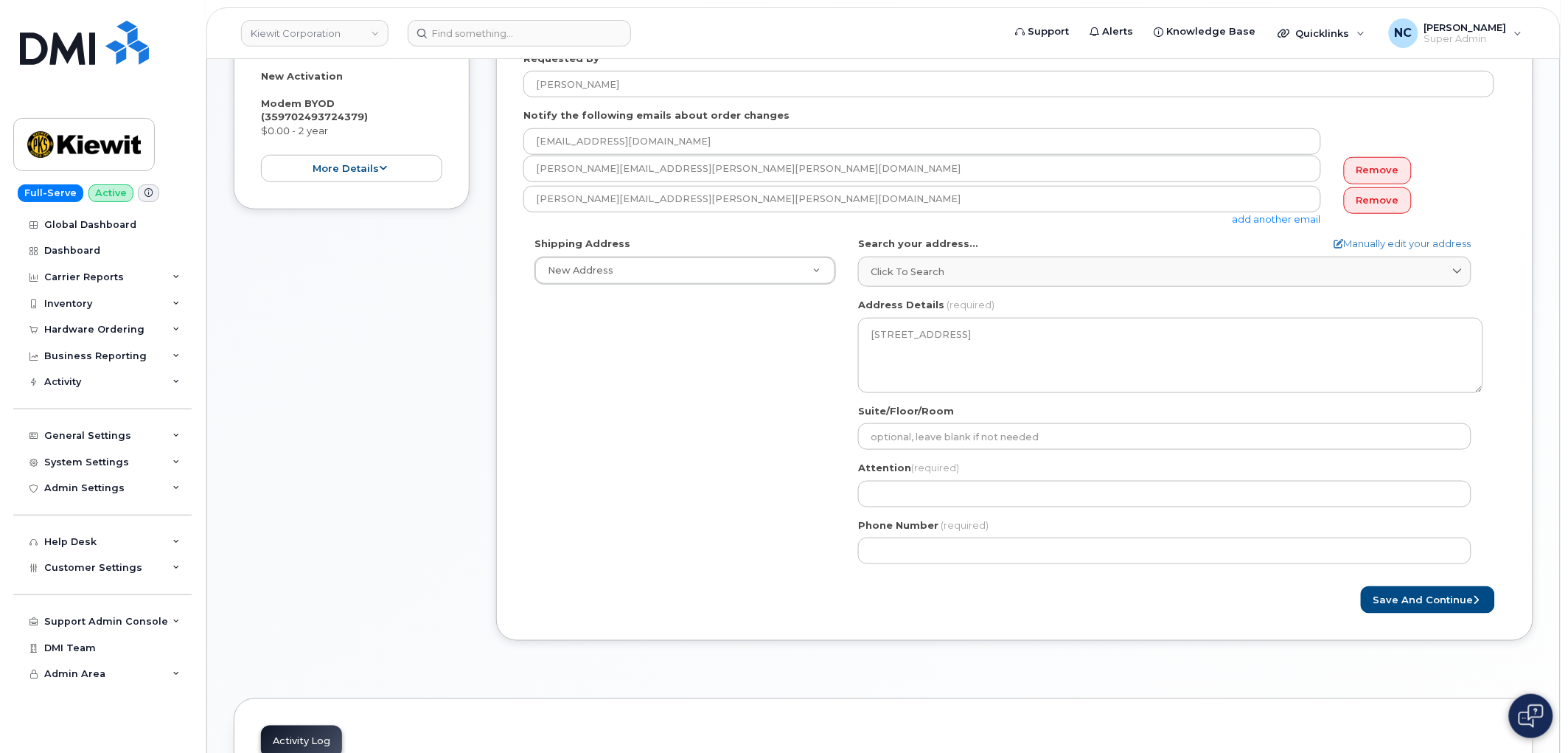
scroll to position [409, 0]
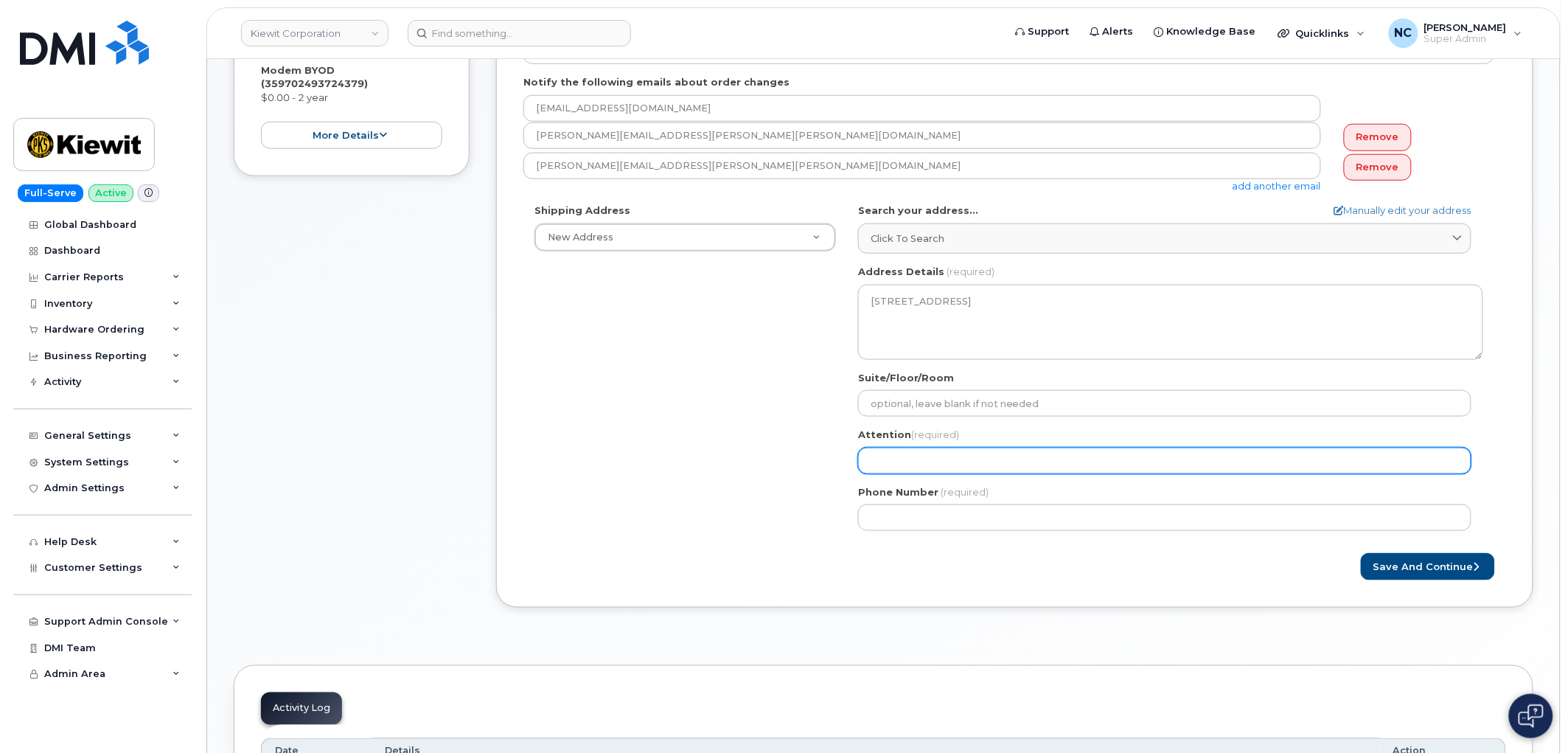
click at [939, 460] on input "Attention (required)" at bounding box center [1165, 461] width 614 height 27
click at [873, 464] on input "Attention (required)" at bounding box center [1165, 461] width 614 height 27
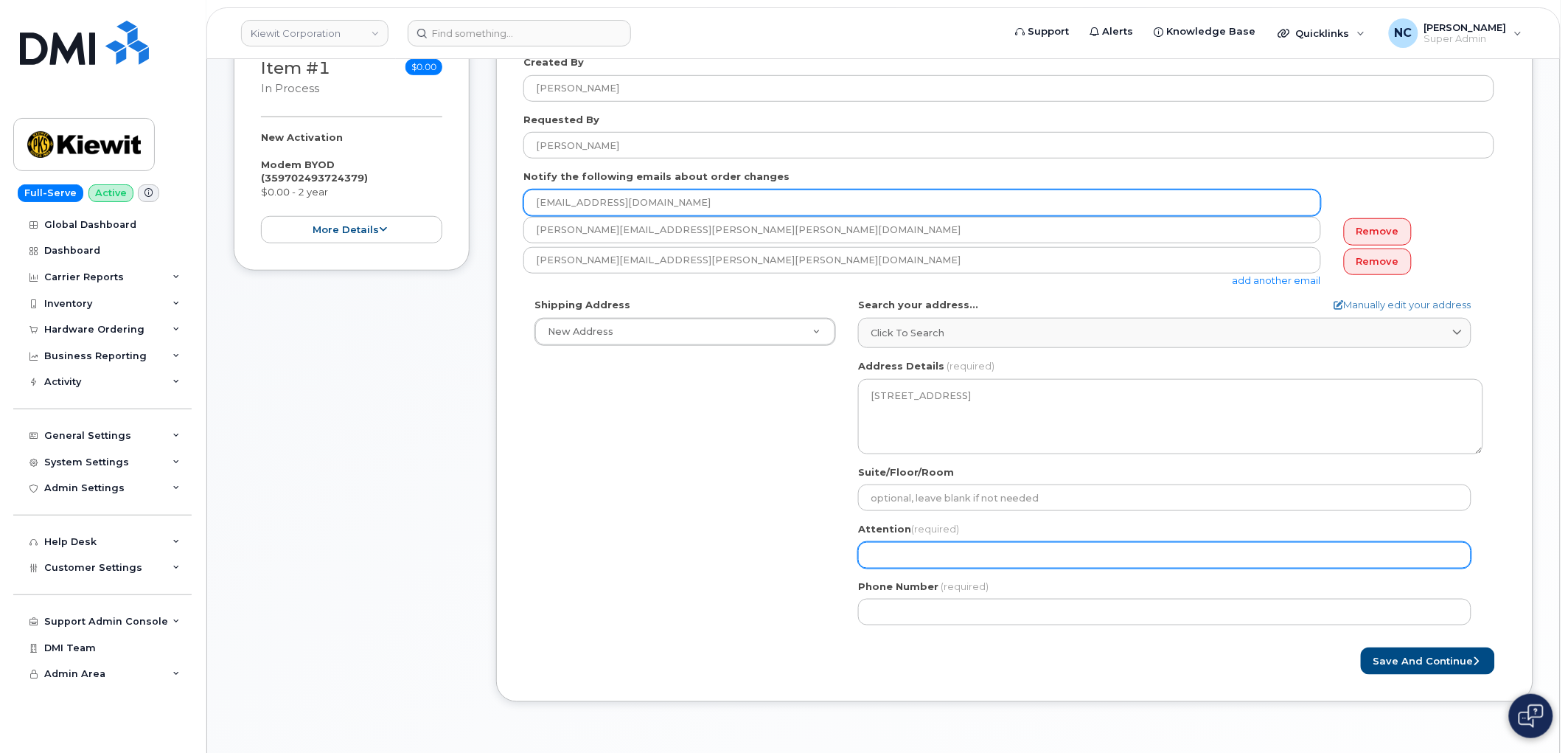
scroll to position [163, 0]
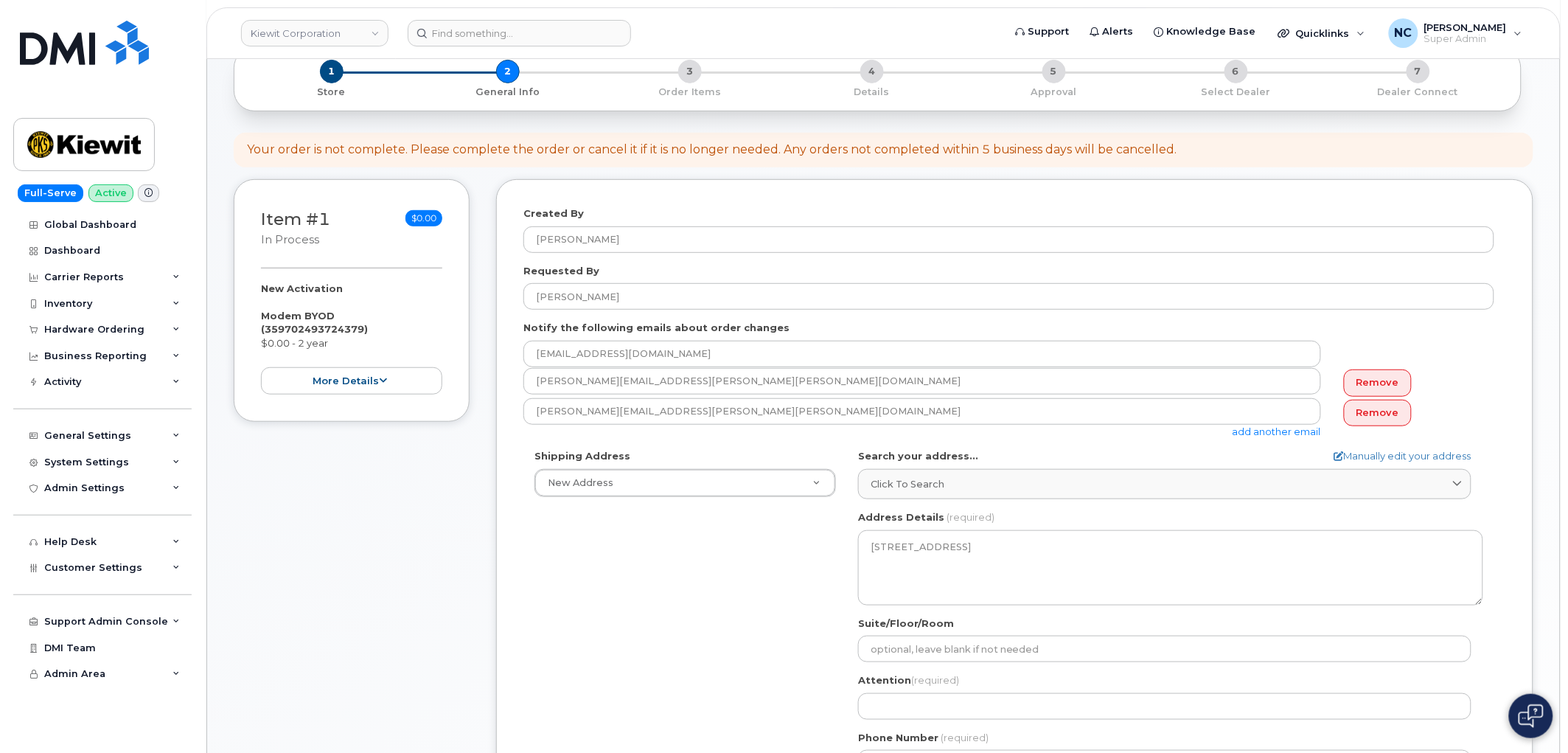
click at [654, 256] on form "Created By Nicholas Capella Requested By Michael Alfano Notify the following em…" at bounding box center [1014, 516] width 983 height 619
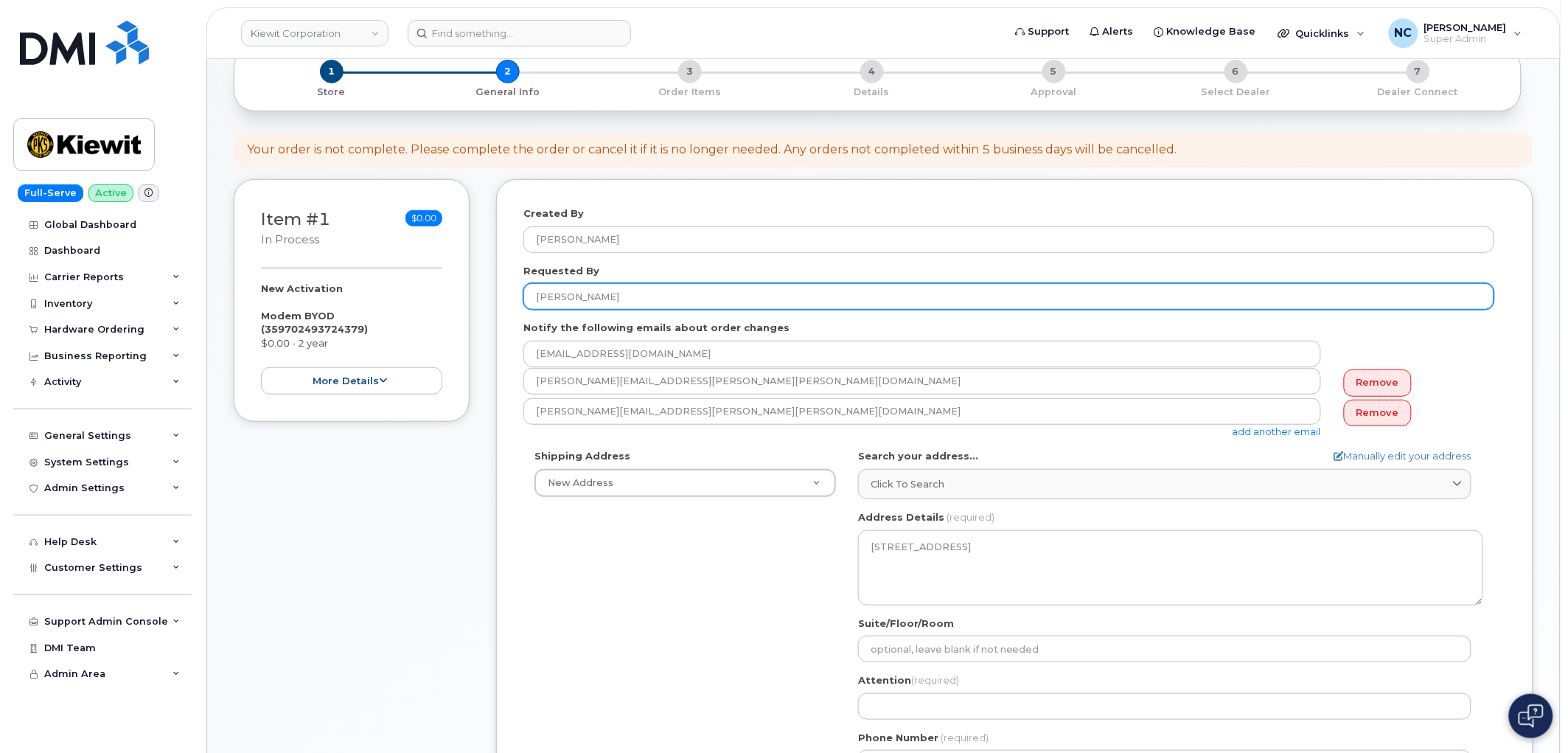
drag, startPoint x: 654, startPoint y: 289, endPoint x: 351, endPoint y: 312, distance: 303.9
click at [370, 309] on div "Item #1 in process $0.00 New Activation Modem BYOD (359702493724379) $0.00 - 2 …" at bounding box center [884, 527] width 1300 height 696
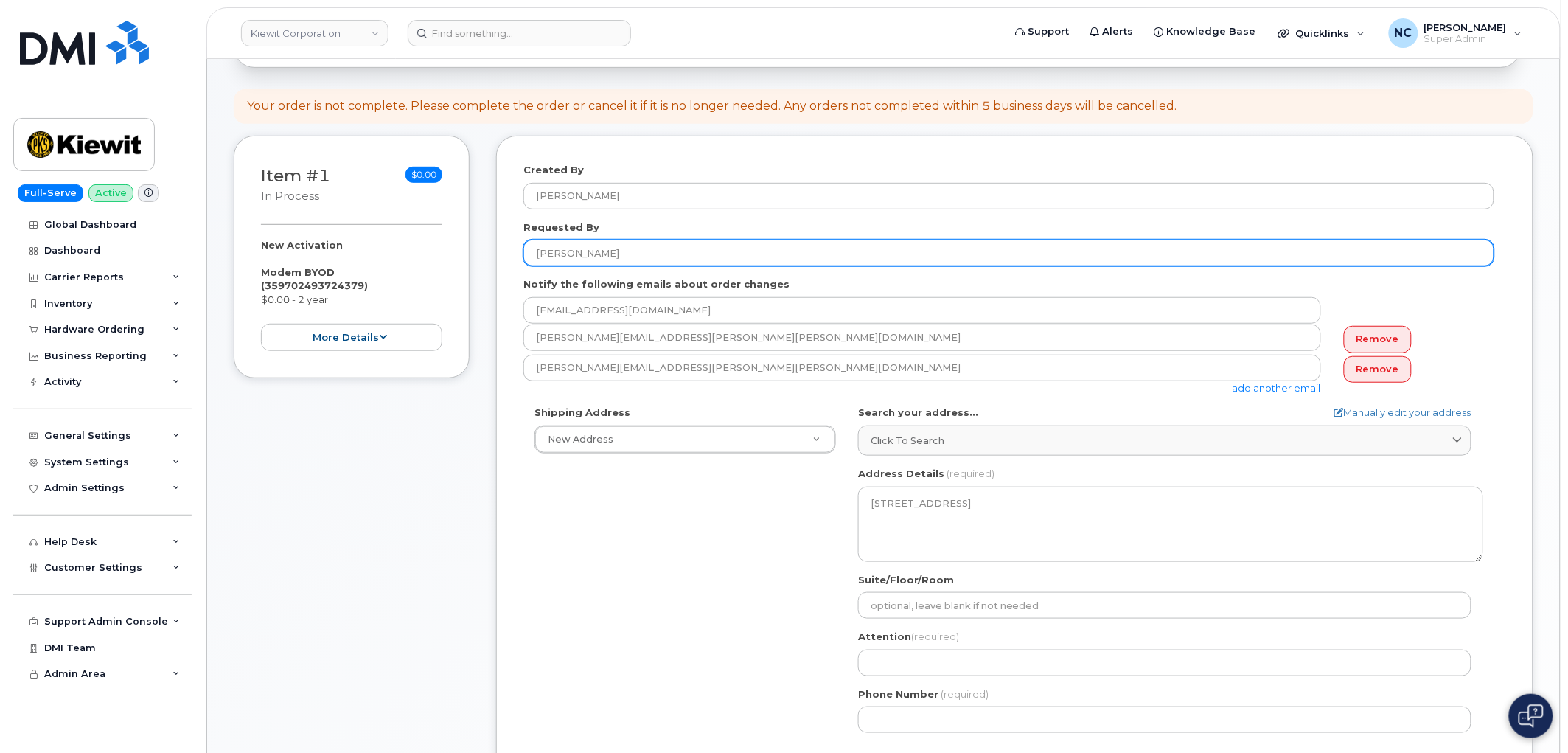
scroll to position [246, 0]
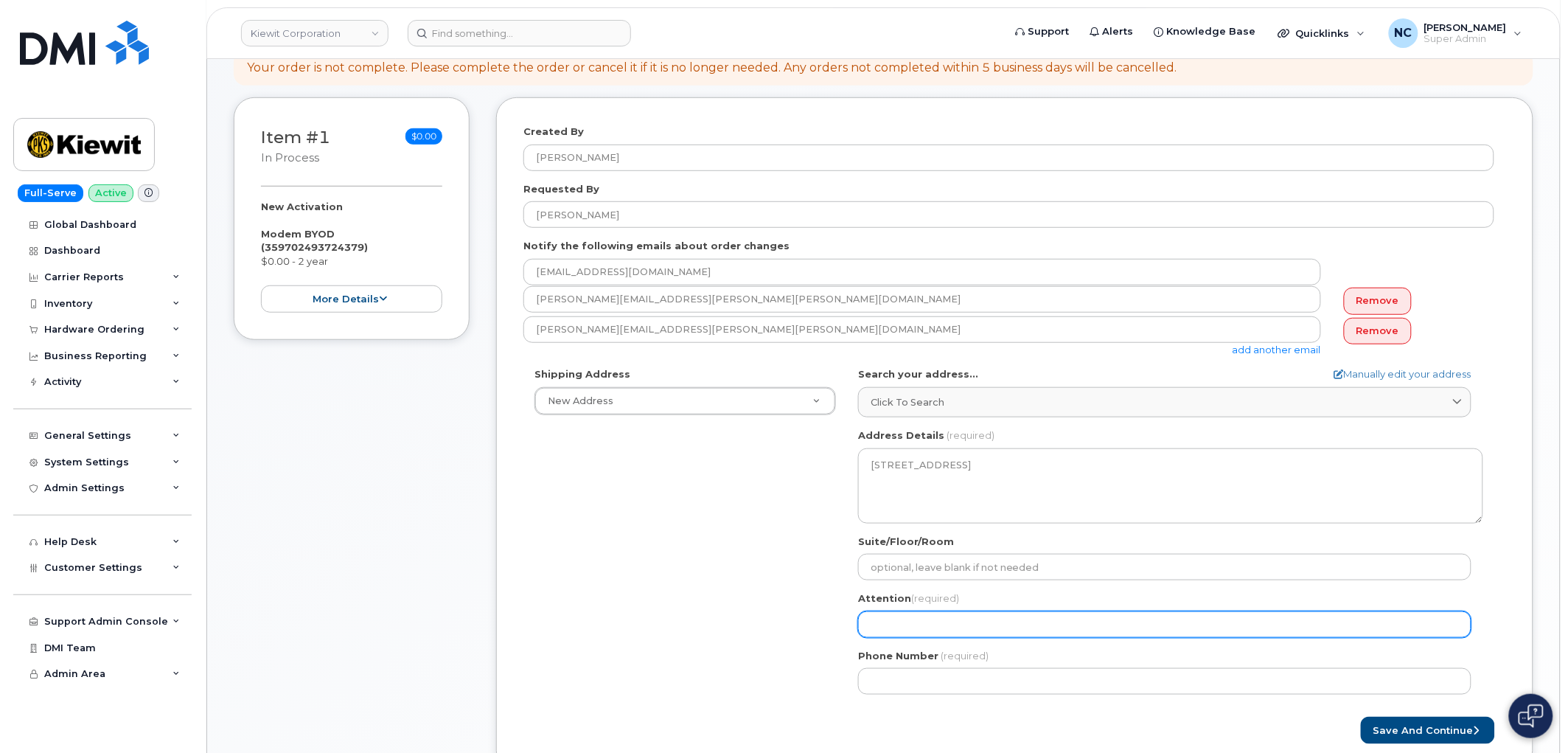
click at [918, 620] on input "Attention (required)" at bounding box center [1165, 625] width 614 height 27
paste input "[PERSON_NAME]"
select select
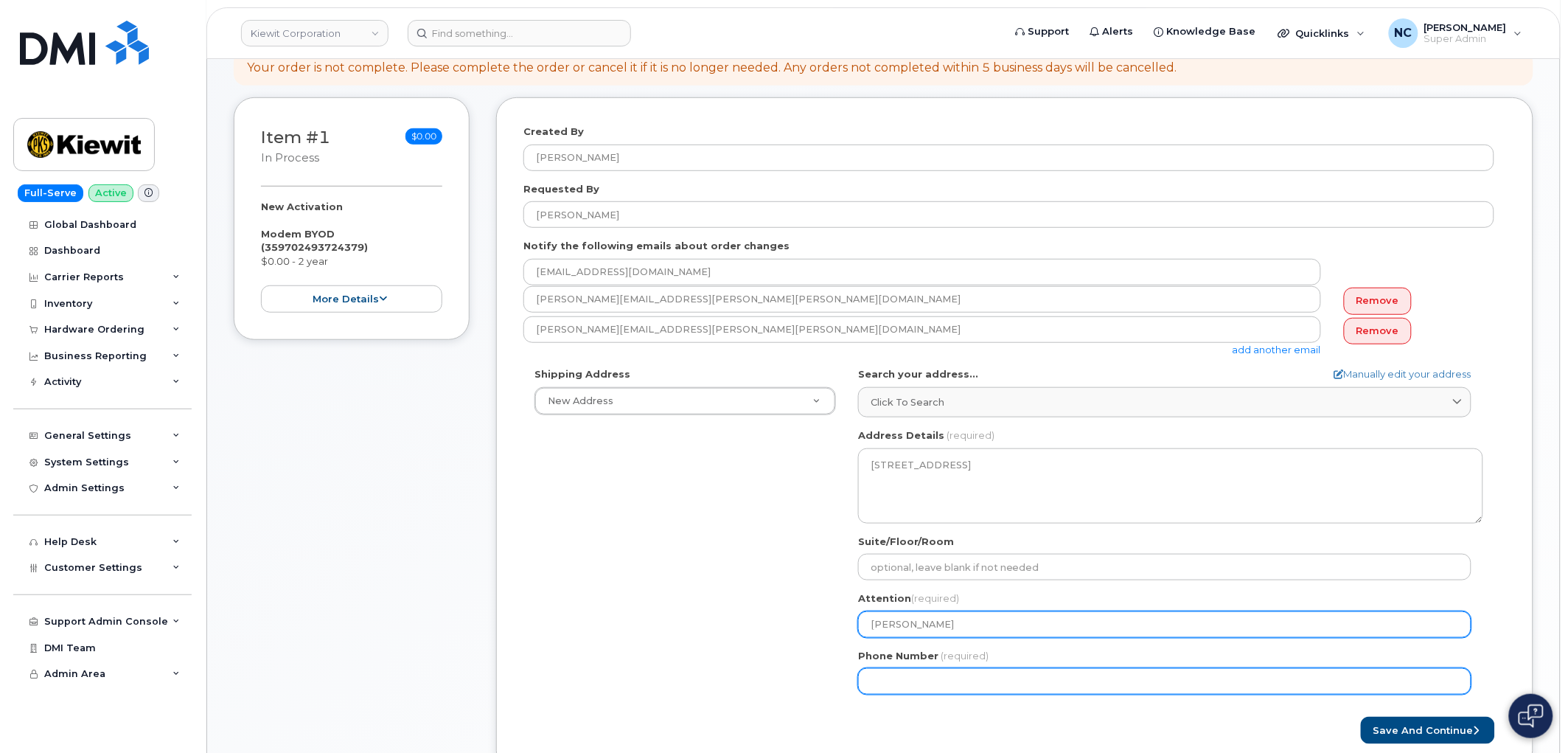
type input "[PERSON_NAME]"
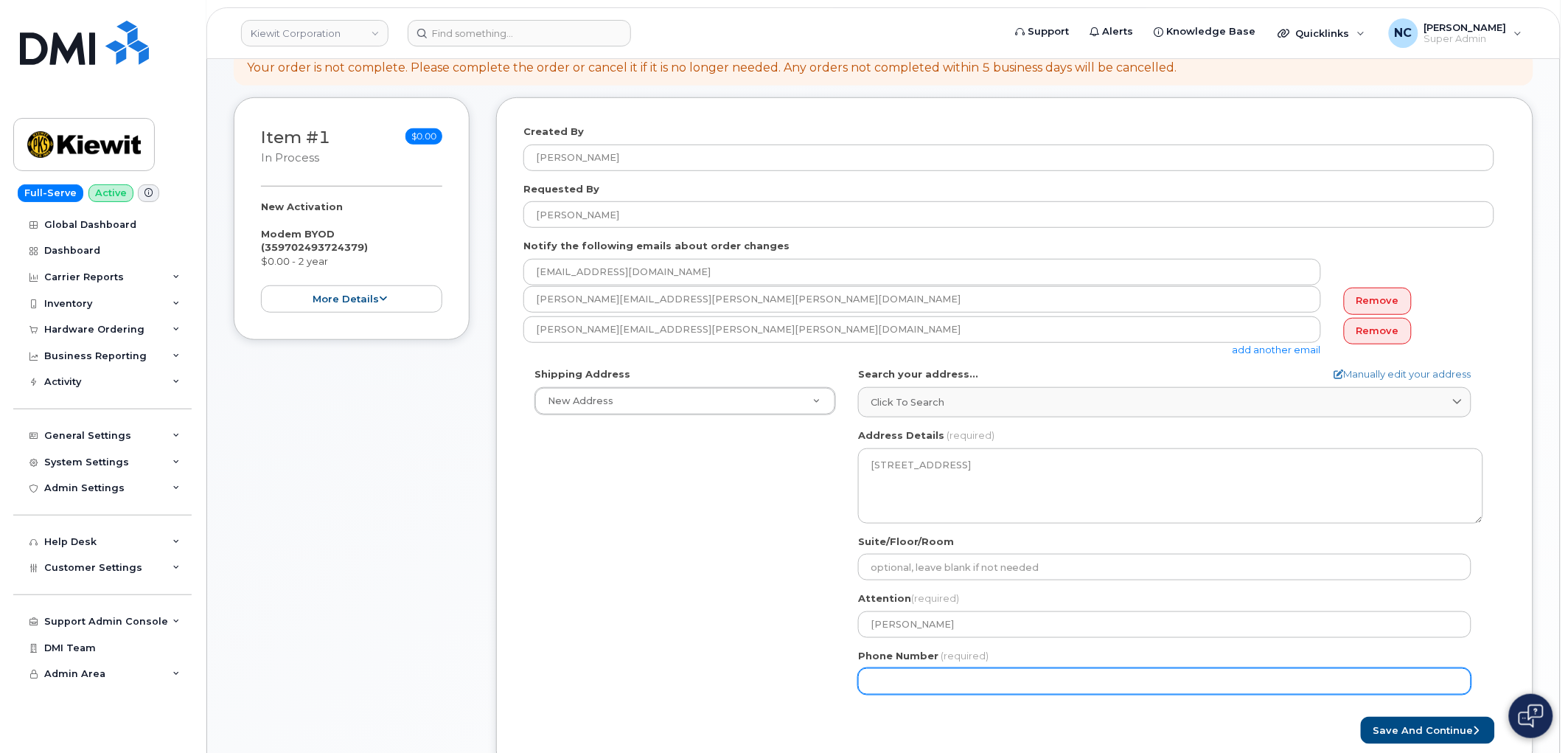
drag, startPoint x: 896, startPoint y: 679, endPoint x: 884, endPoint y: 661, distance: 21.6
click at [895, 675] on input "Phone Number" at bounding box center [1165, 682] width 614 height 27
click at [898, 677] on input "Phone Number" at bounding box center [1165, 682] width 614 height 27
click at [898, 677] on input "Phone Number" at bounding box center [1165, 682] width 614 height 27
click at [918, 679] on input "Phone Number" at bounding box center [1165, 682] width 614 height 27
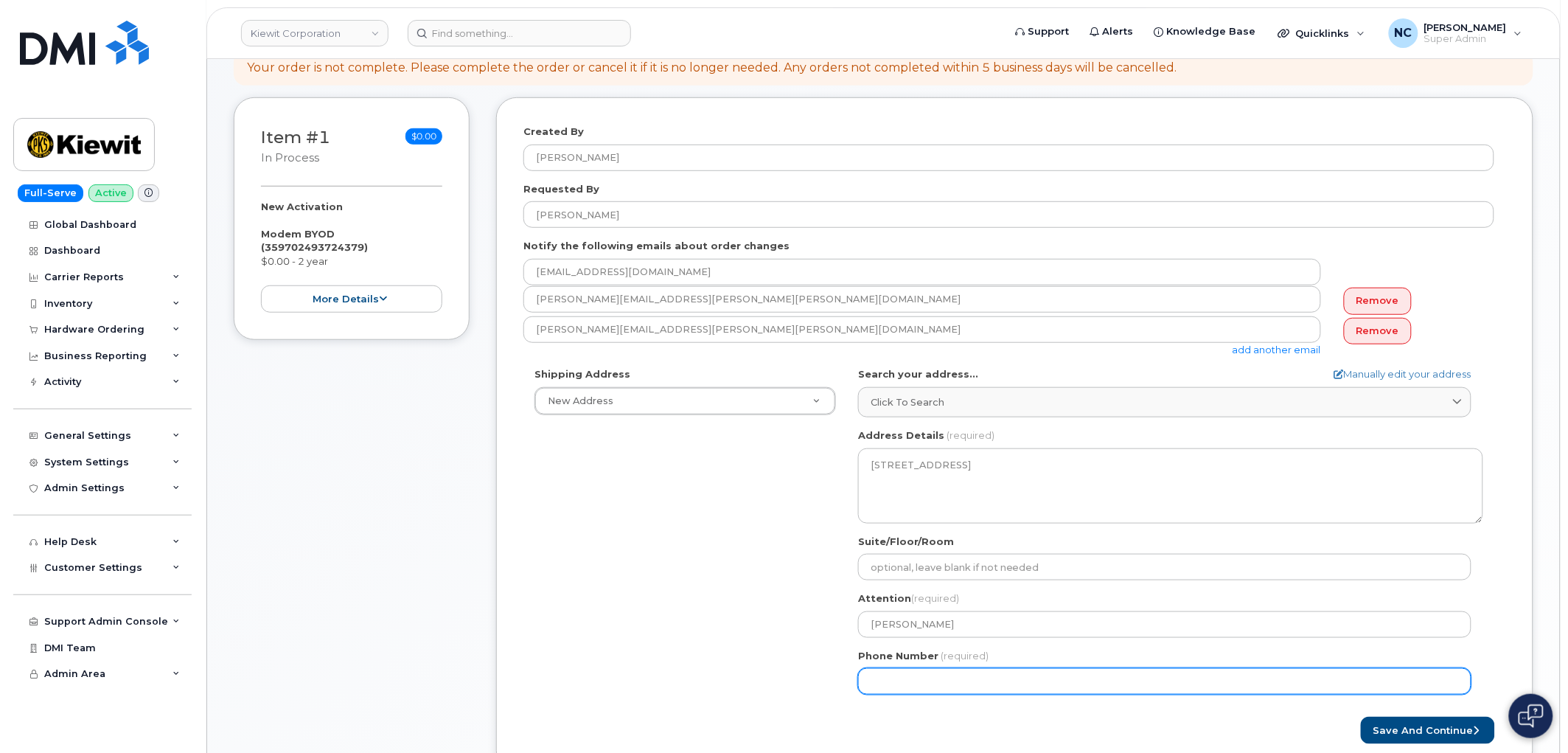
type input "575361317"
select select
type input "5753617317"
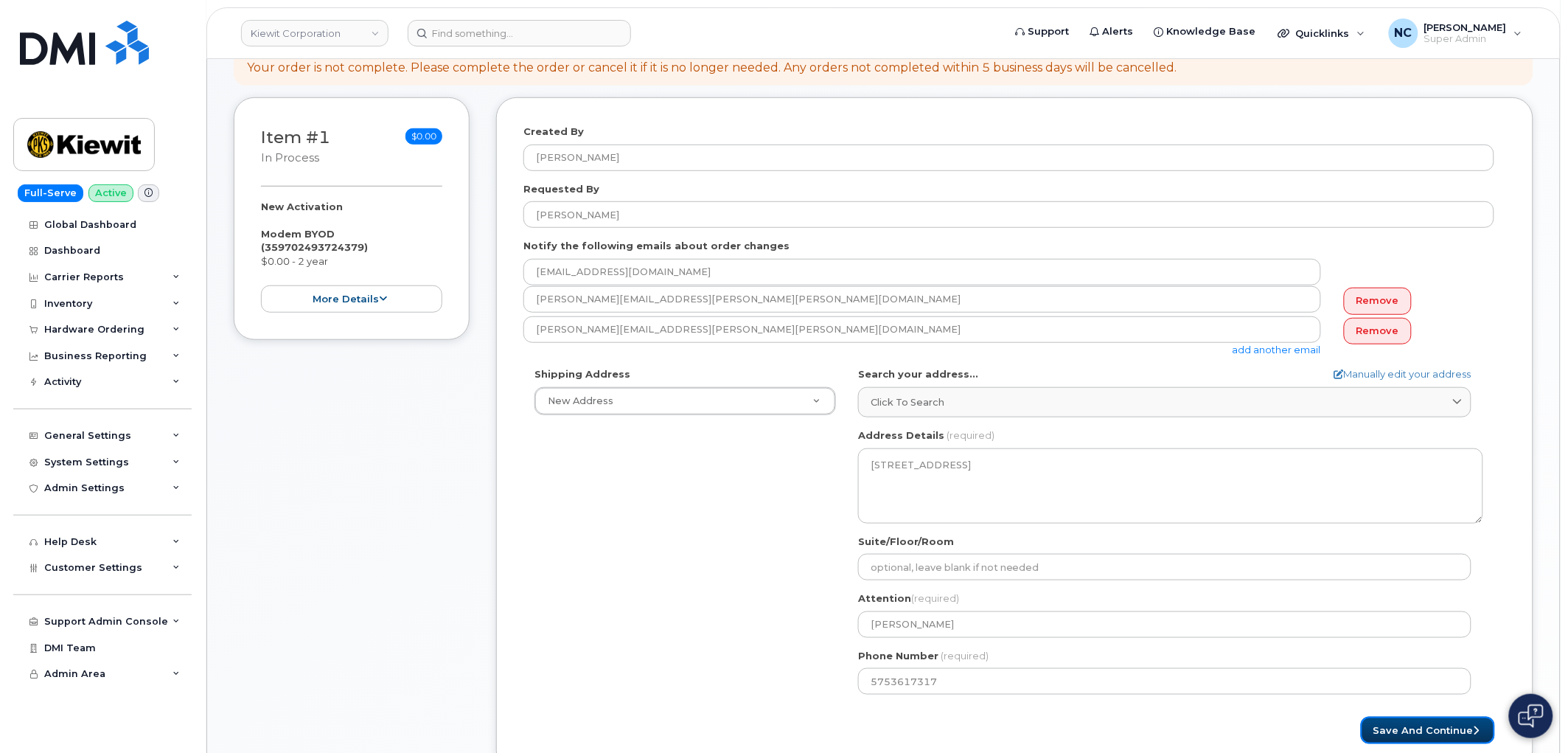
click at [1465, 728] on button "Save and Continue" at bounding box center [1428, 731] width 134 height 28
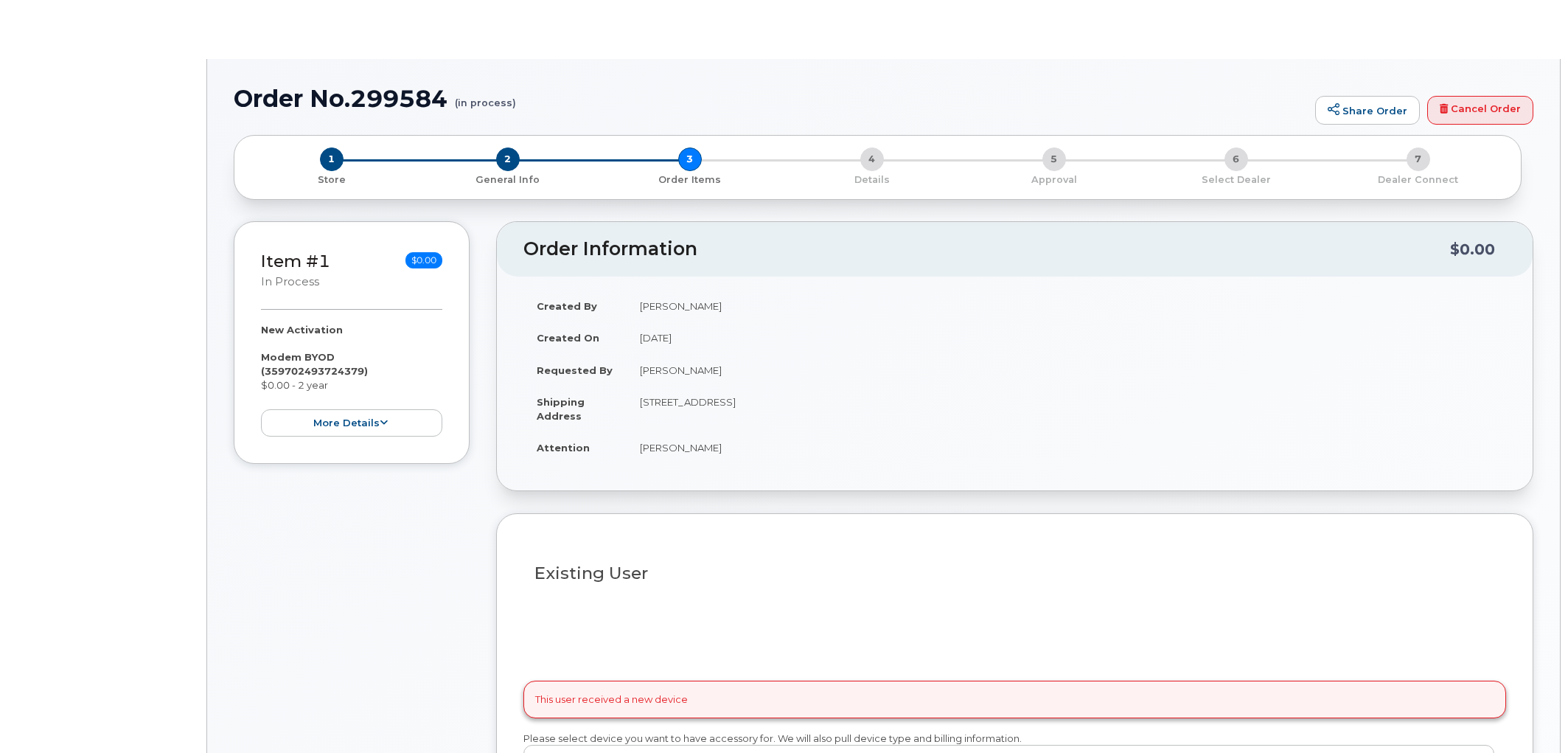
select select
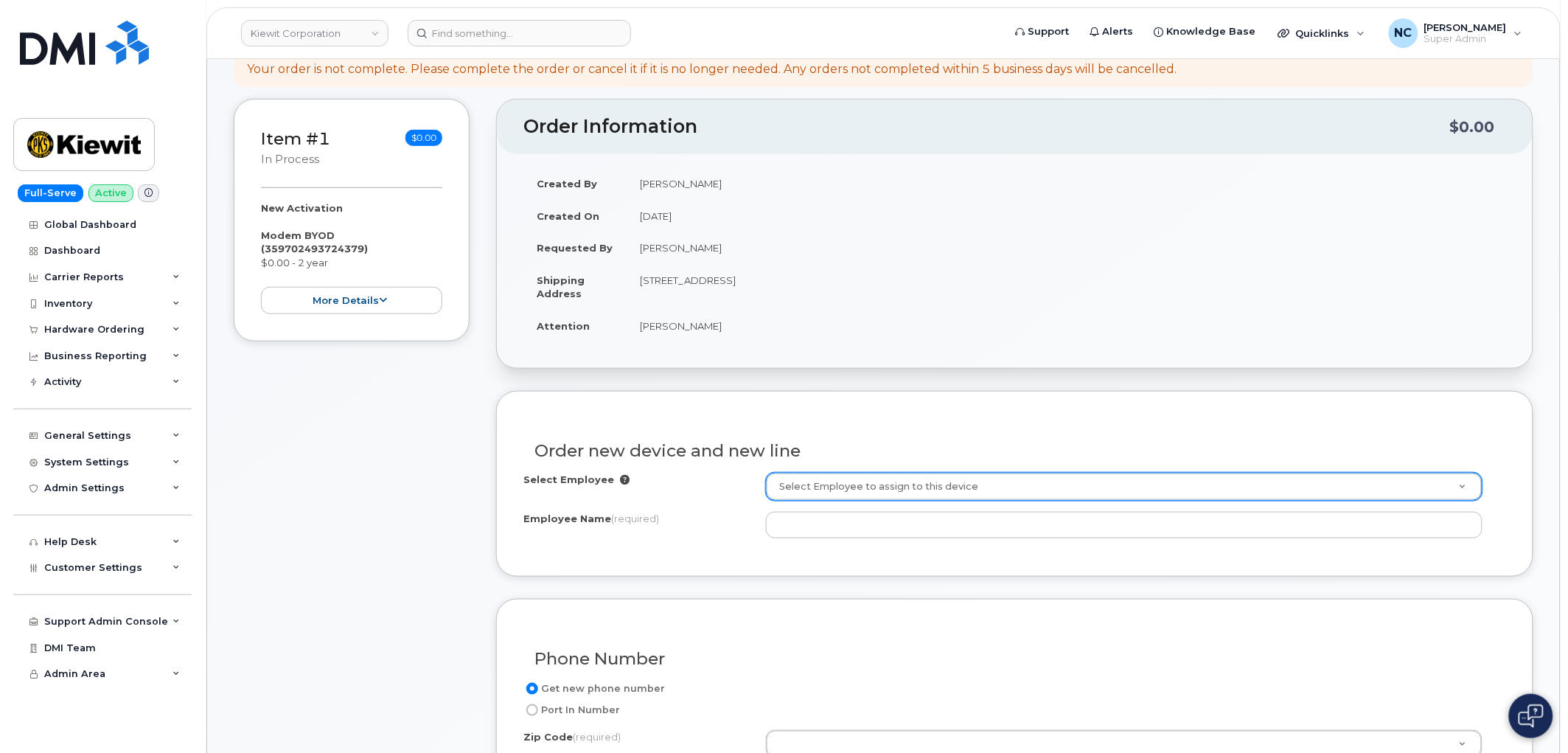
scroll to position [246, 0]
click at [863, 514] on input "Employee Name (required)" at bounding box center [1125, 523] width 716 height 27
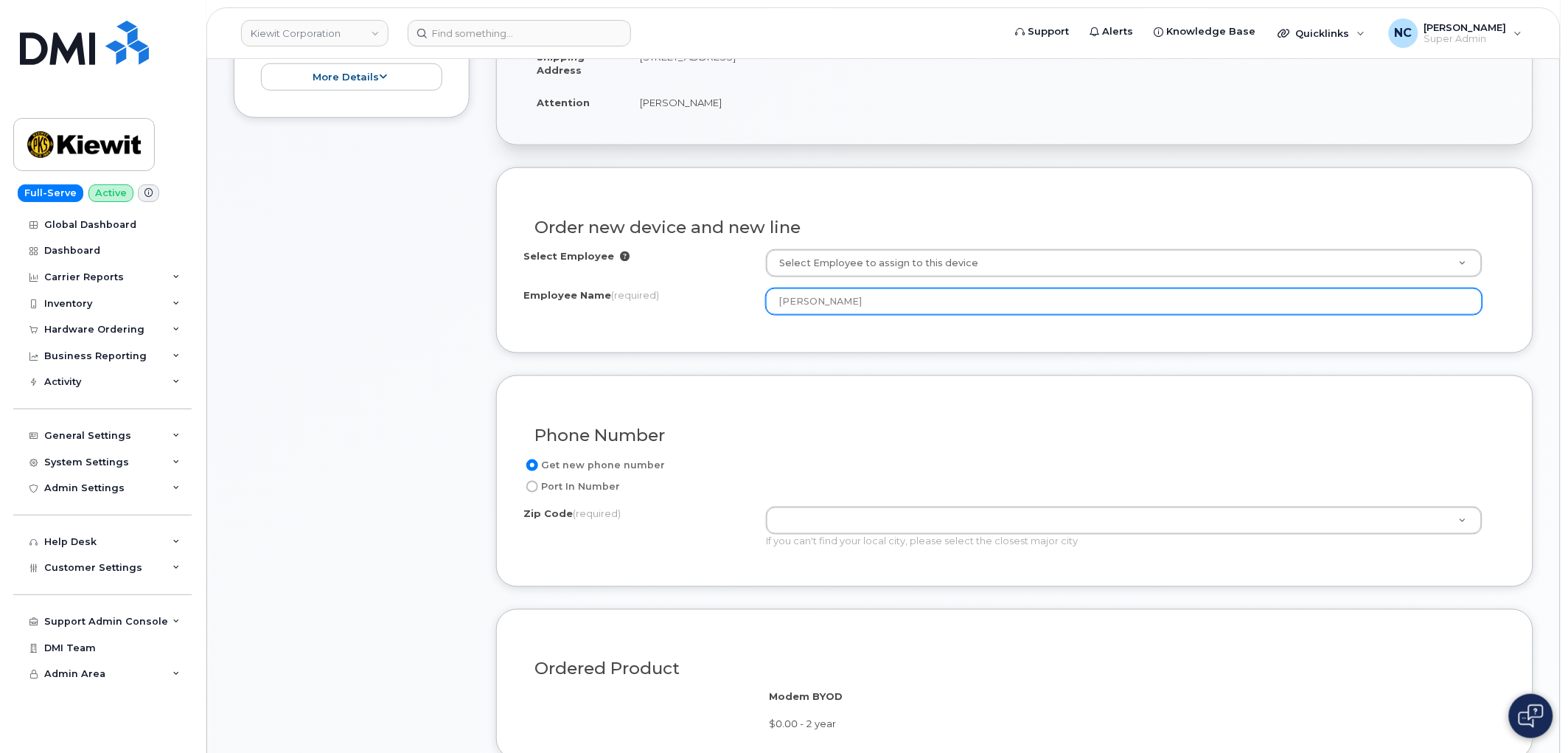
scroll to position [491, 0]
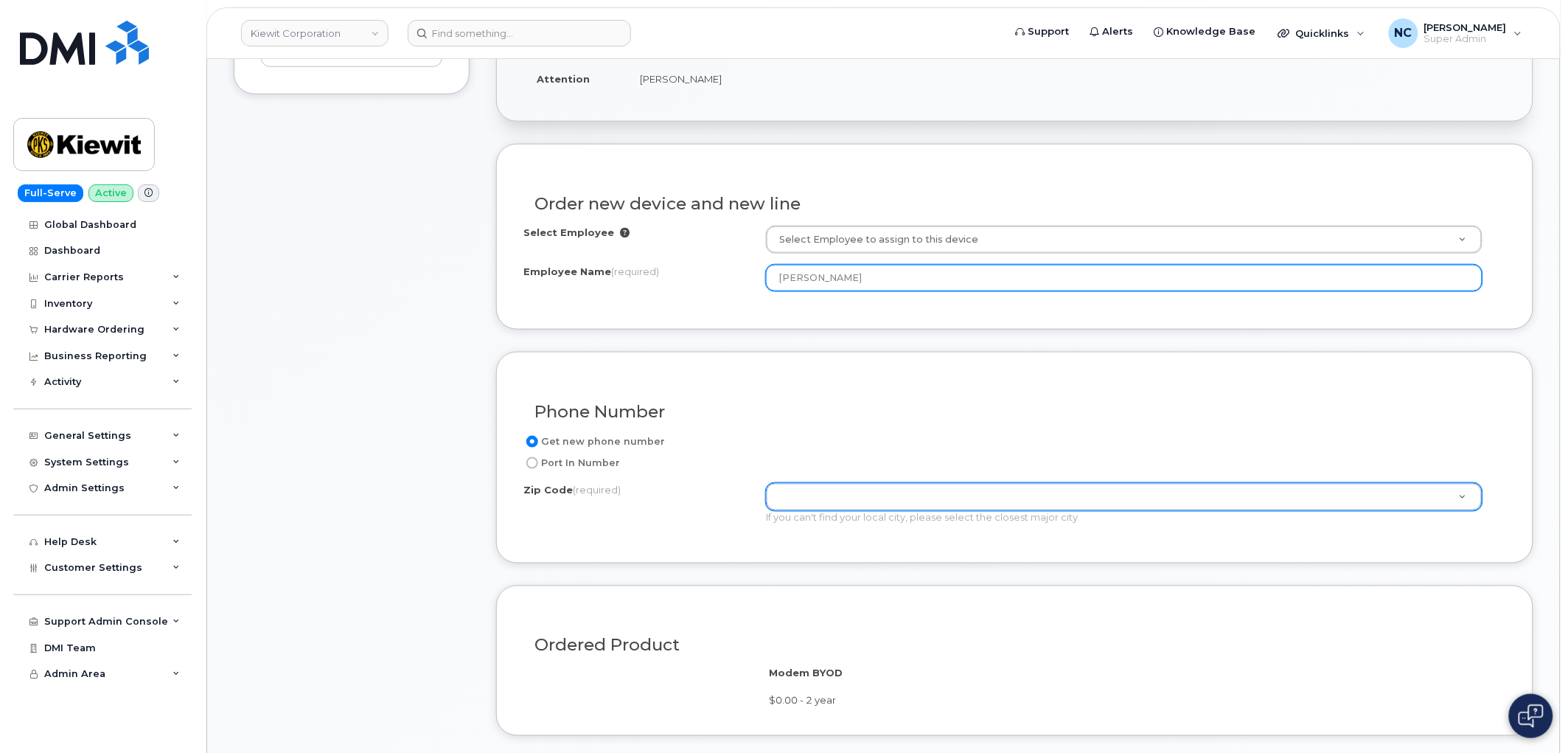
type input "[PERSON_NAME]"
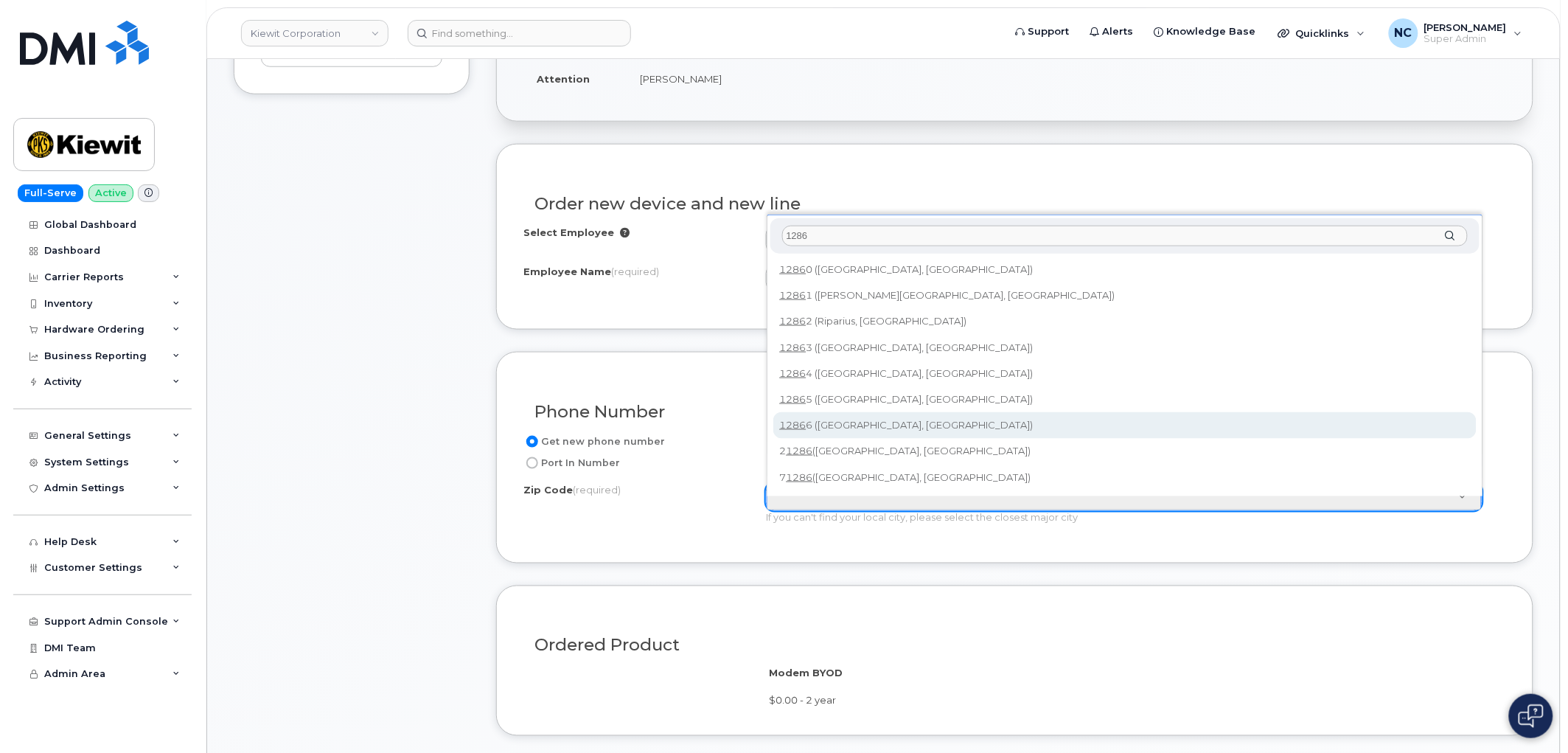
type input "1286"
type input "12866 ([GEOGRAPHIC_DATA], [GEOGRAPHIC_DATA])"
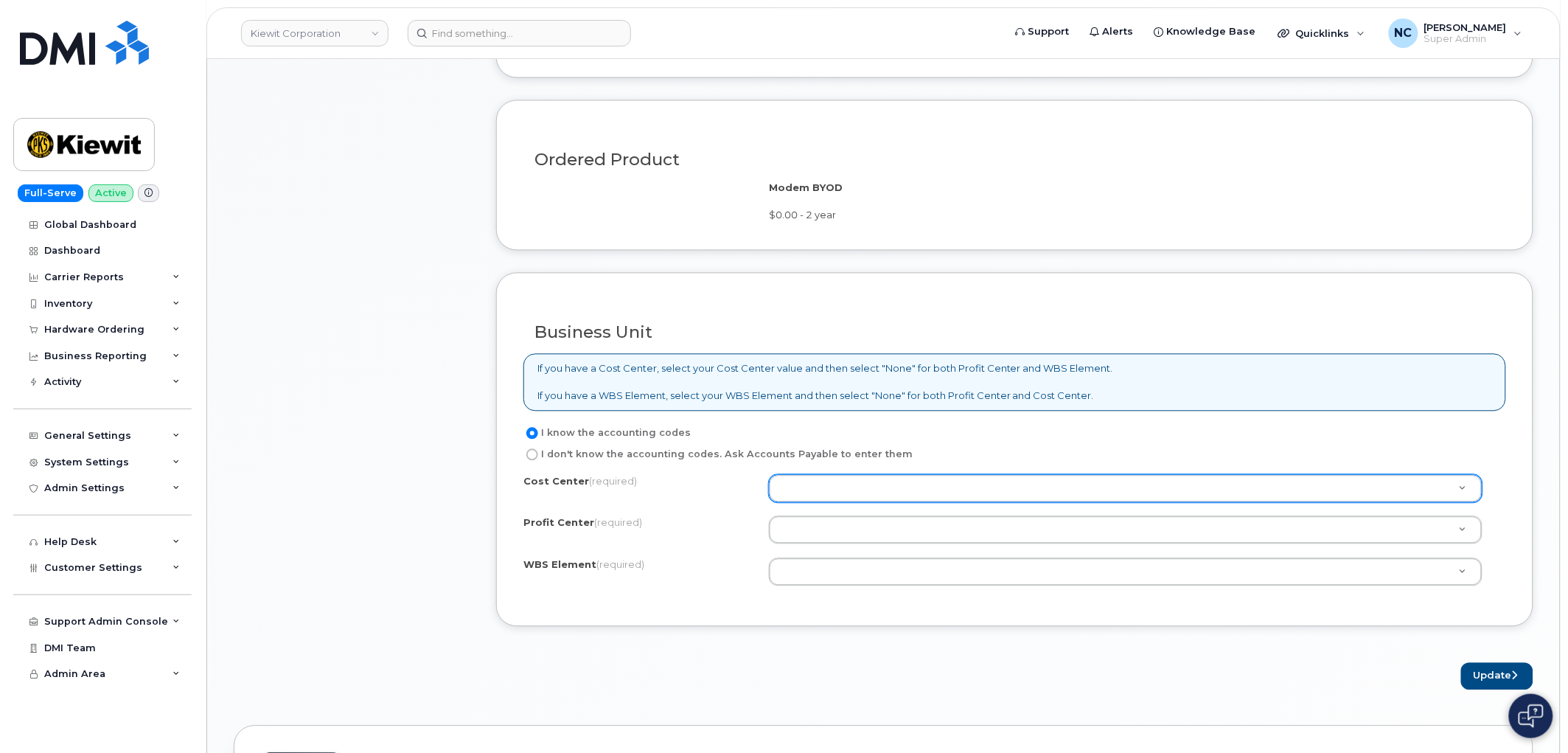
scroll to position [983, 0]
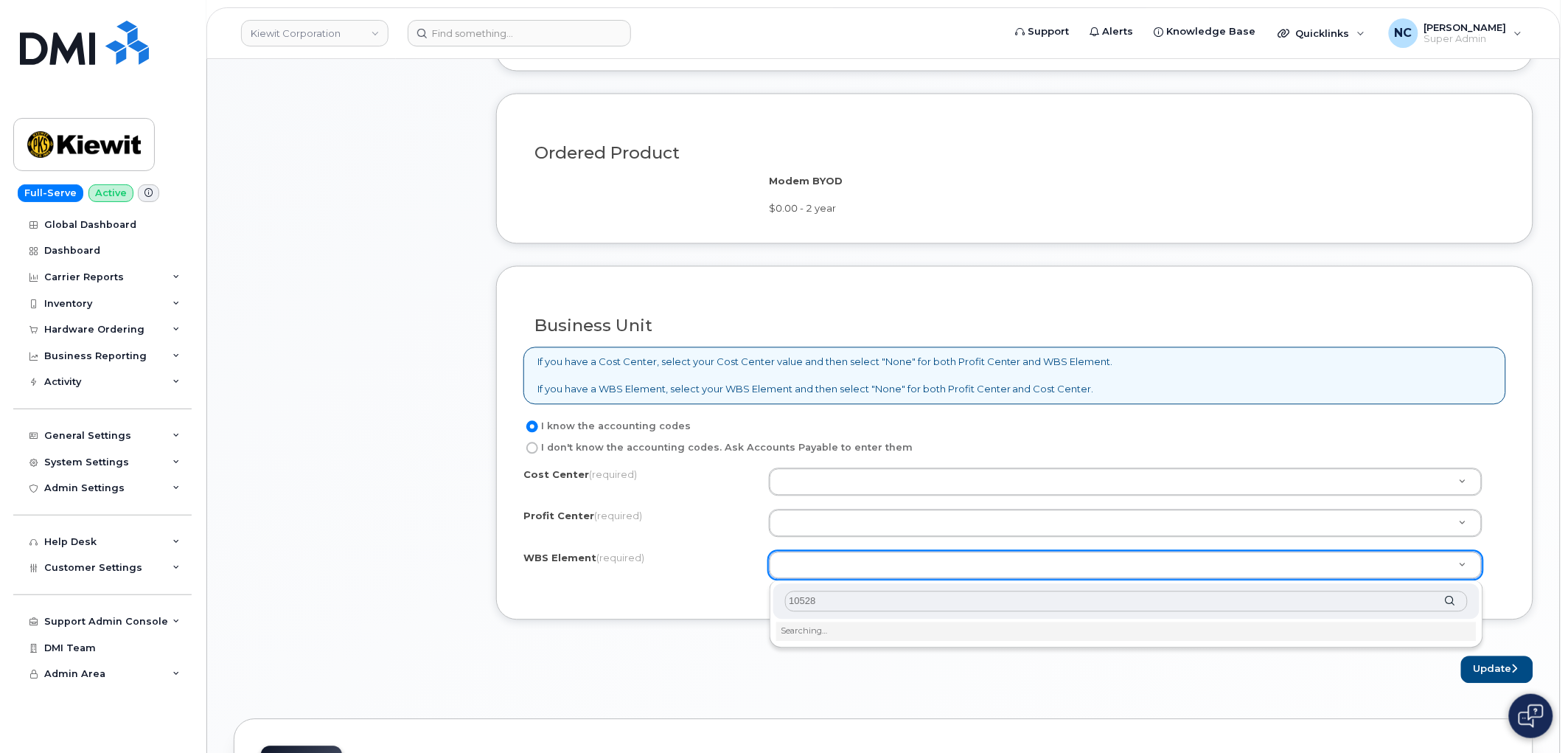
type input "105285"
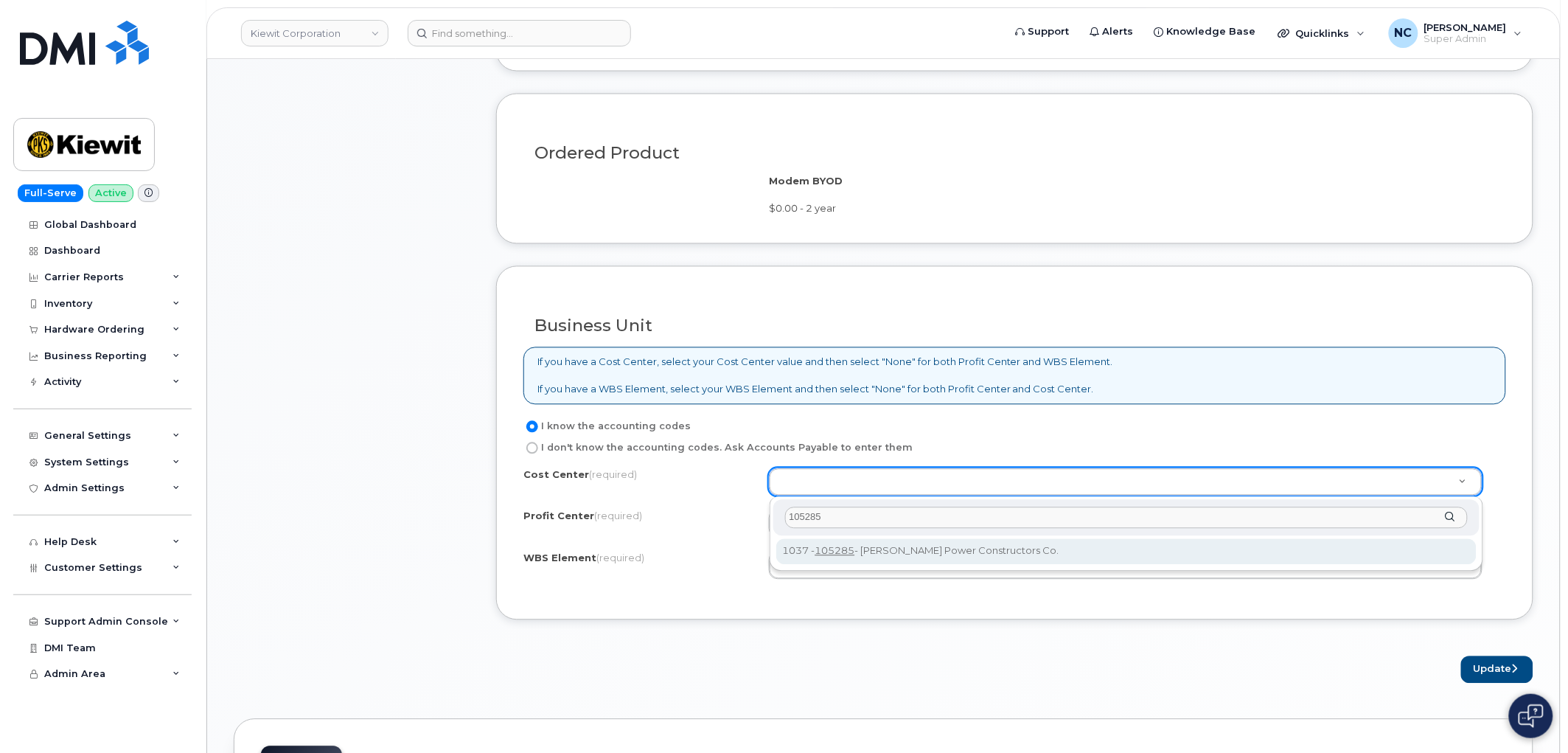
type input "105285"
drag, startPoint x: 875, startPoint y: 560, endPoint x: 976, endPoint y: 529, distance: 105.7
type input "105285"
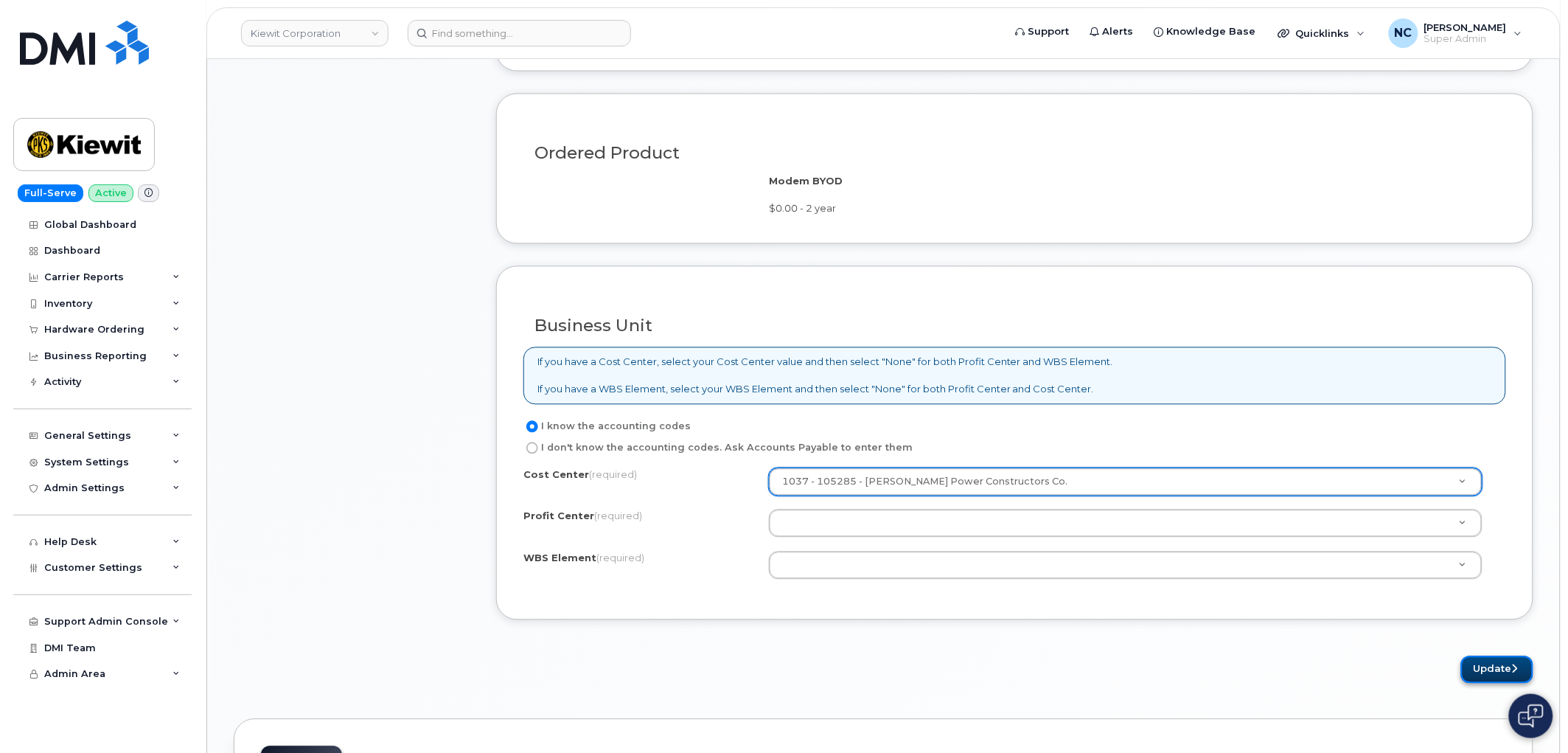
click at [1484, 664] on button "Update" at bounding box center [1497, 670] width 72 height 28
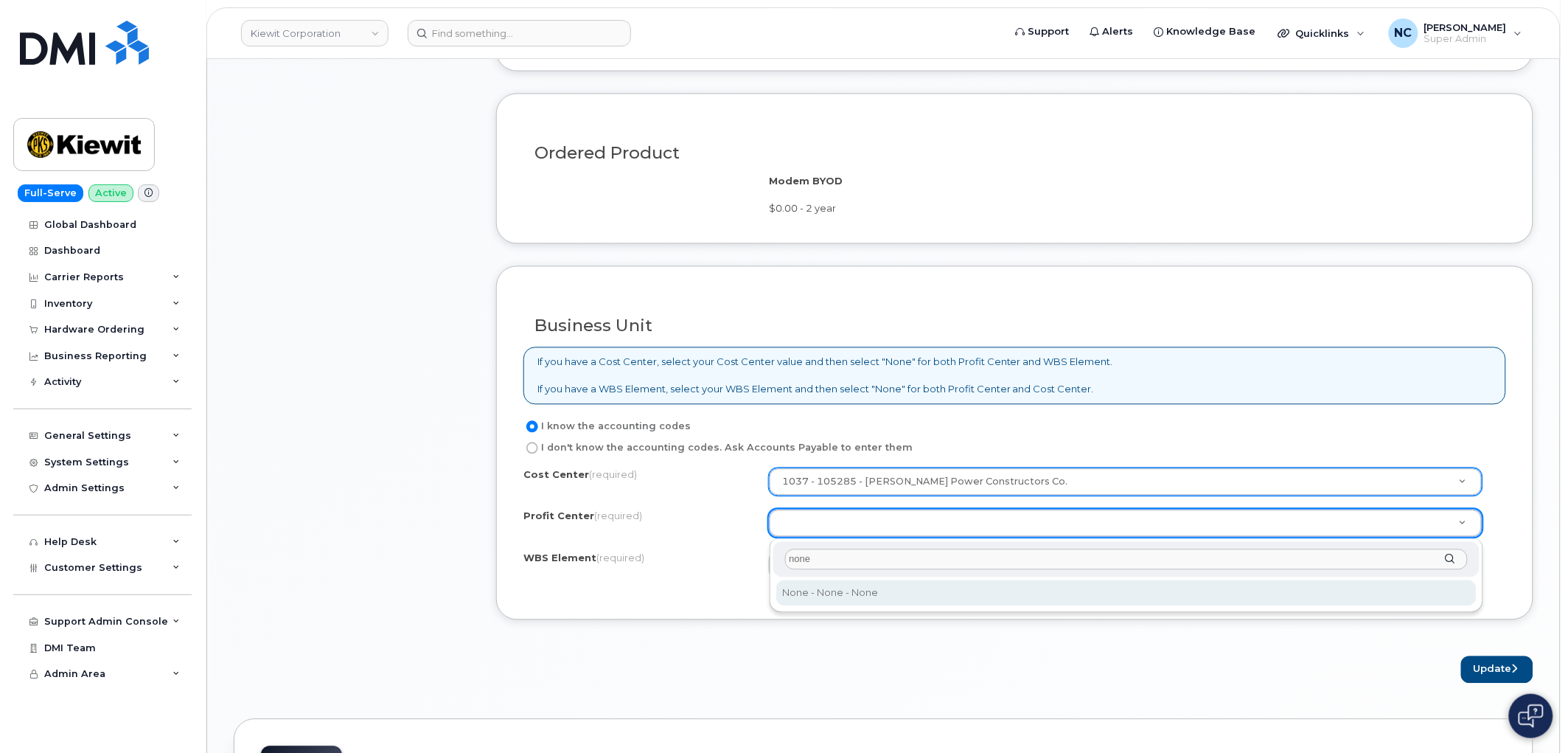
type input "none"
select select "None"
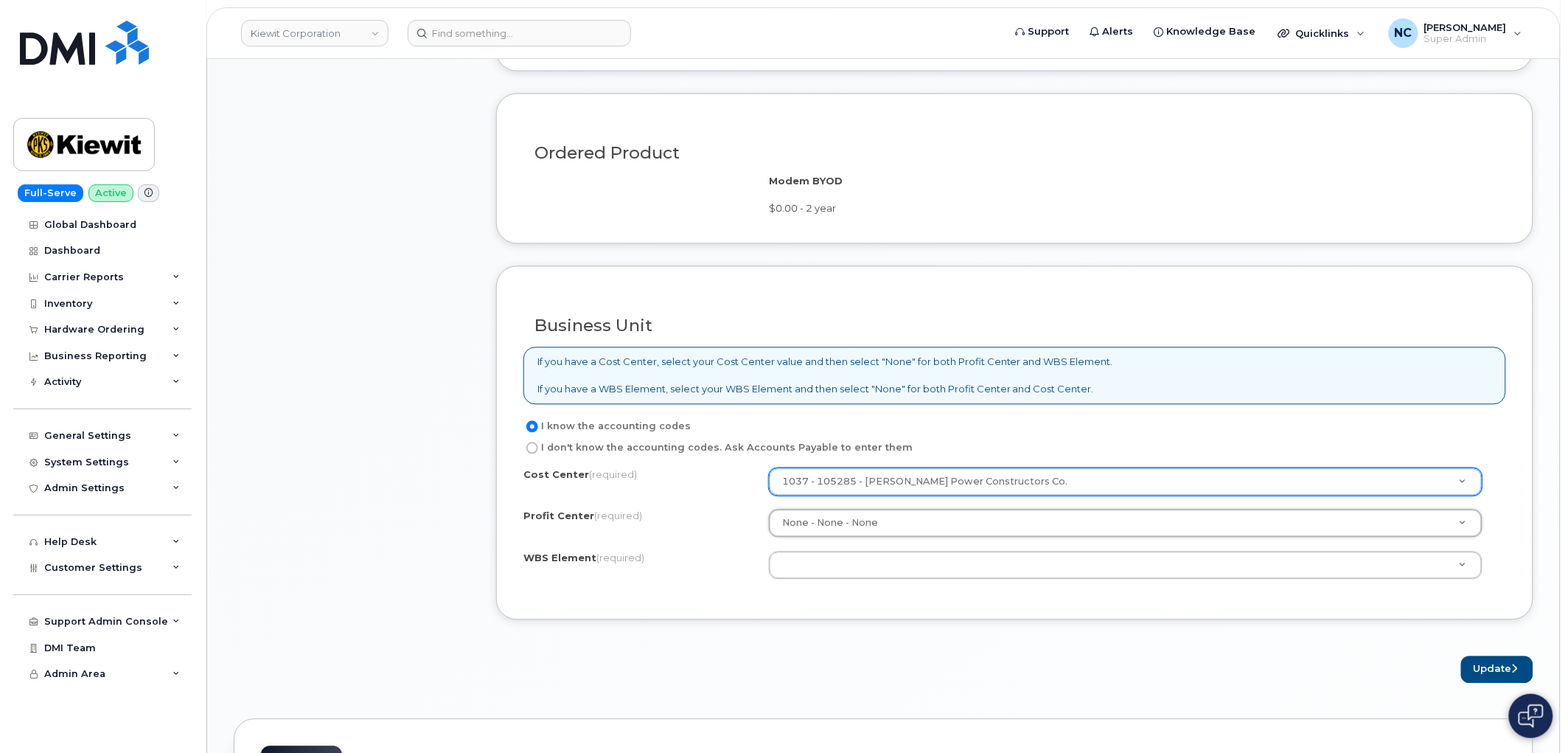
click at [838, 586] on div "Cost Center (required) 1037 - 105285 - Kiewit Power Constructors Co. 105285 Pro…" at bounding box center [1014, 530] width 983 height 125
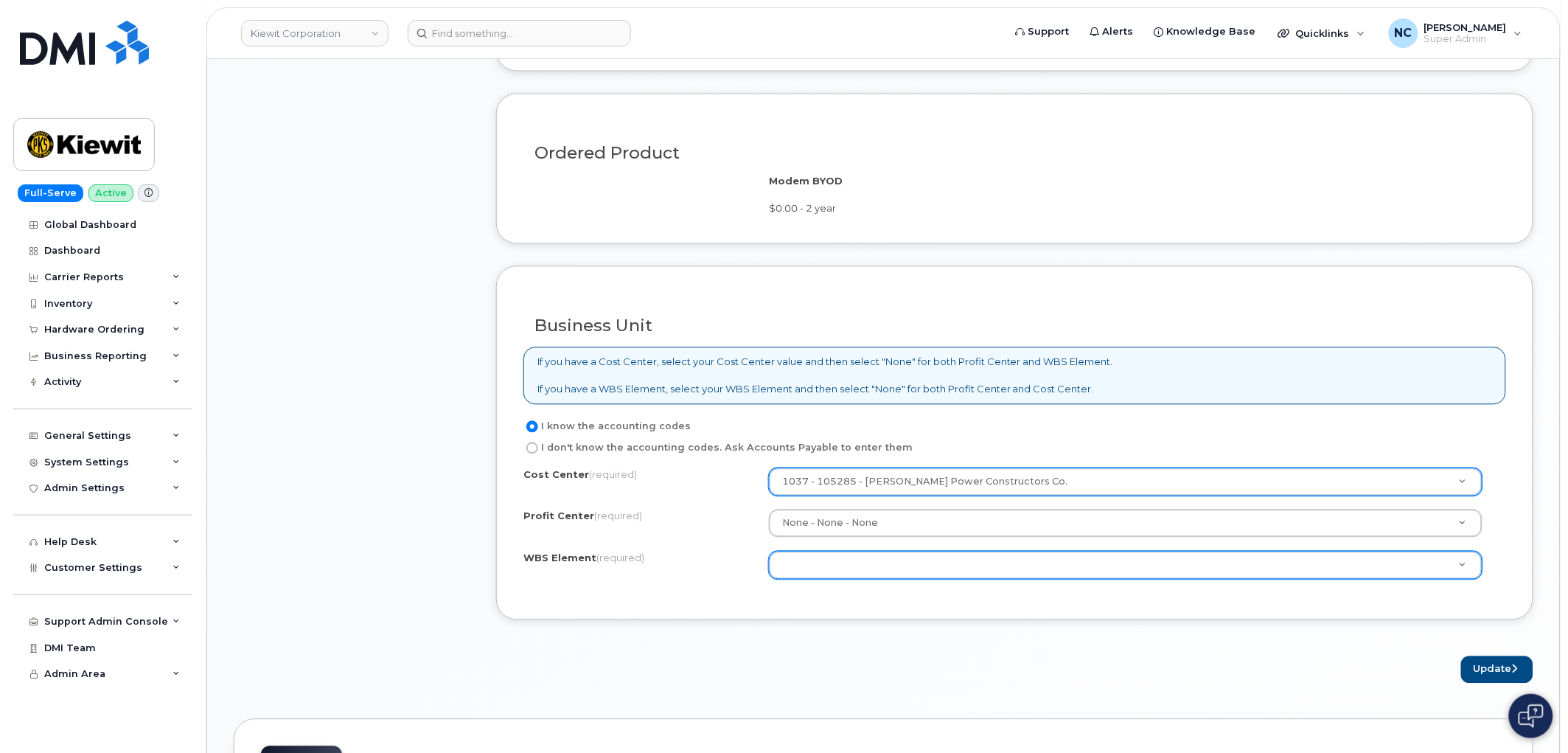
drag, startPoint x: 837, startPoint y: 587, endPoint x: 871, endPoint y: 574, distance: 36.4
click at [866, 576] on div "Cost Center (required) 1037 - 105285 - Kiewit Power Constructors Co. 105285 Pro…" at bounding box center [1014, 530] width 983 height 125
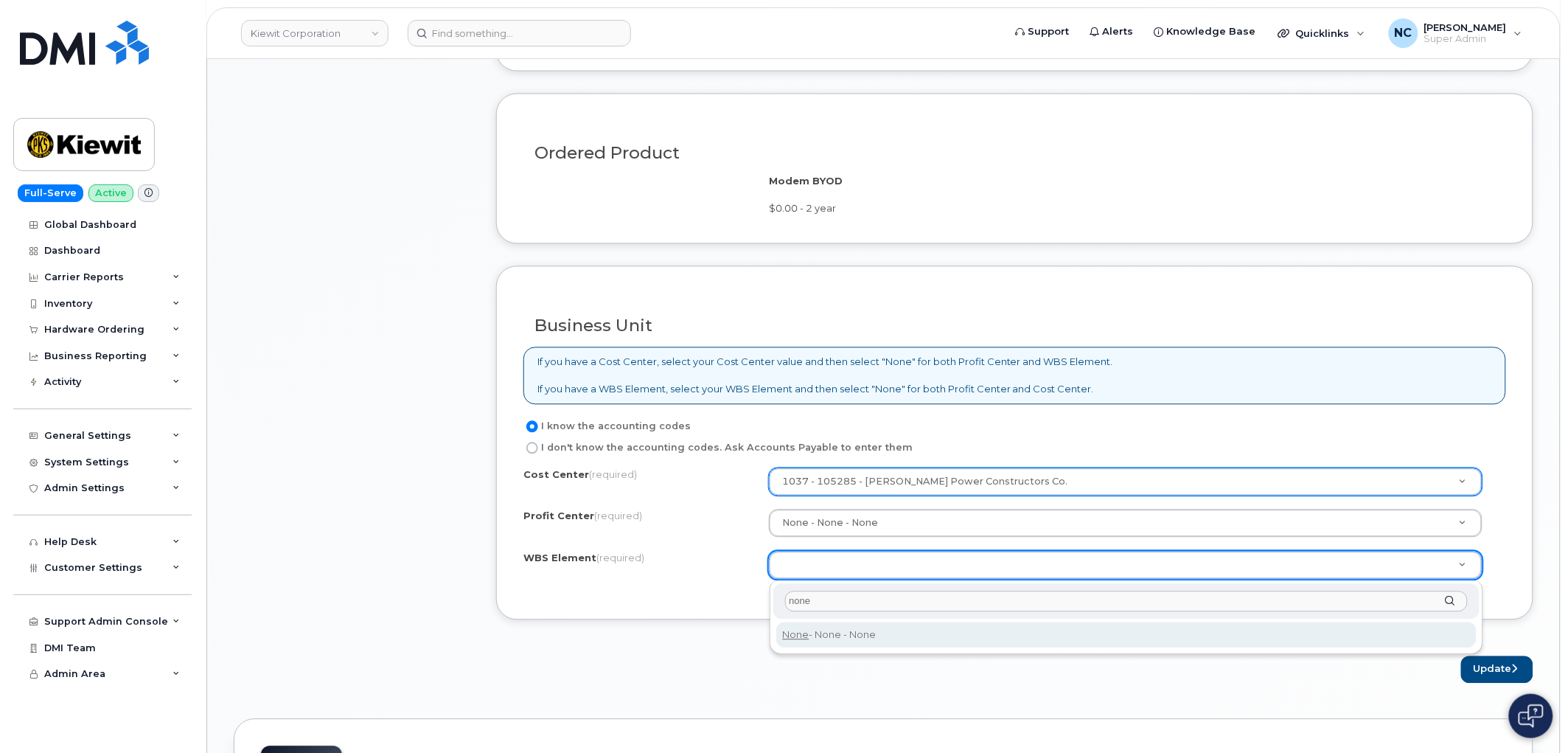
type input "none"
click at [817, 647] on div "none None - None - None" at bounding box center [1126, 618] width 713 height 74
type input "None"
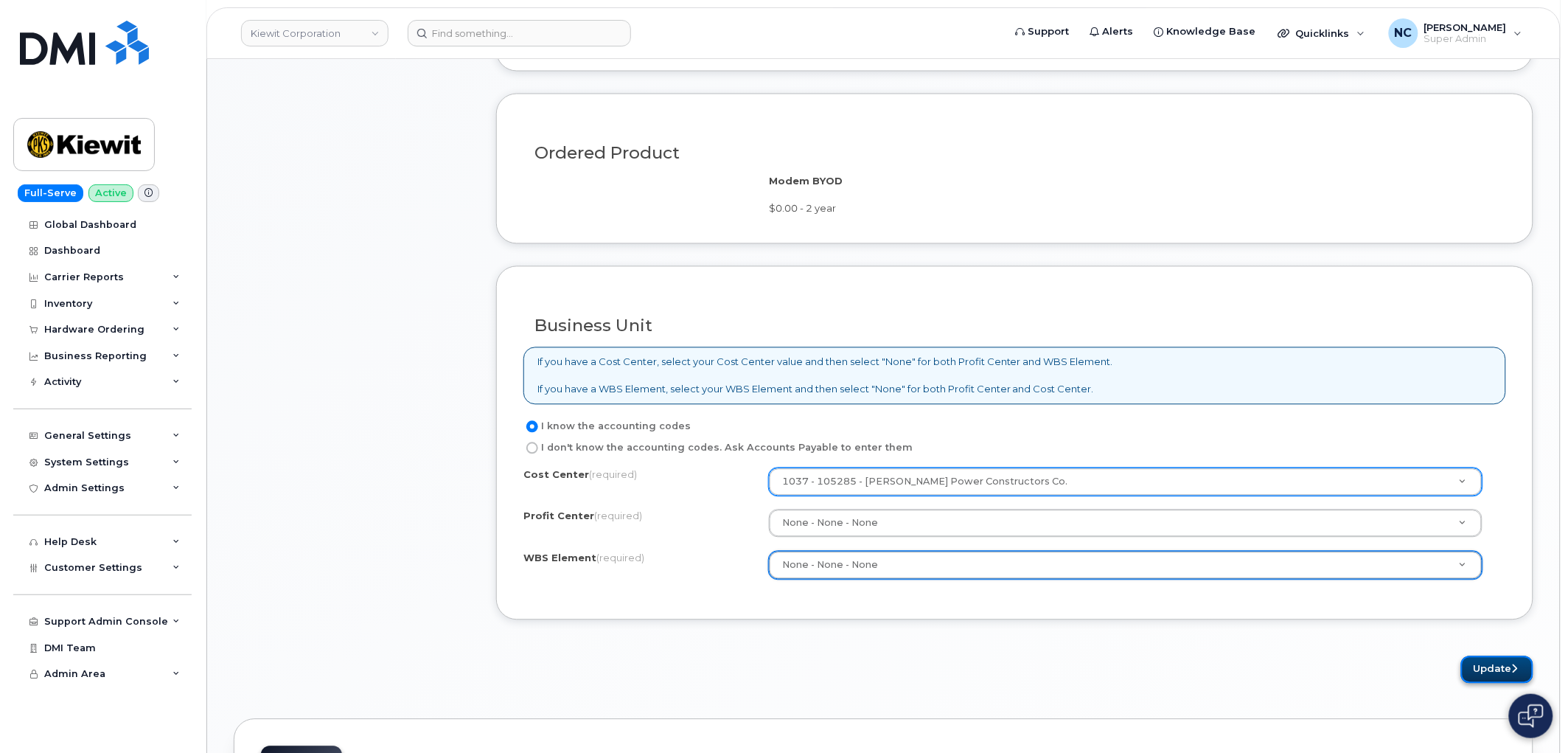
click at [1487, 665] on button "Update" at bounding box center [1497, 670] width 72 height 28
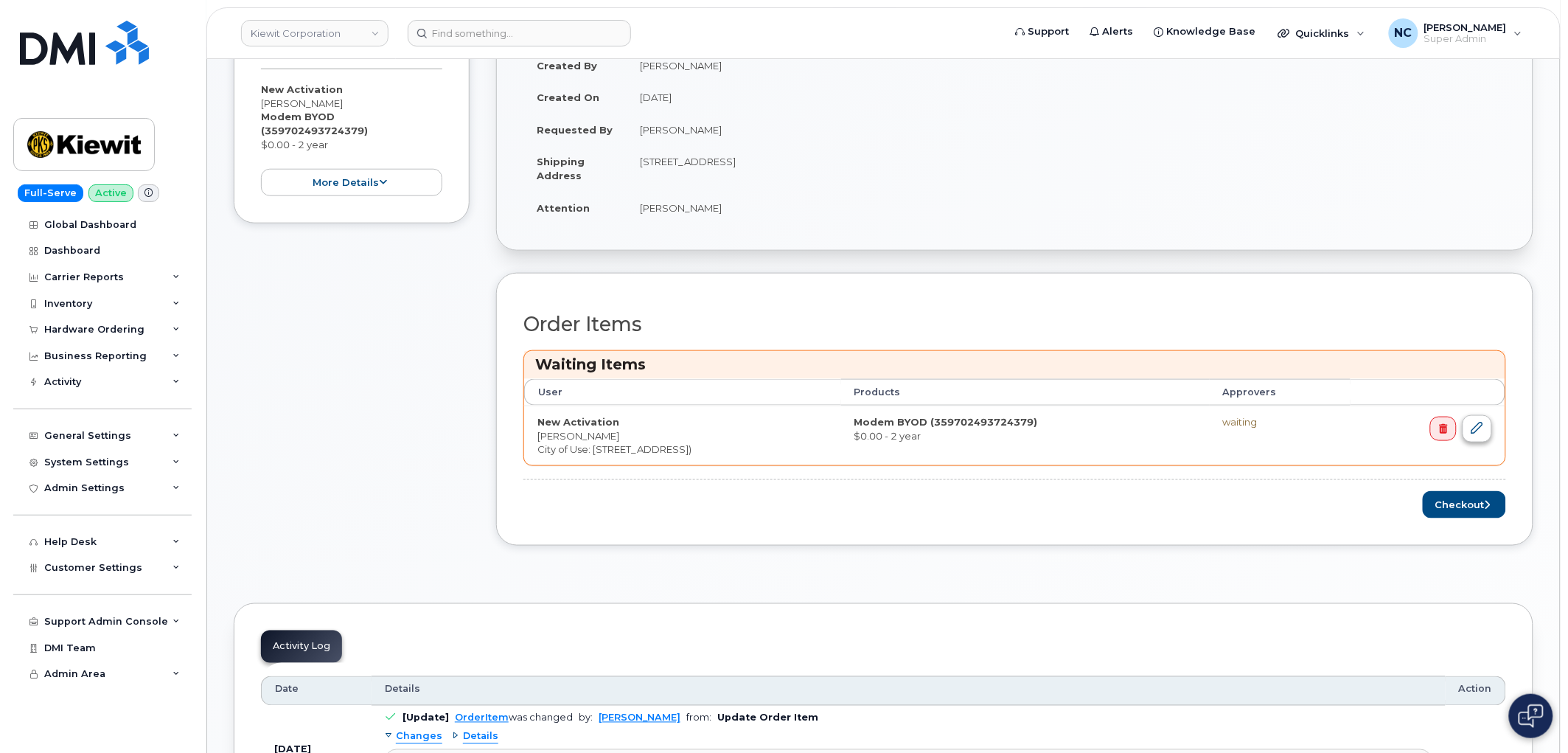
scroll to position [418, 0]
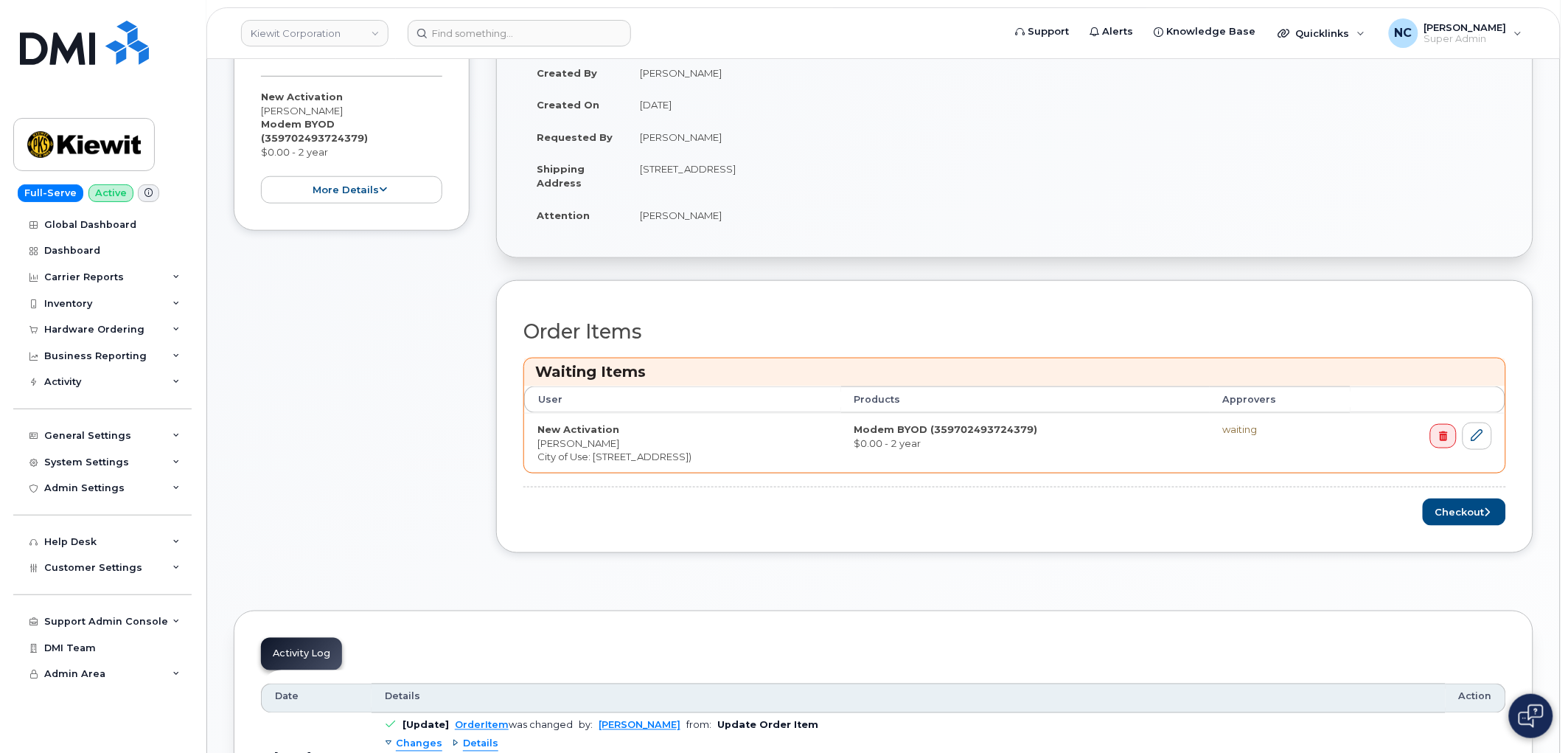
click at [1468, 490] on div "Order Items Waiting Items User Products Approvers New Activation [PERSON_NAME] …" at bounding box center [1014, 423] width 983 height 205
drag, startPoint x: 1462, startPoint y: 513, endPoint x: 1409, endPoint y: 518, distance: 53.2
click at [1462, 514] on button "Checkout" at bounding box center [1464, 513] width 84 height 28
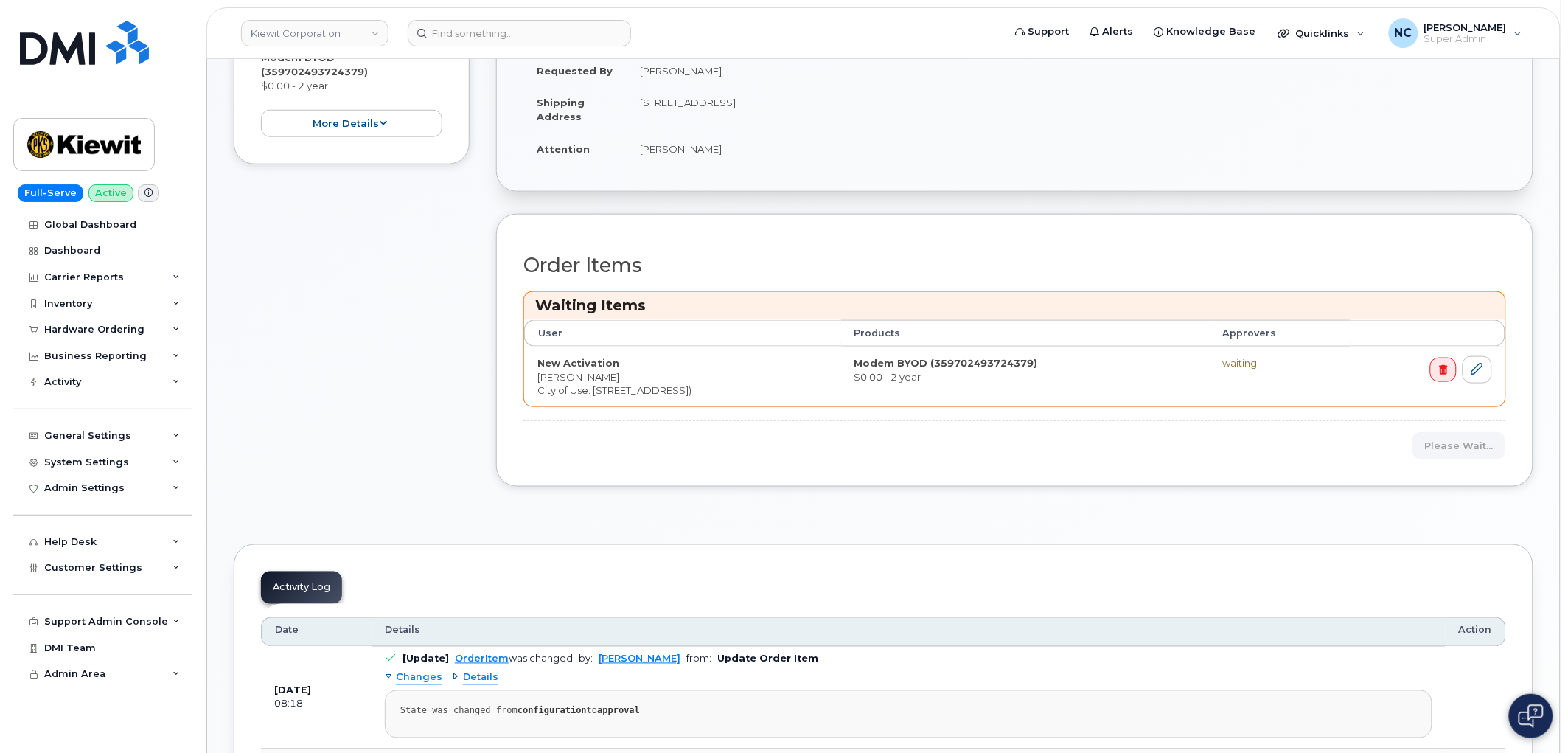
scroll to position [500, 0]
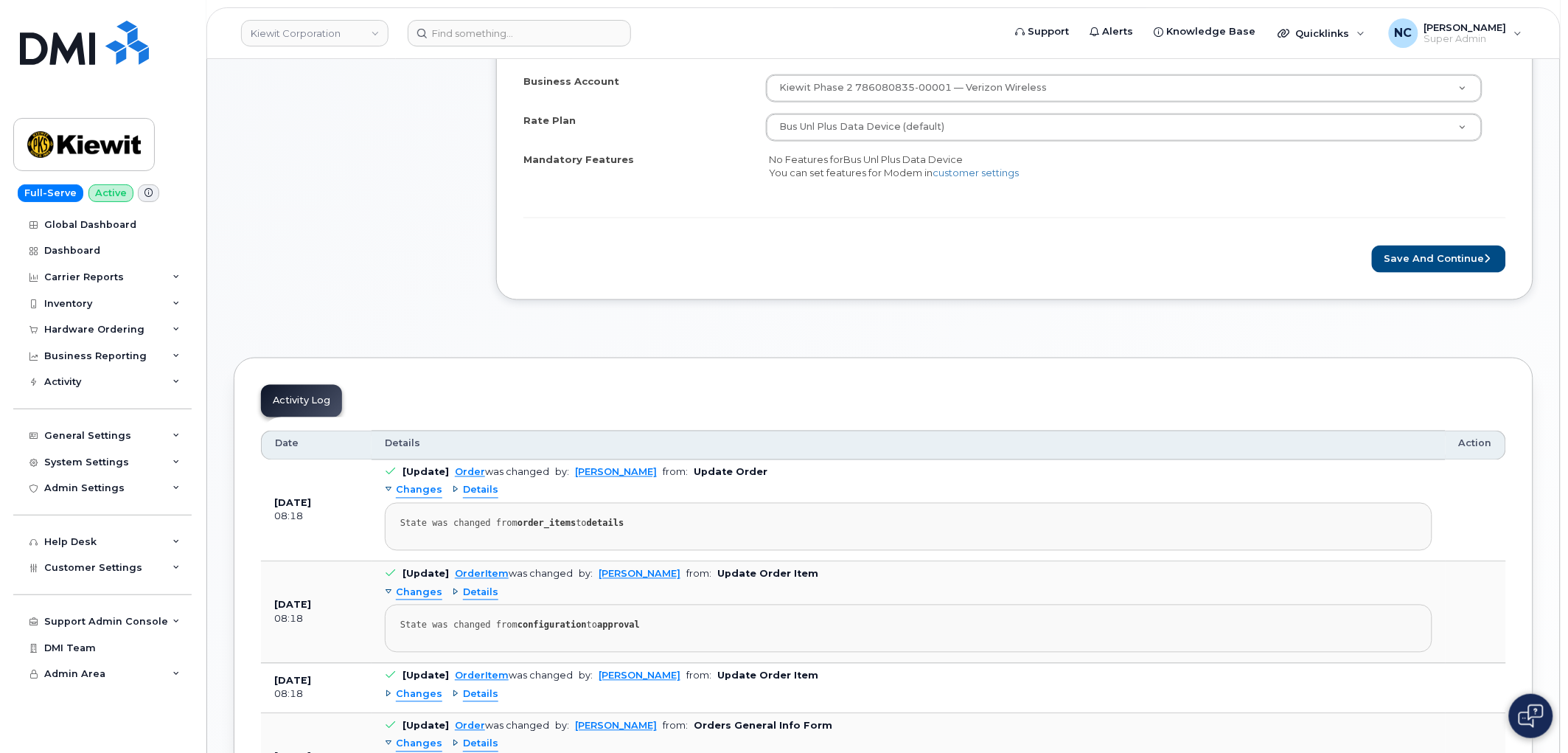
scroll to position [738, 0]
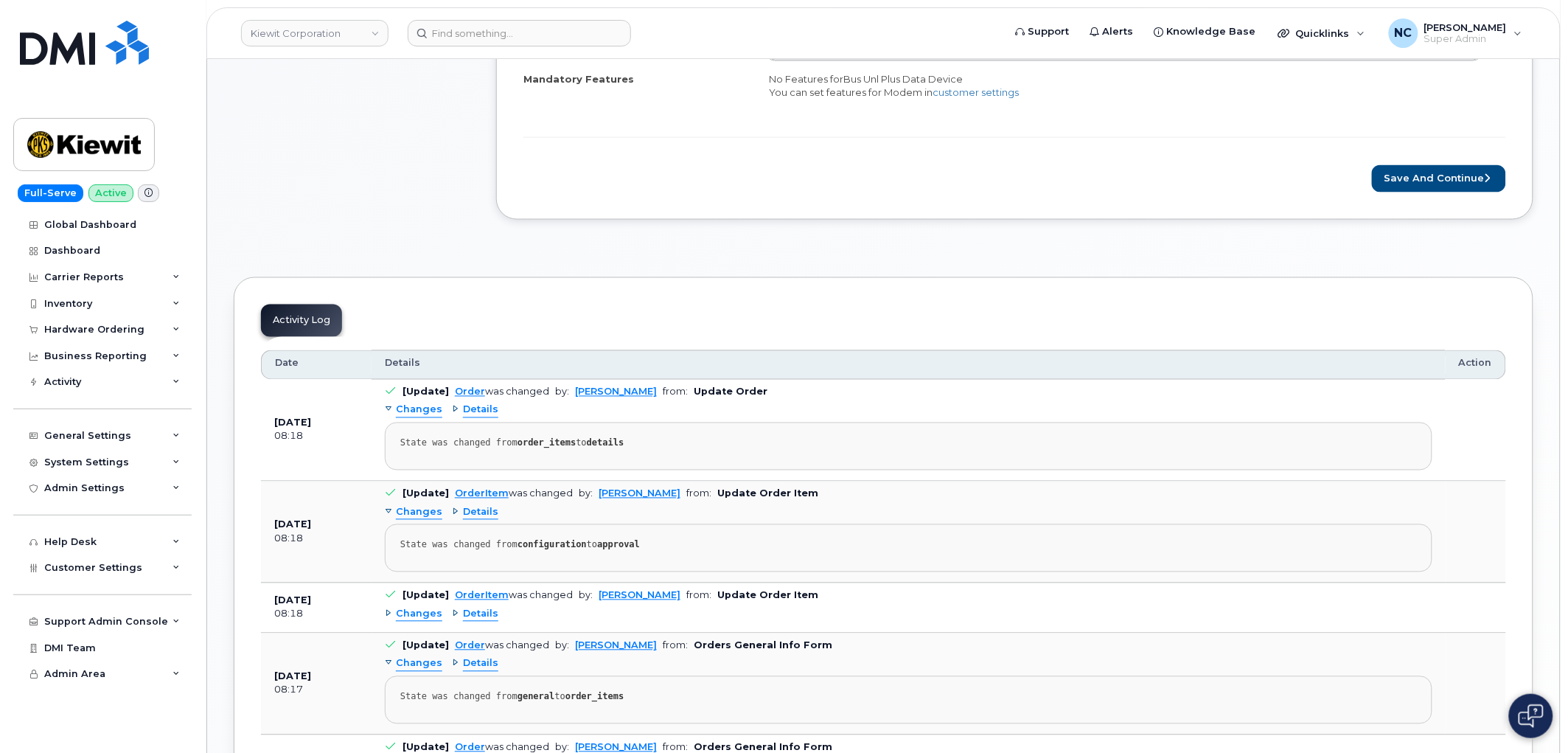
drag, startPoint x: 1472, startPoint y: 206, endPoint x: 1471, endPoint y: 196, distance: 10.0
click at [1473, 205] on div "Rate Plan & Activation Details [PERSON_NAME], New Activation 935 suspended line…" at bounding box center [1015, 36] width 1037 height 368
click at [1471, 187] on button "Save and Continue" at bounding box center [1439, 179] width 134 height 28
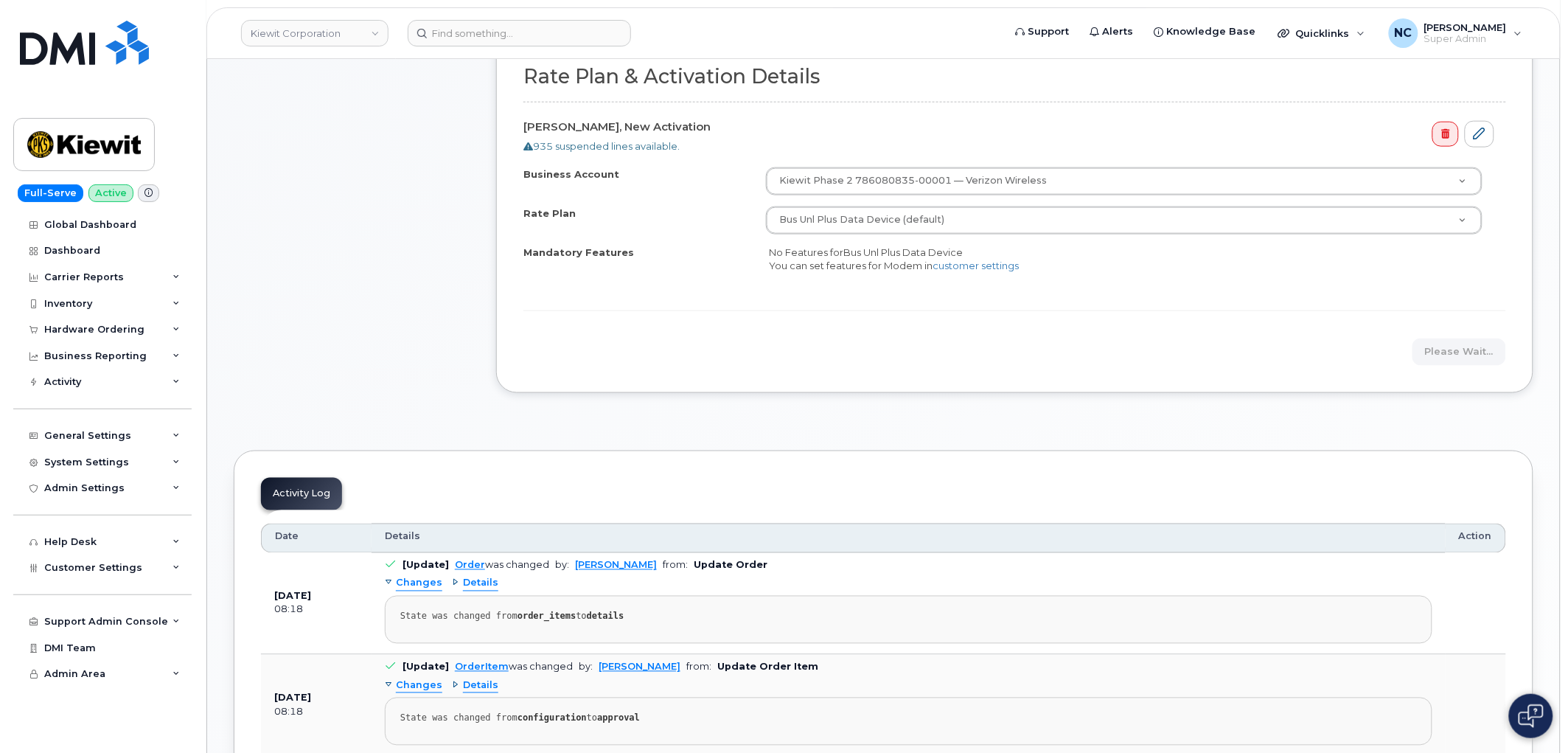
scroll to position [328, 0]
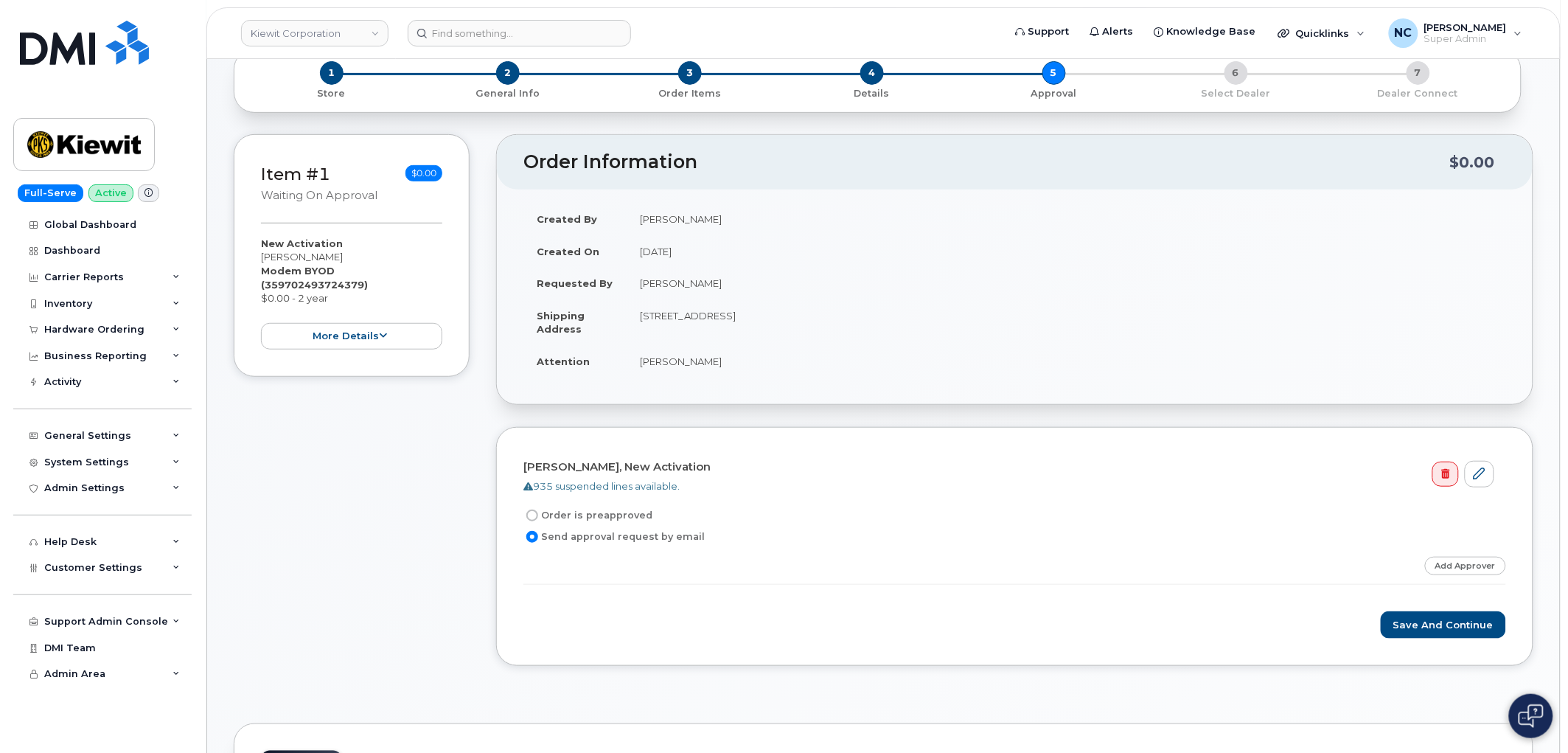
scroll to position [328, 0]
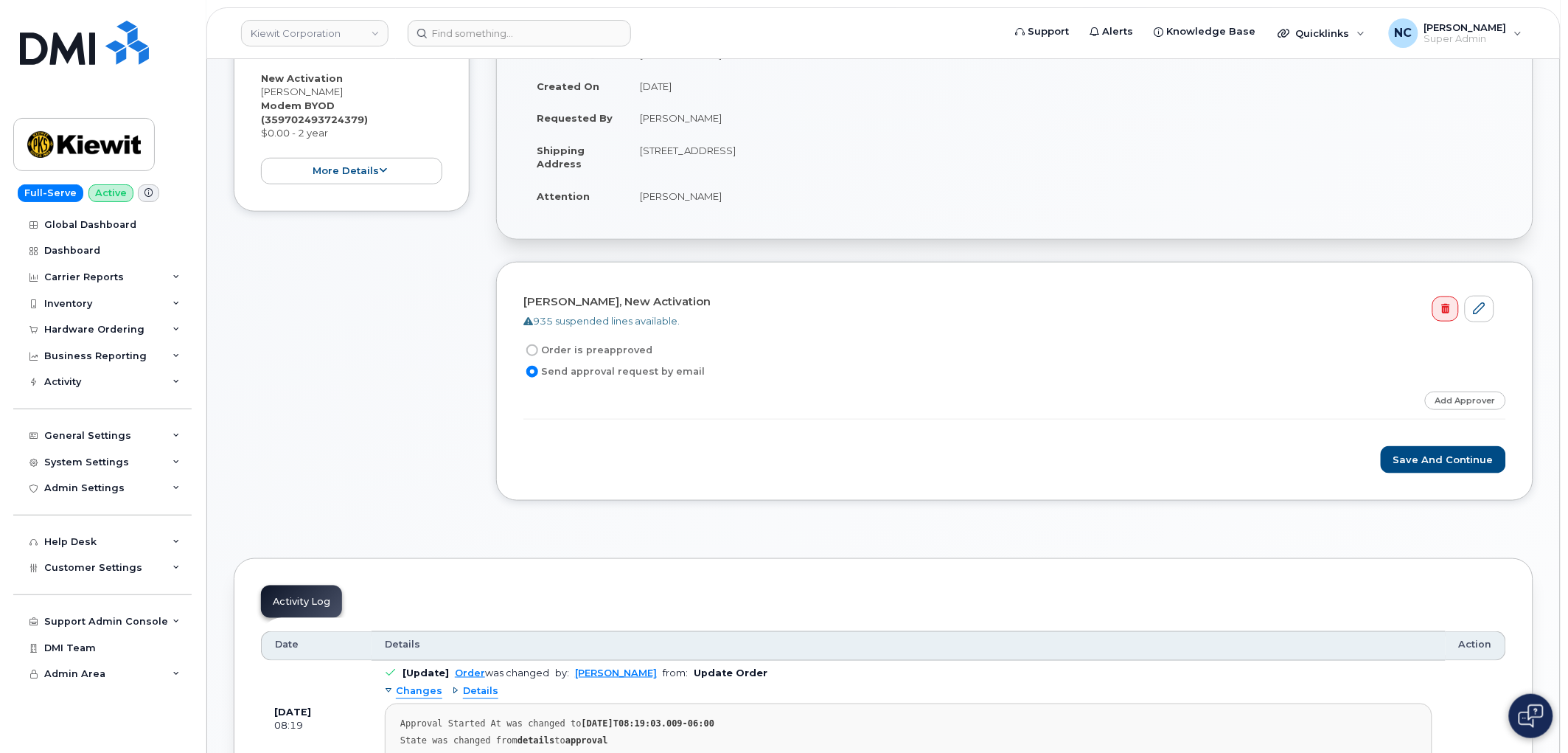
click at [609, 342] on label "Order is preapproved" at bounding box center [588, 350] width 129 height 18
click at [539, 345] on input "Order is preapproved" at bounding box center [532, 350] width 12 height 12
radio input "true"
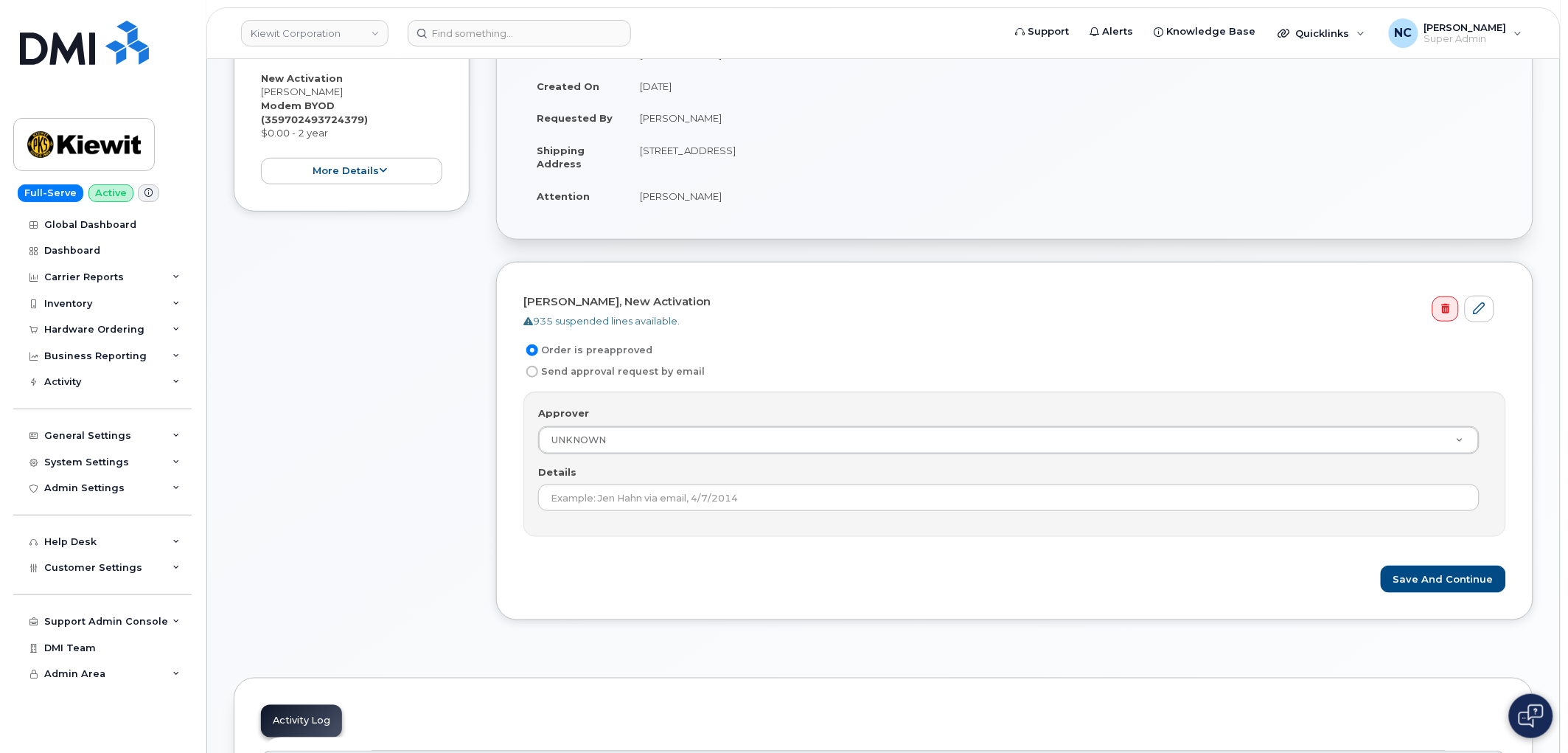
click at [603, 376] on label "Send approval request by email" at bounding box center [614, 372] width 181 height 18
click at [539, 376] on input "Send approval request by email" at bounding box center [532, 372] width 12 height 12
radio input "true"
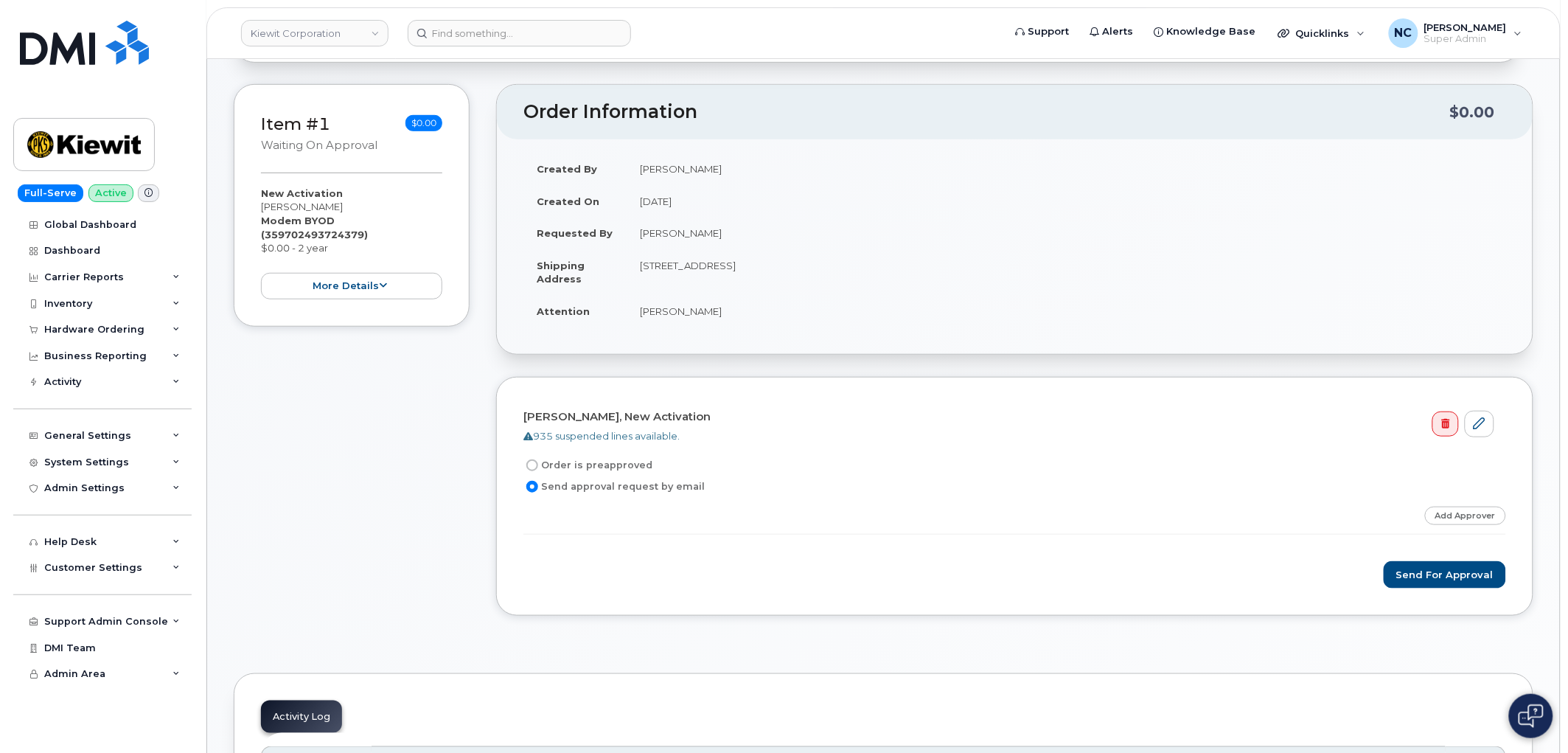
scroll to position [0, 0]
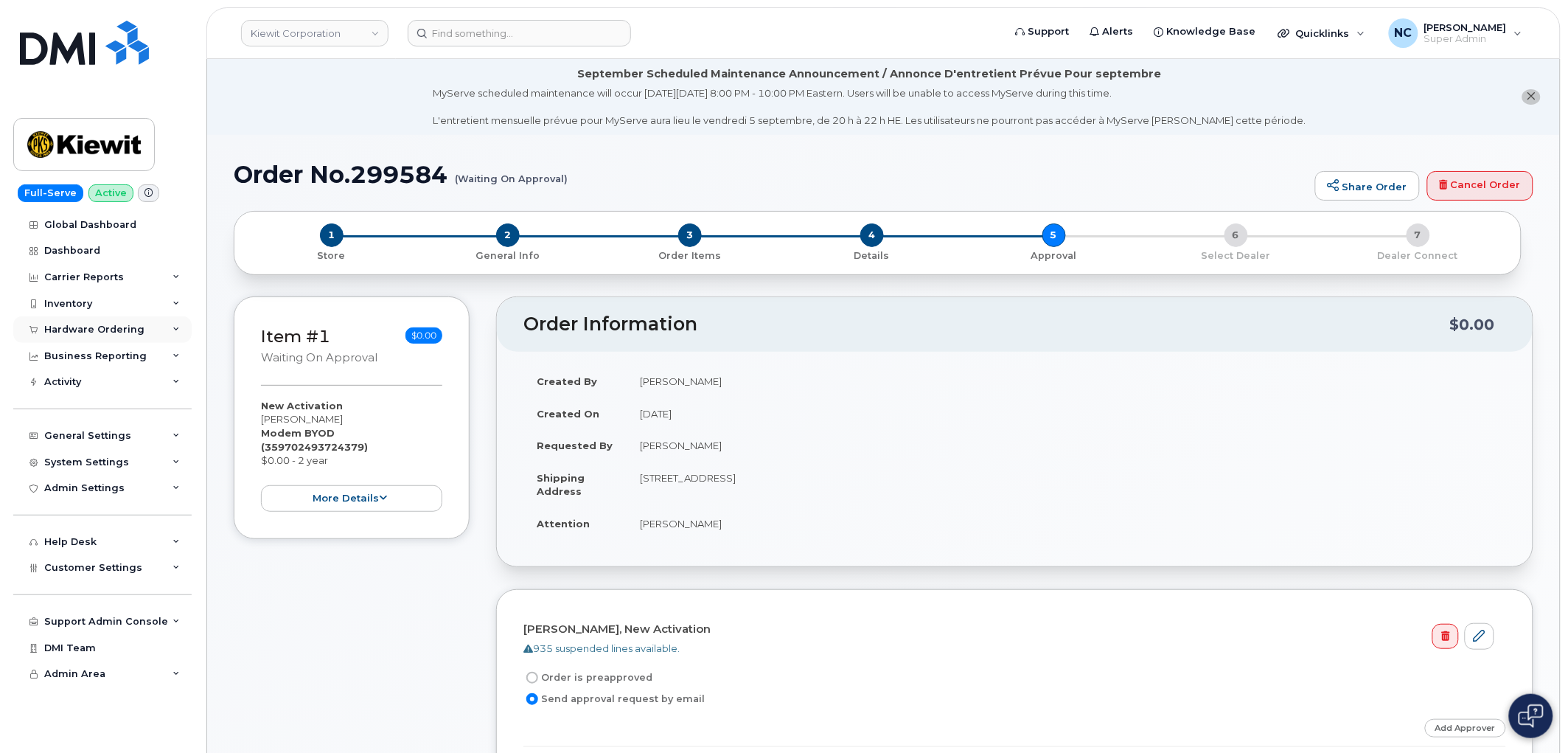
click at [164, 333] on div "Hardware Ordering" at bounding box center [102, 329] width 179 height 27
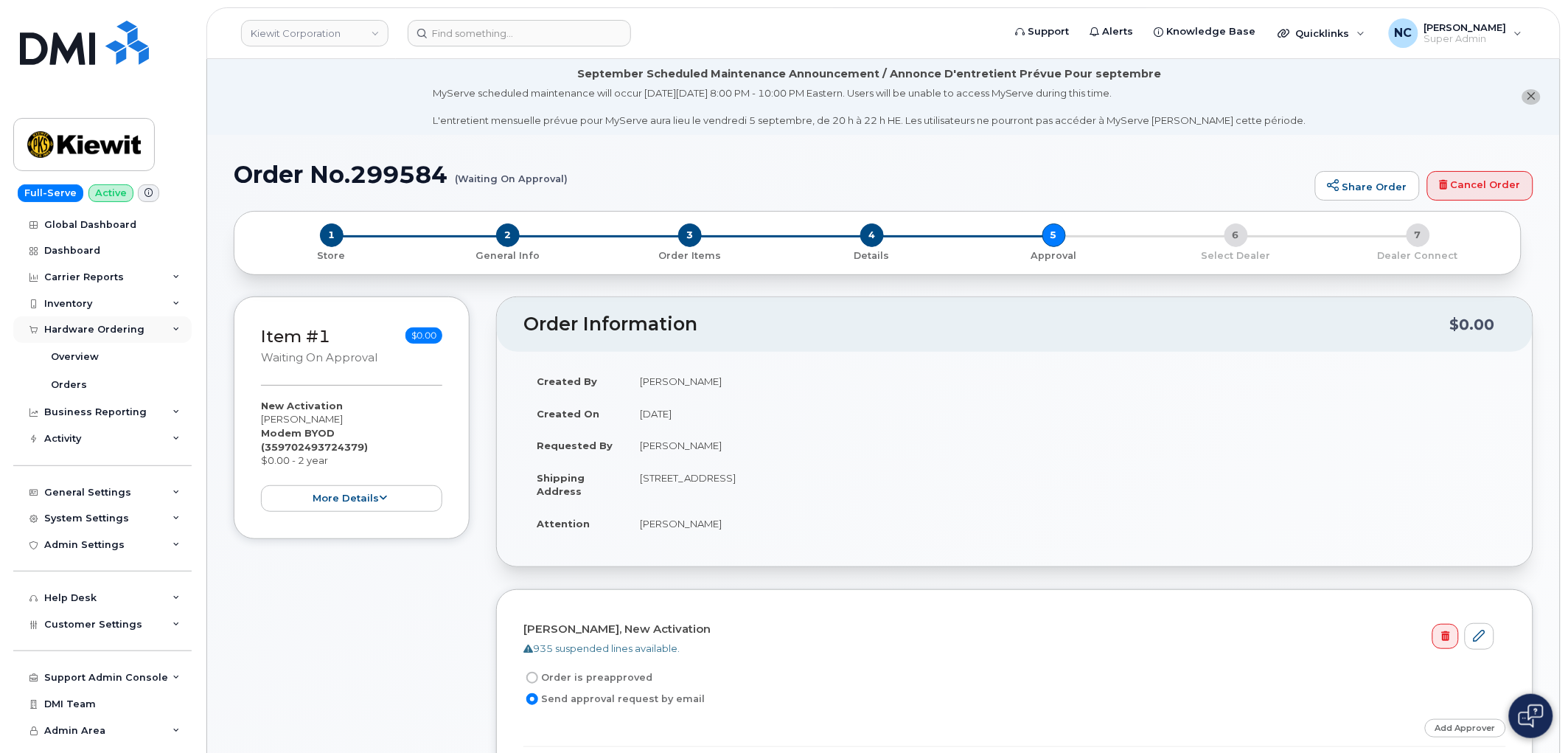
click at [180, 327] on div "Hardware Ordering" at bounding box center [102, 329] width 179 height 27
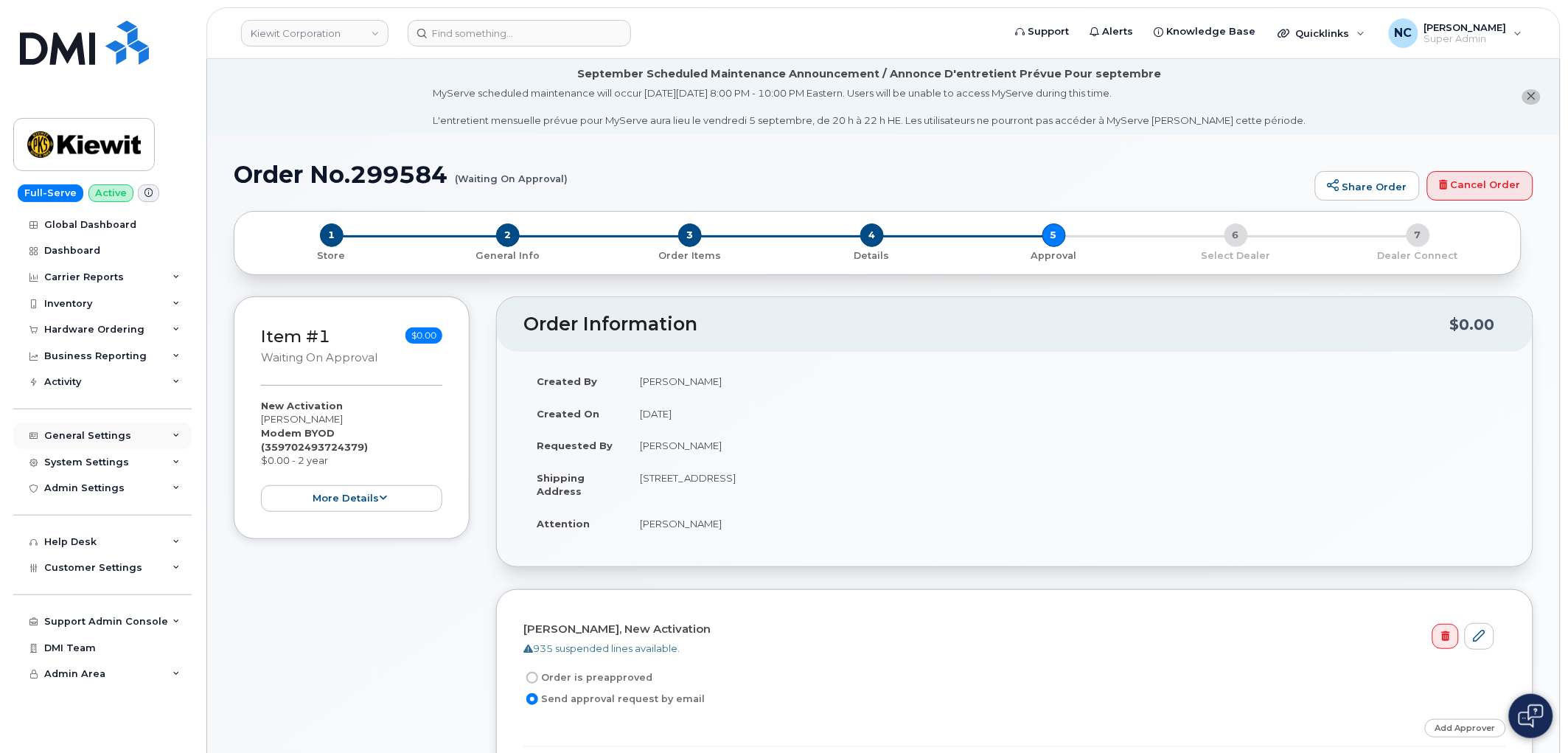
click at [174, 436] on icon at bounding box center [176, 436] width 8 height 8
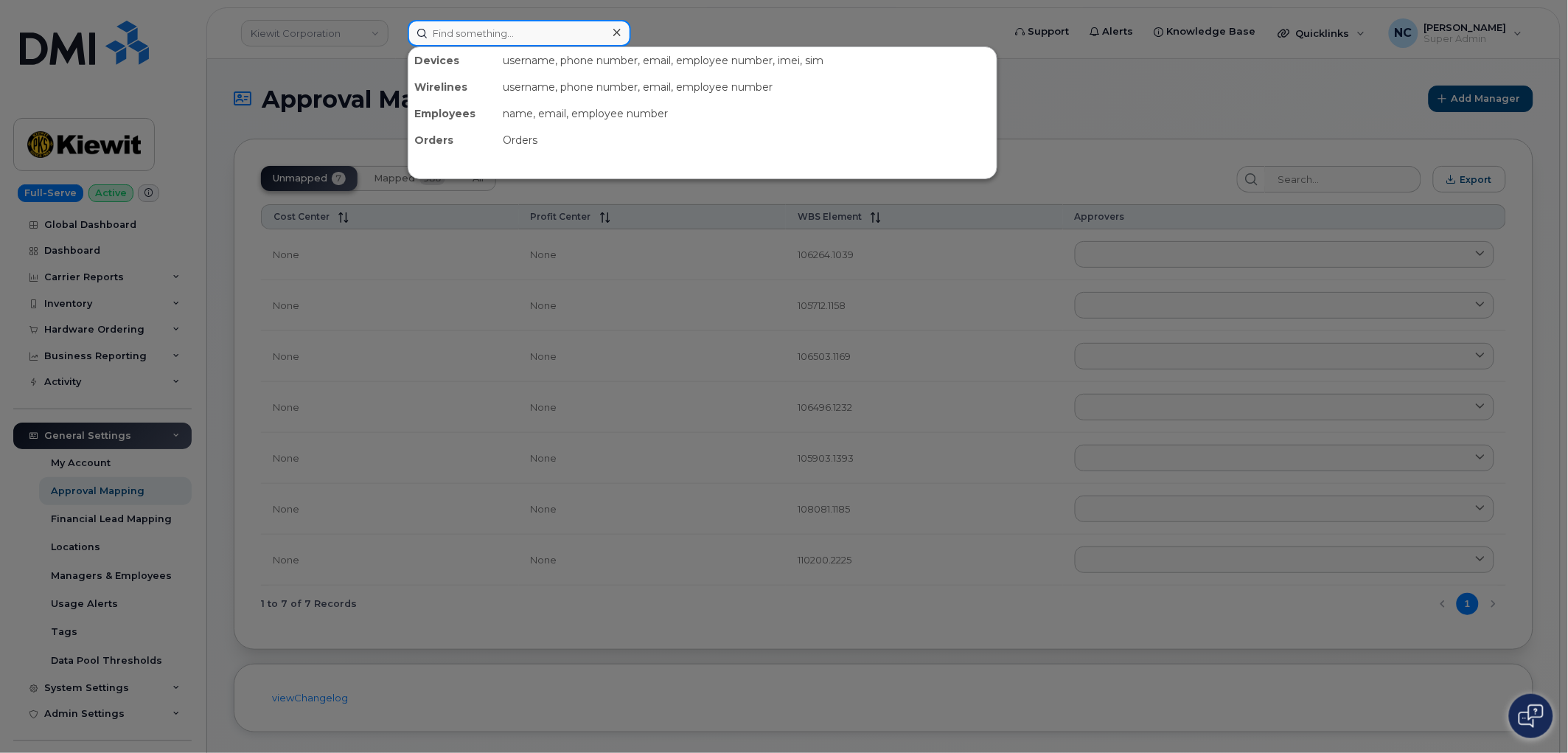
click at [577, 34] on input at bounding box center [519, 33] width 223 height 27
paste input "105285"
type input "105285"
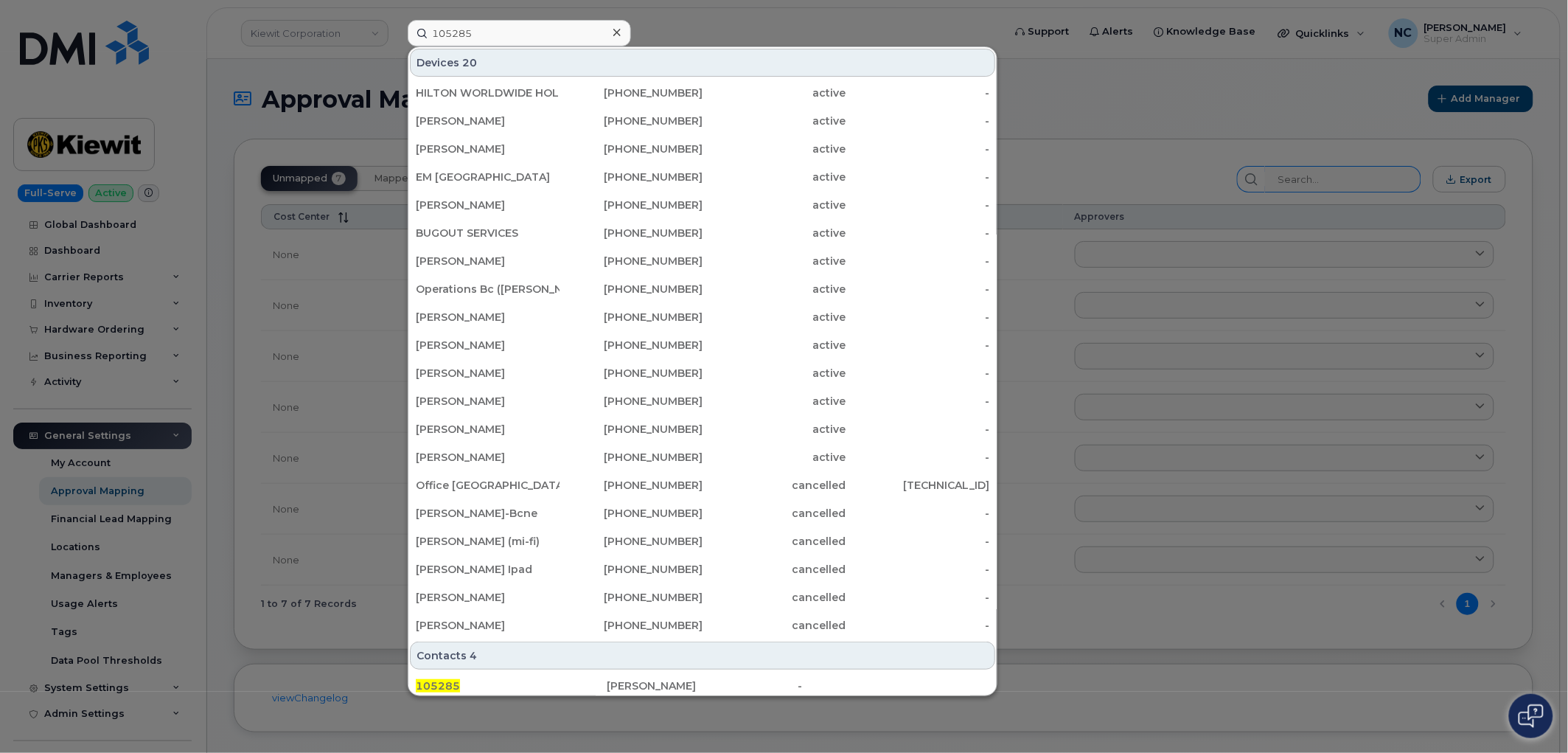
click at [1425, 180] on div at bounding box center [784, 376] width 1568 height 753
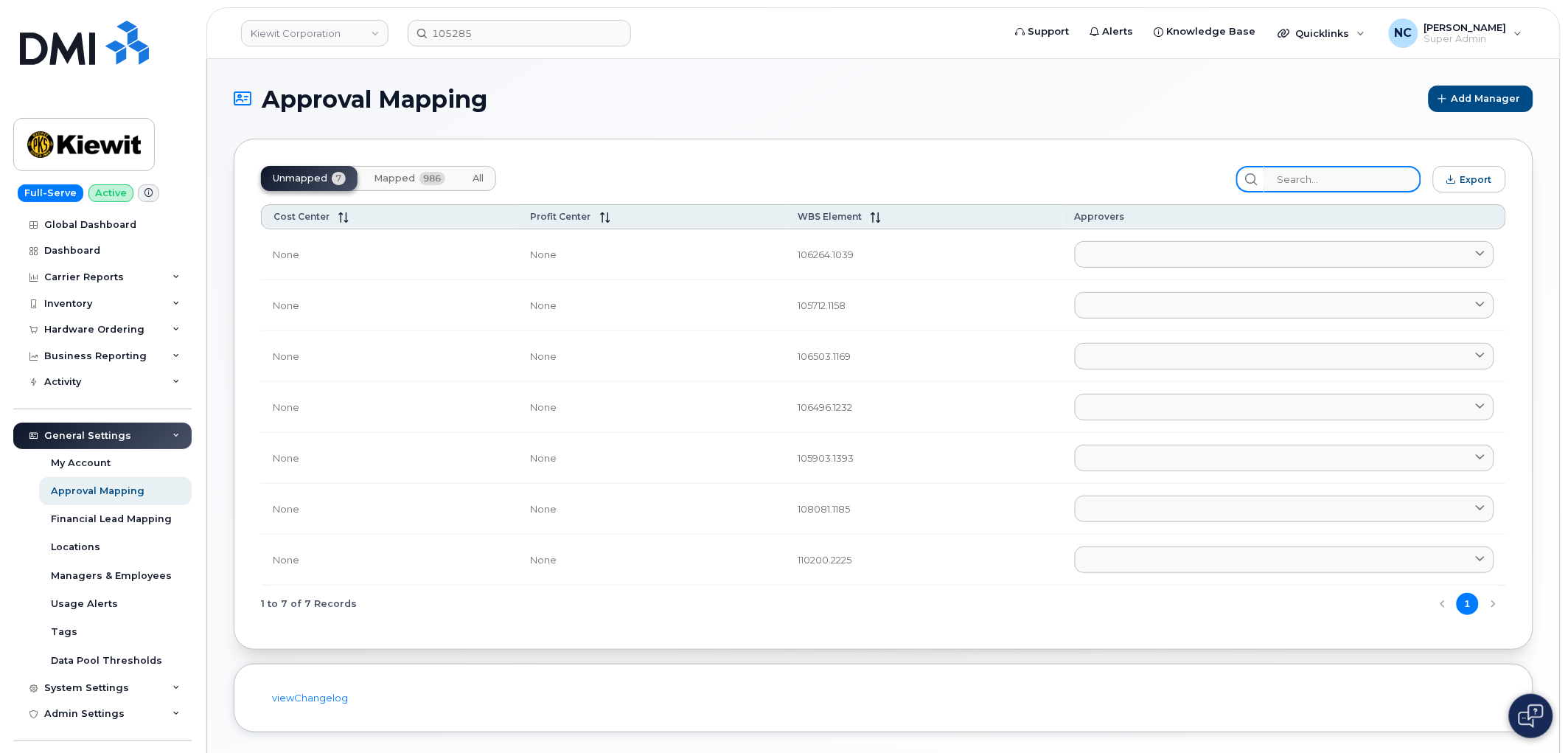
drag, startPoint x: 1319, startPoint y: 176, endPoint x: 1309, endPoint y: 179, distance: 10.4
click at [1321, 176] on input "search" at bounding box center [1342, 179] width 157 height 27
paste input "105285"
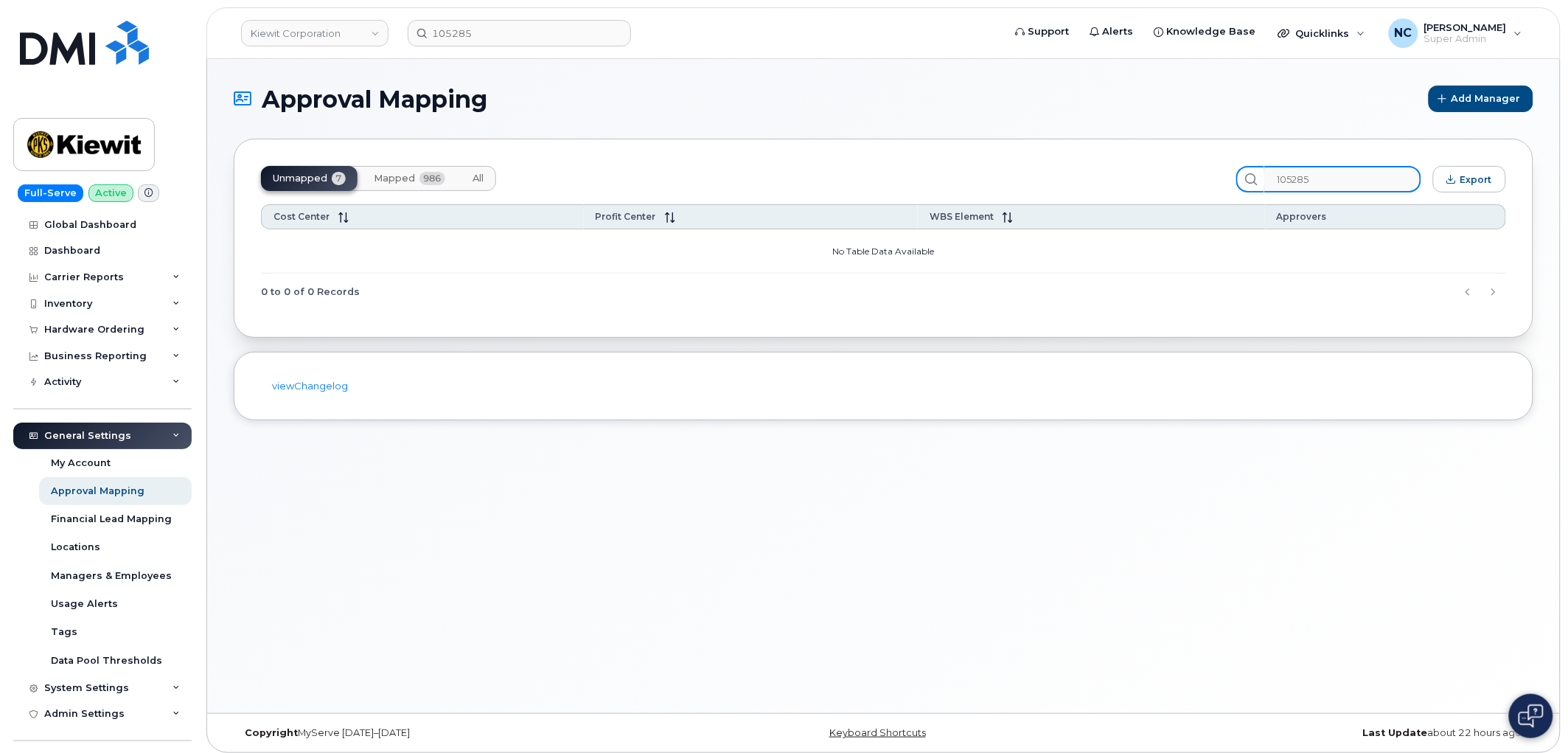
type input "105285"
click at [400, 183] on span "Mapped" at bounding box center [394, 178] width 41 height 12
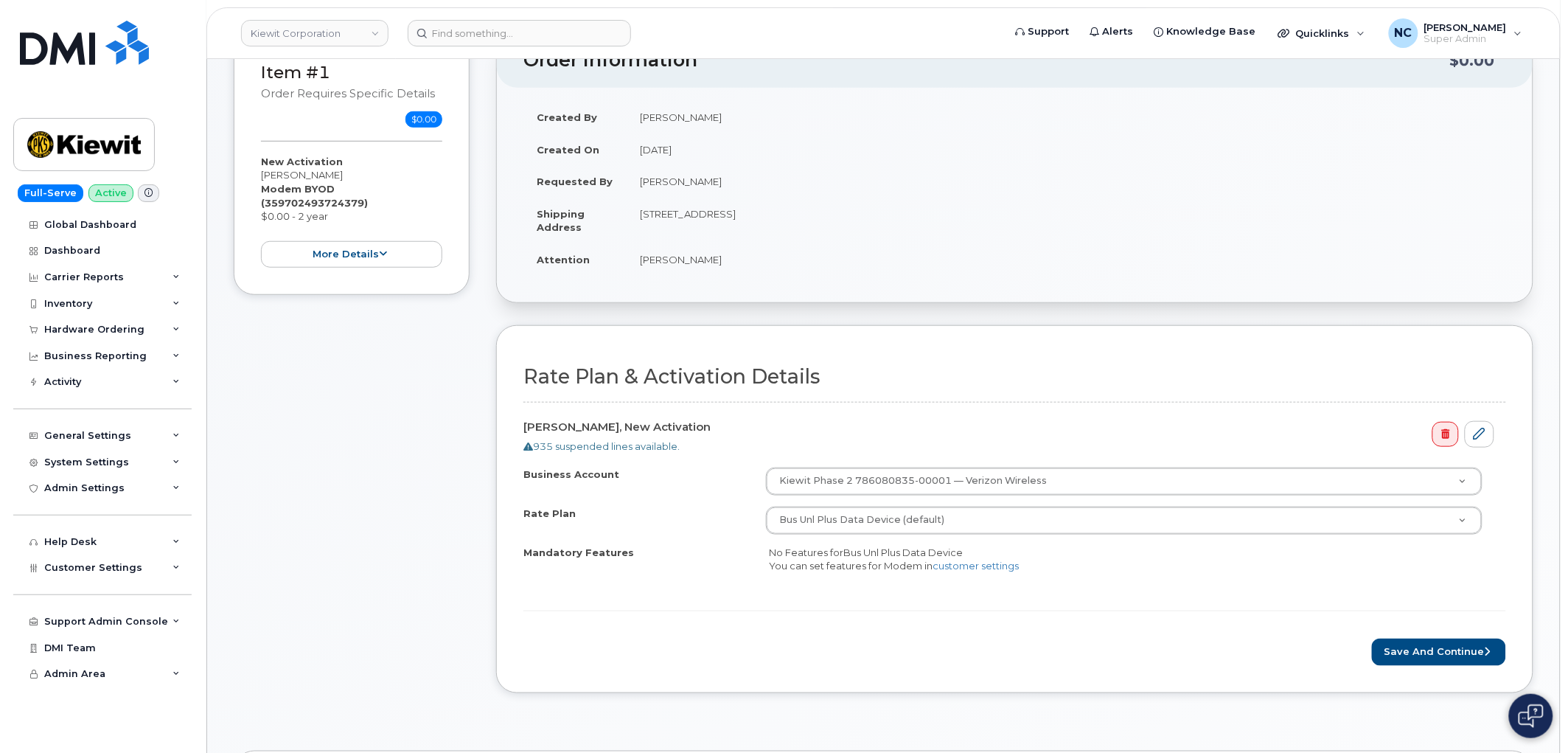
scroll to position [328, 0]
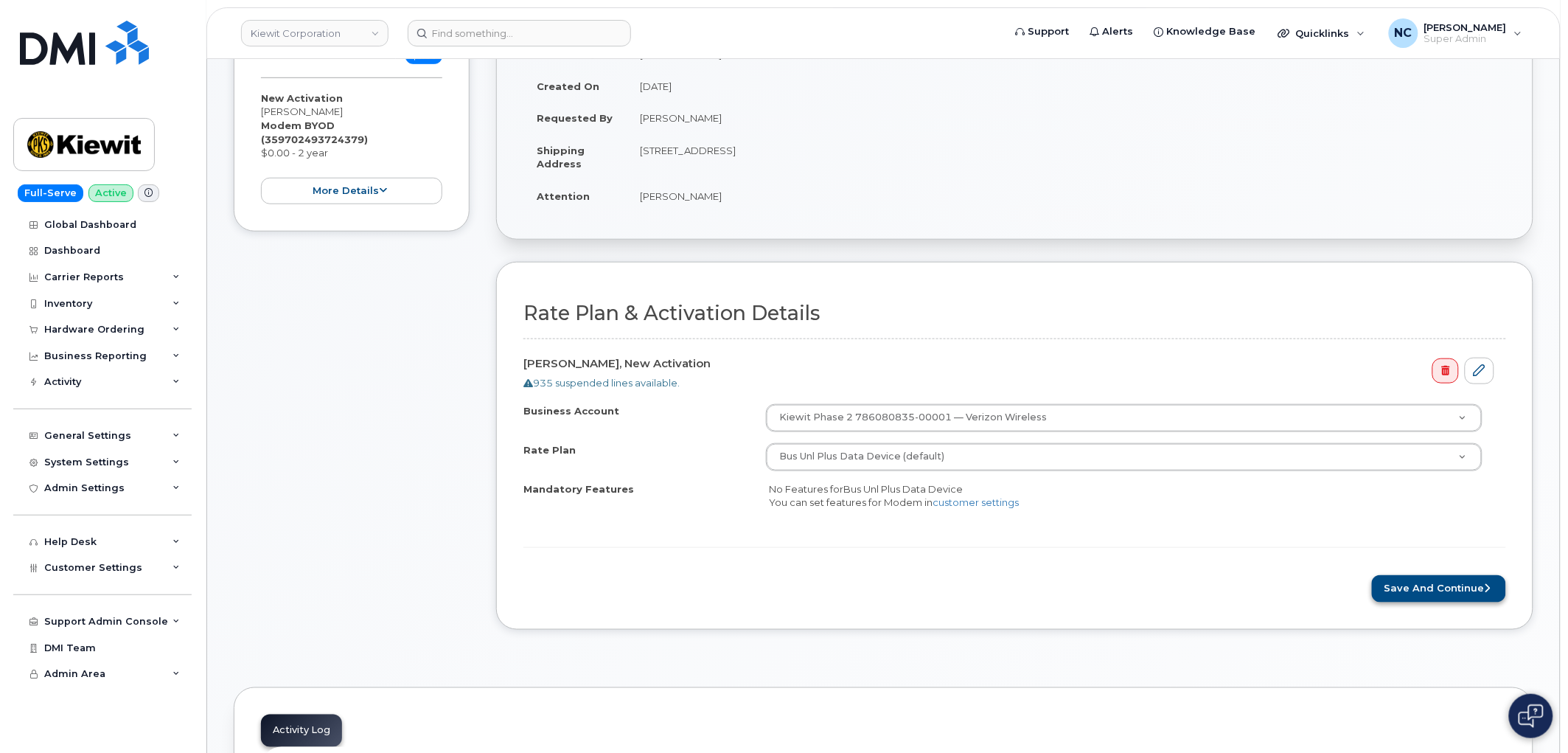
drag, startPoint x: 1402, startPoint y: 563, endPoint x: 1436, endPoint y: 581, distance: 38.5
click at [1411, 569] on form "Rate Plan & Activation Details Paul Herring, New Activation 935 suspended lines…" at bounding box center [1014, 452] width 983 height 300
click at [1436, 581] on button "Save and Continue" at bounding box center [1439, 590] width 134 height 28
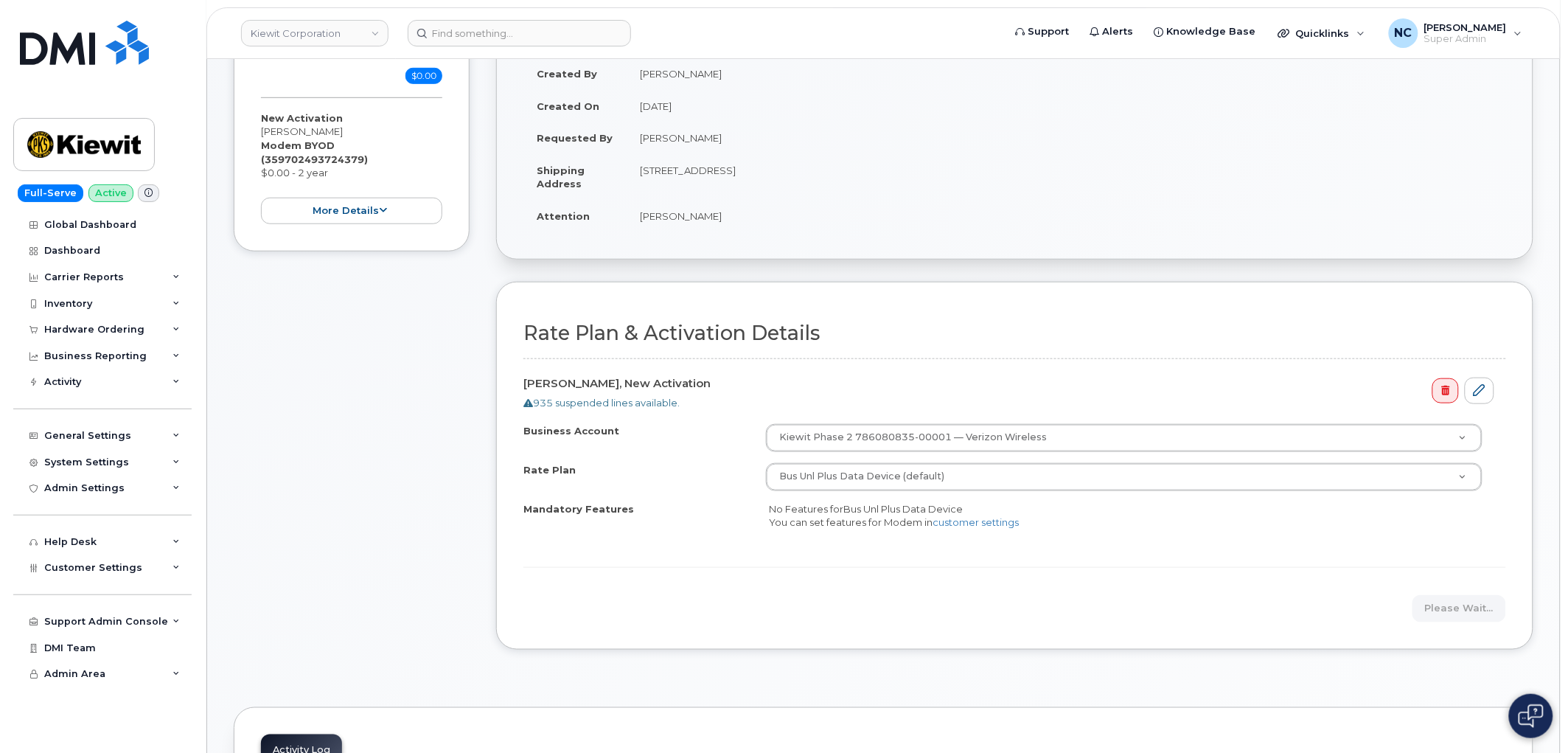
scroll to position [409, 0]
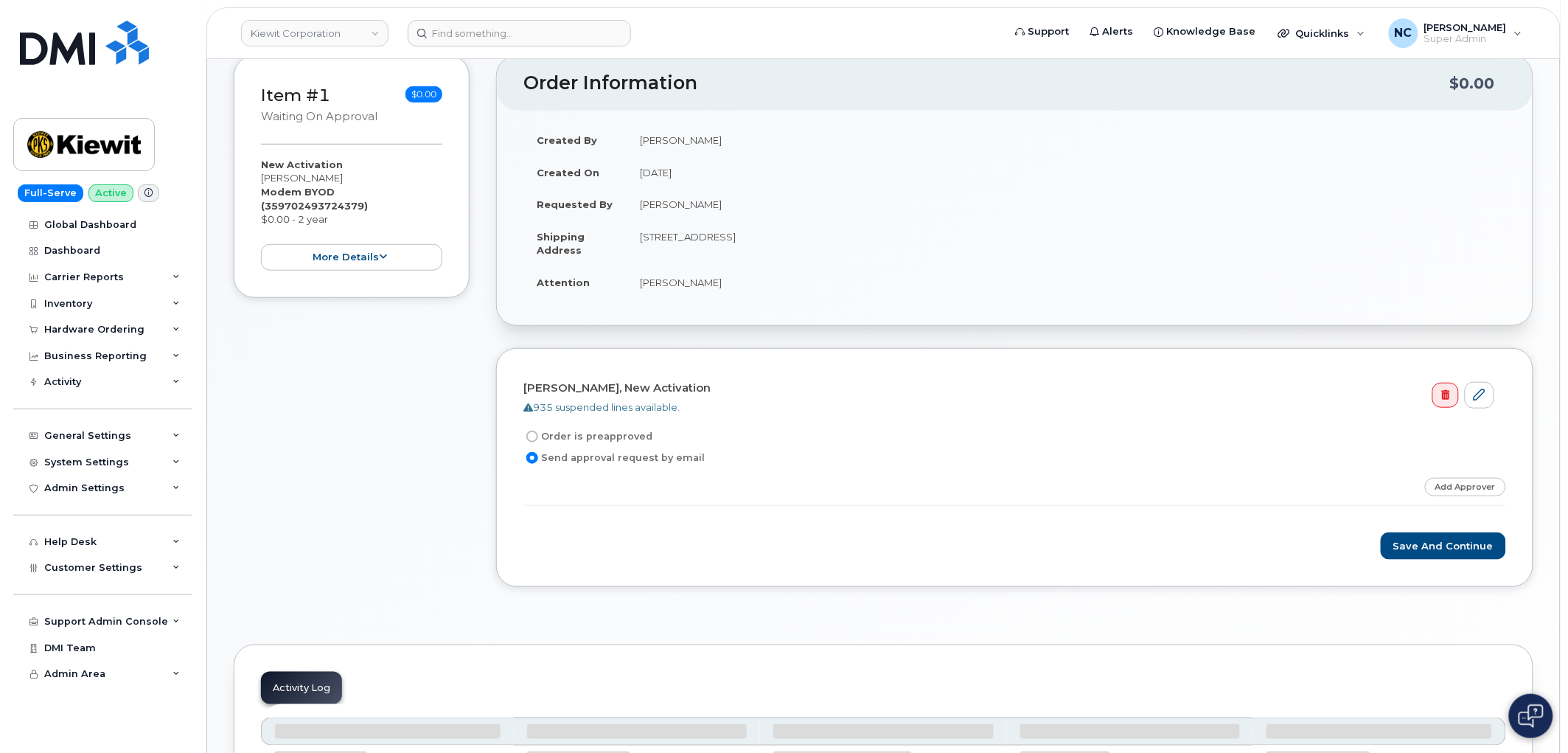
scroll to position [246, 0]
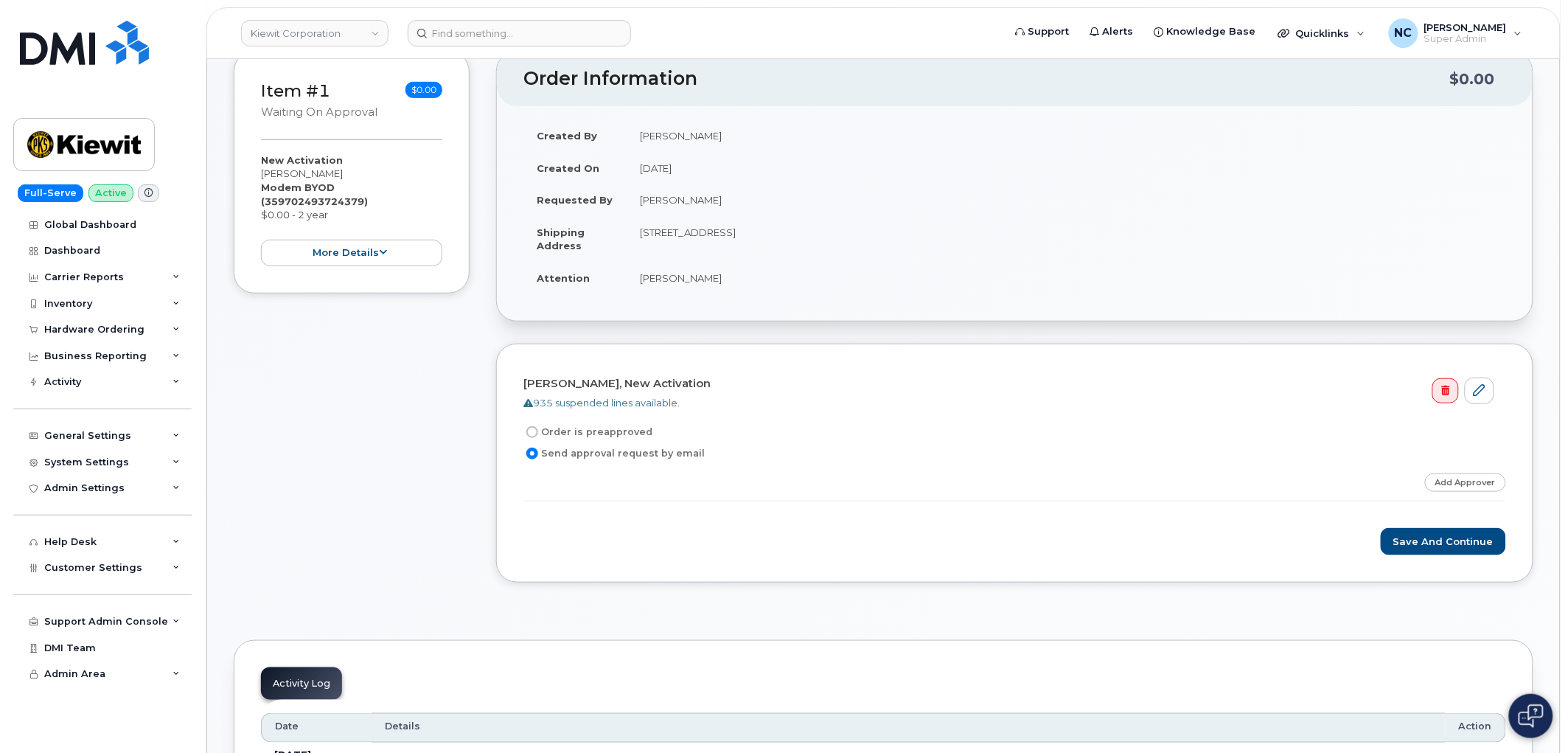
click at [1448, 470] on form "[PERSON_NAME], New Activation 935 suspended lines available. Order is preapprov…" at bounding box center [1014, 463] width 983 height 185
click at [1450, 477] on link "Add Approver" at bounding box center [1466, 483] width 81 height 18
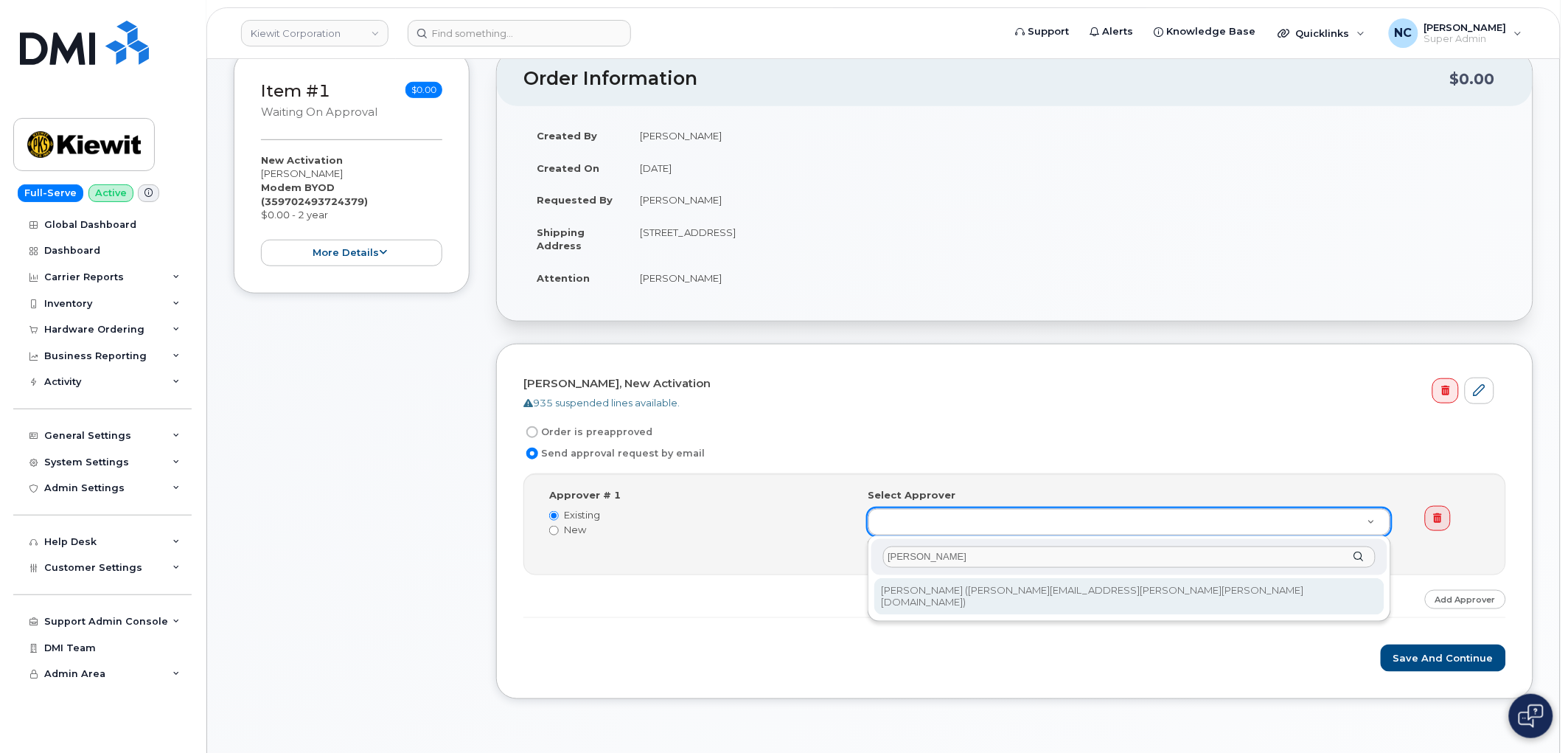
type input "brooke"
type input "2151834"
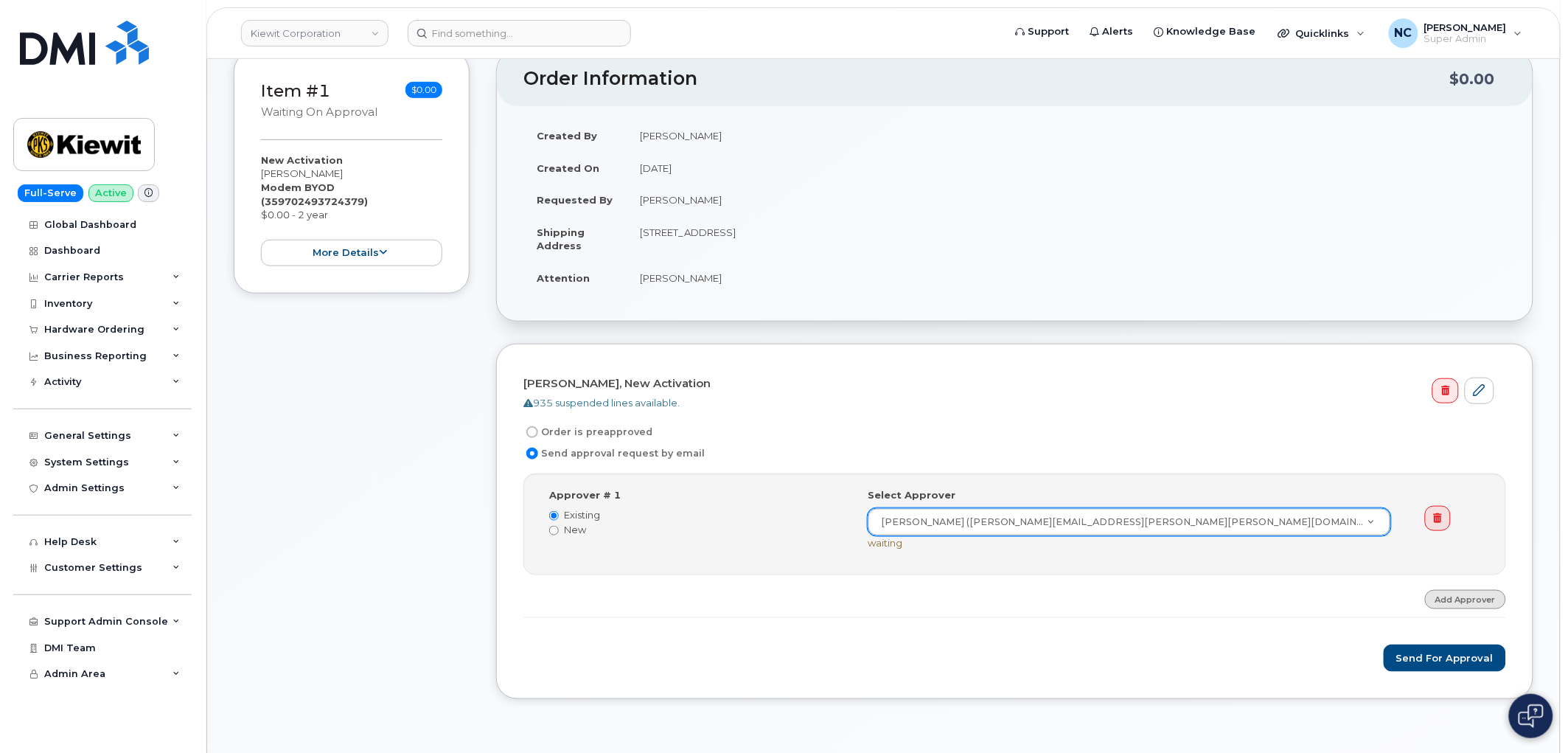
click at [1473, 598] on link "Add Approver" at bounding box center [1466, 599] width 81 height 18
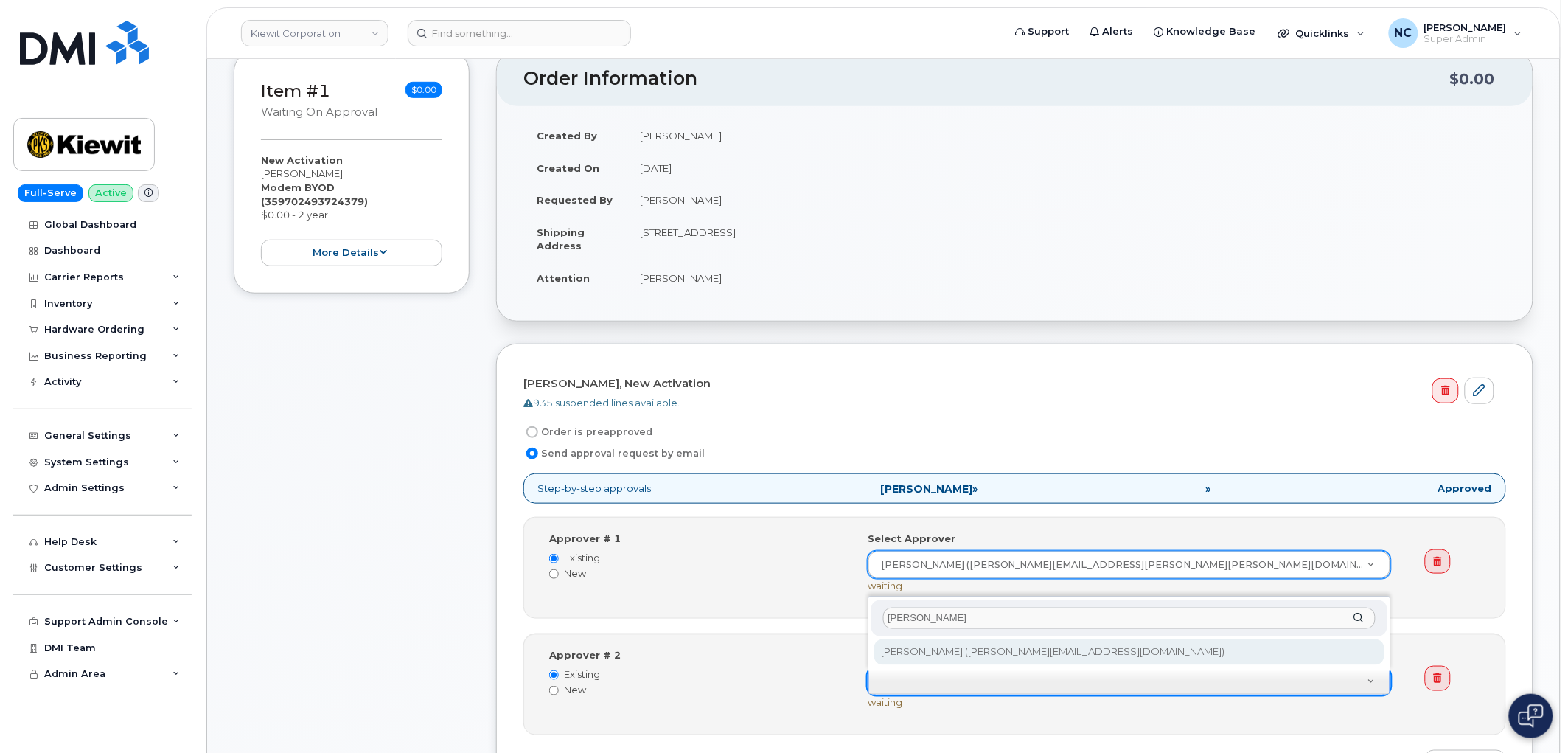
type input "jeffrey baker"
type input "2993275"
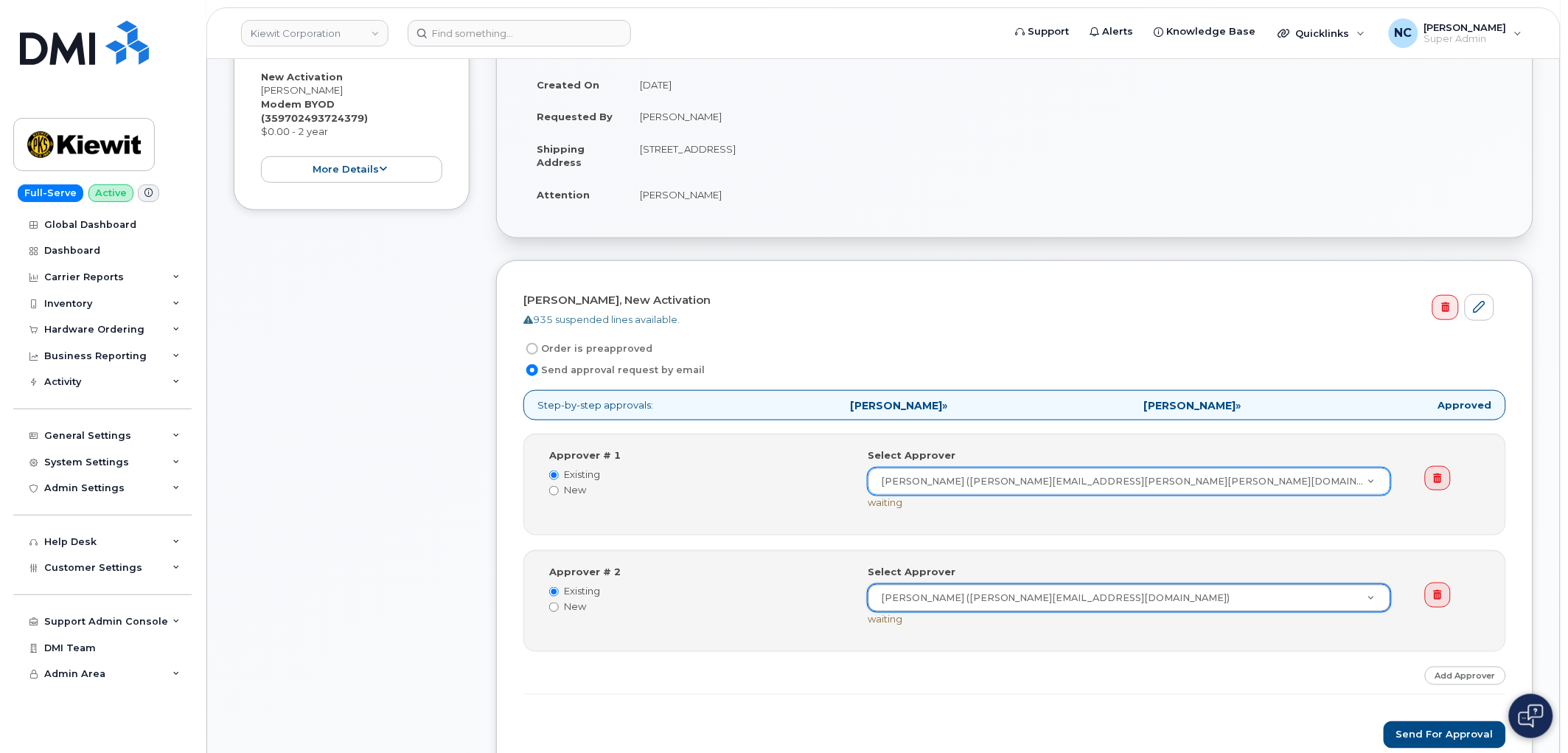
scroll to position [409, 0]
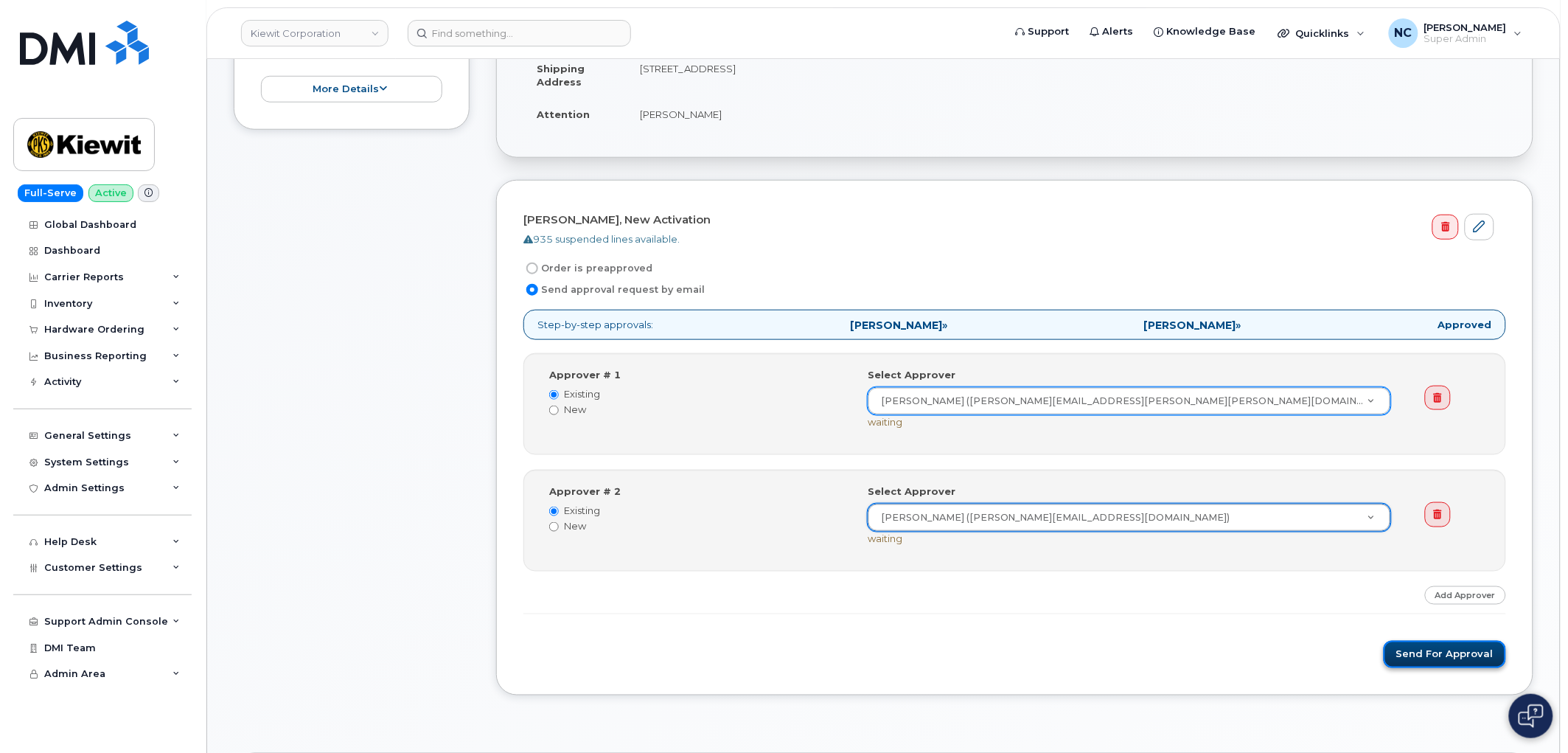
click at [1418, 653] on button "Send for Approval" at bounding box center [1445, 655] width 123 height 28
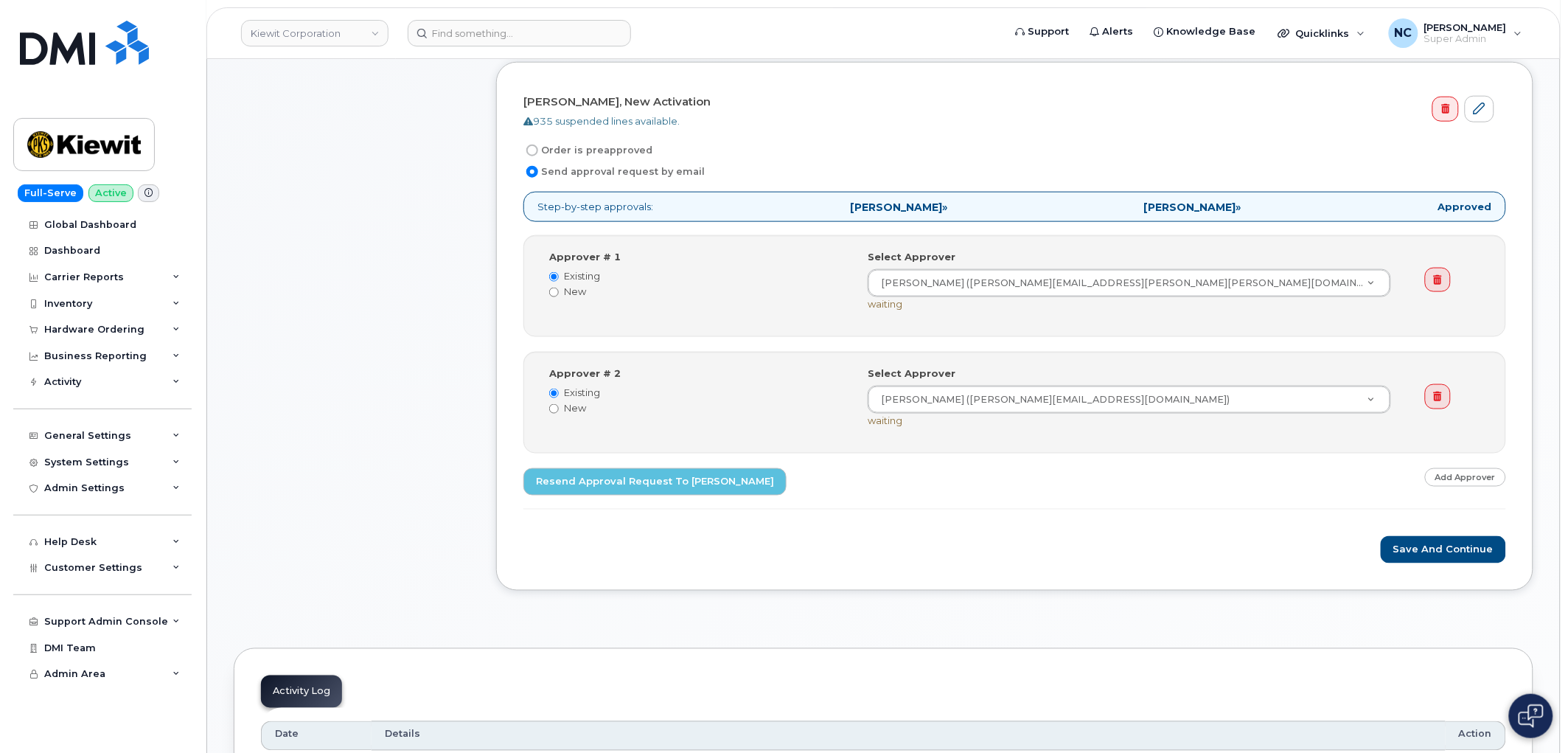
scroll to position [738, 0]
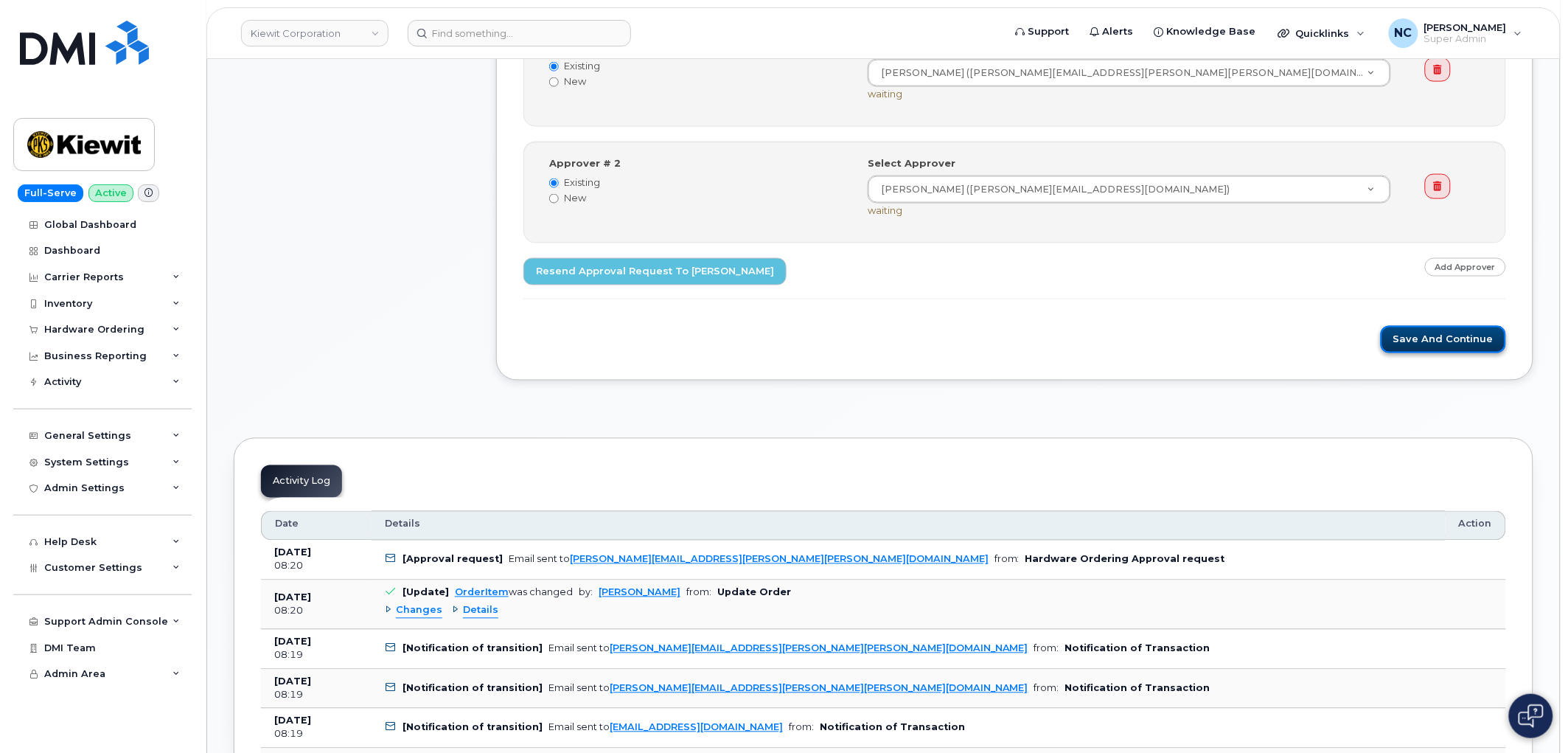
click at [1481, 352] on button "Save and Continue" at bounding box center [1443, 340] width 125 height 28
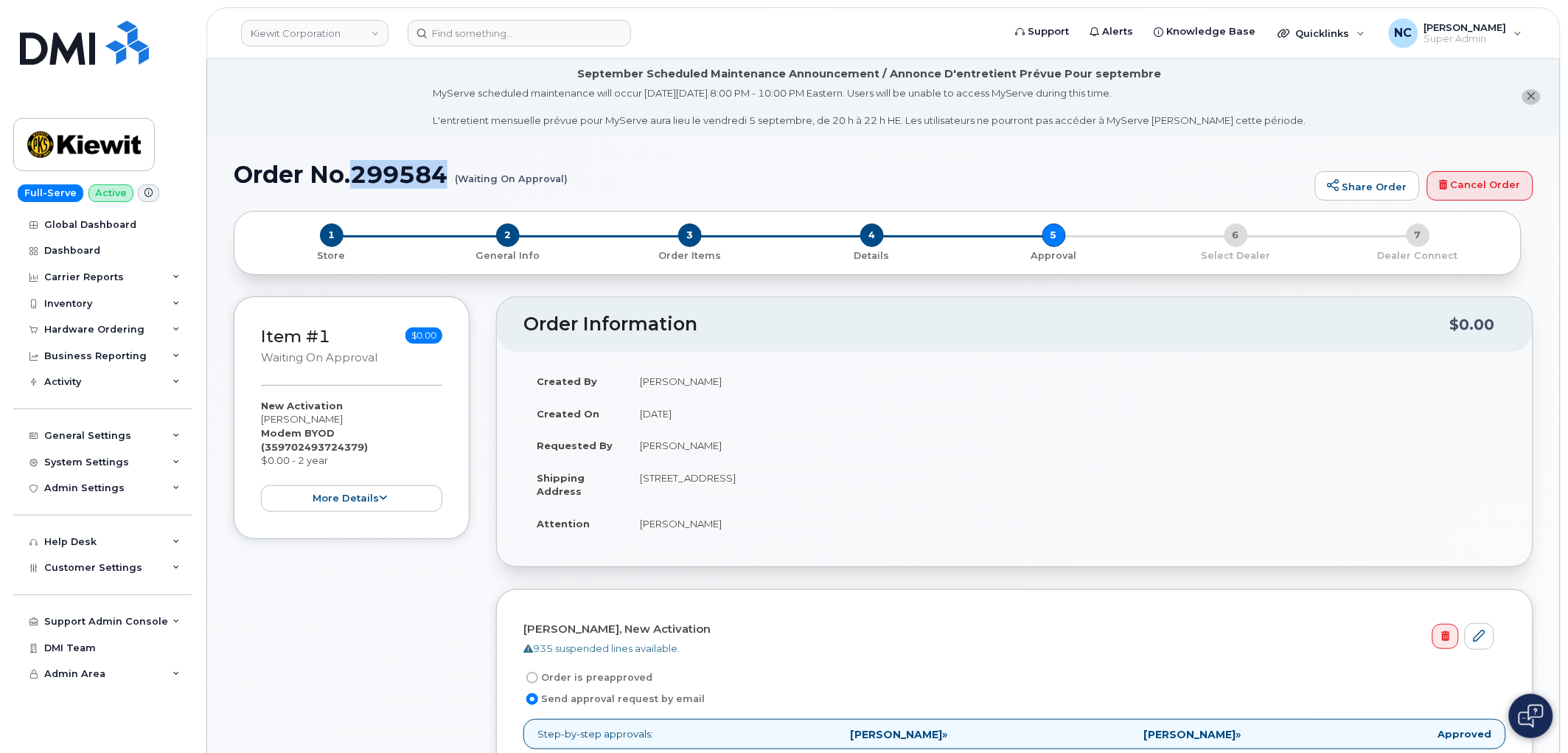
drag, startPoint x: 446, startPoint y: 172, endPoint x: 351, endPoint y: 177, distance: 95.1
click at [351, 179] on h1 "Order No.299584 (Waiting On Approval)" at bounding box center [771, 174] width 1074 height 26
copy h1 "299584"
